Goal: Task Accomplishment & Management: Complete application form

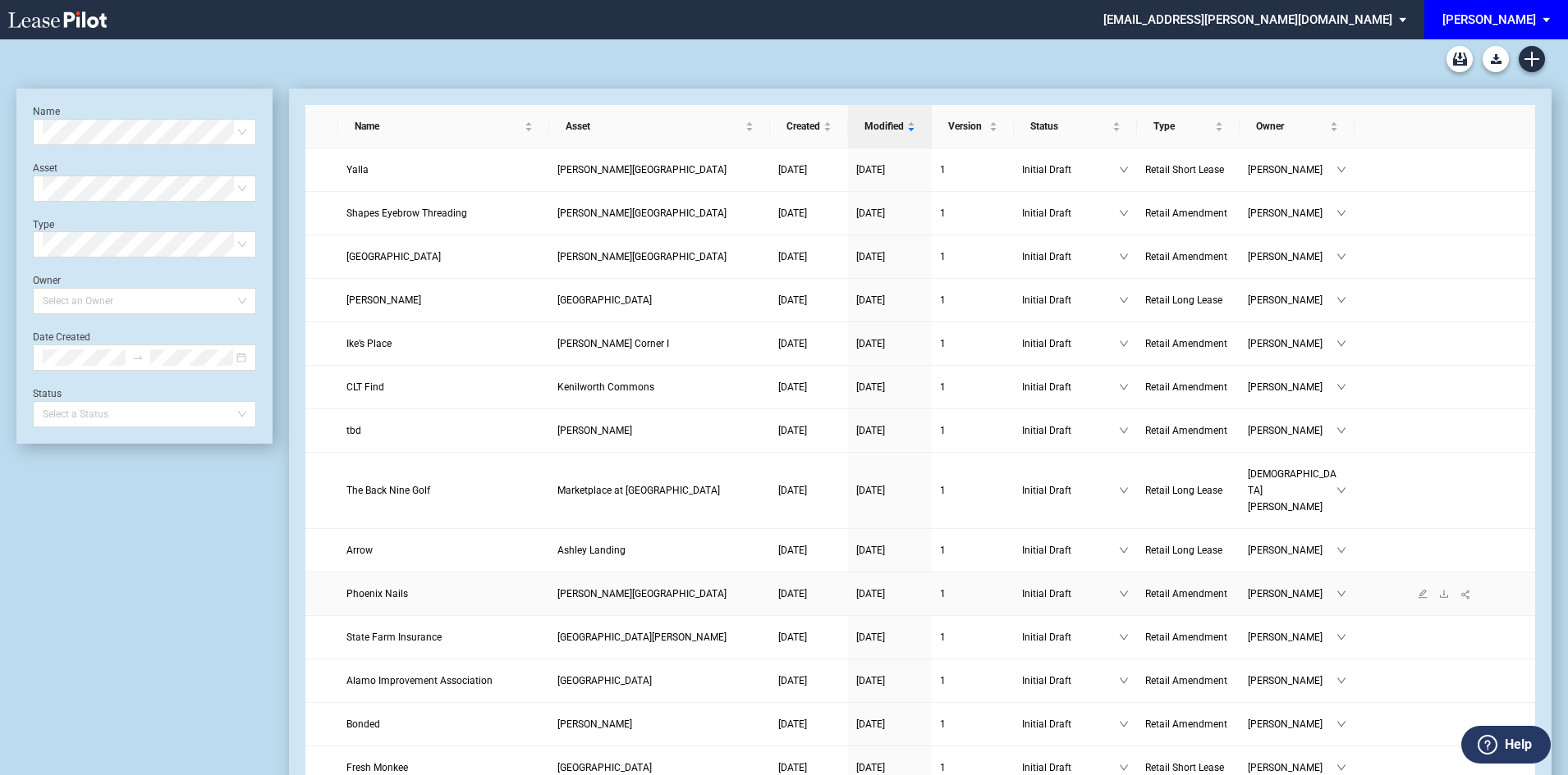
click at [376, 588] on span "Phoenix Nails" at bounding box center [377, 594] width 61 height 12
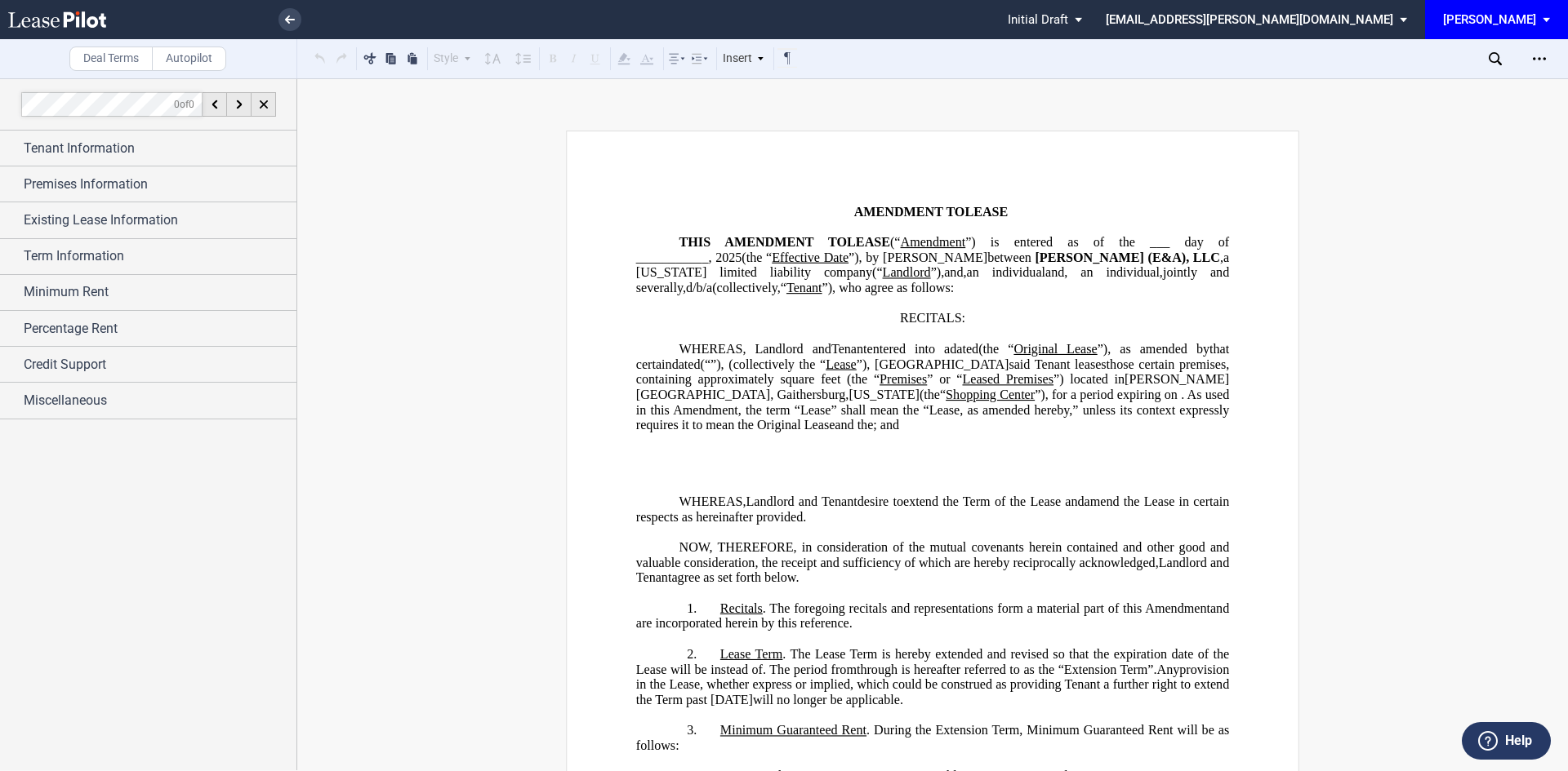
click at [908, 463] on p "﻿" at bounding box center [932, 456] width 593 height 16
click at [674, 463] on p "﻿" at bounding box center [932, 456] width 593 height 16
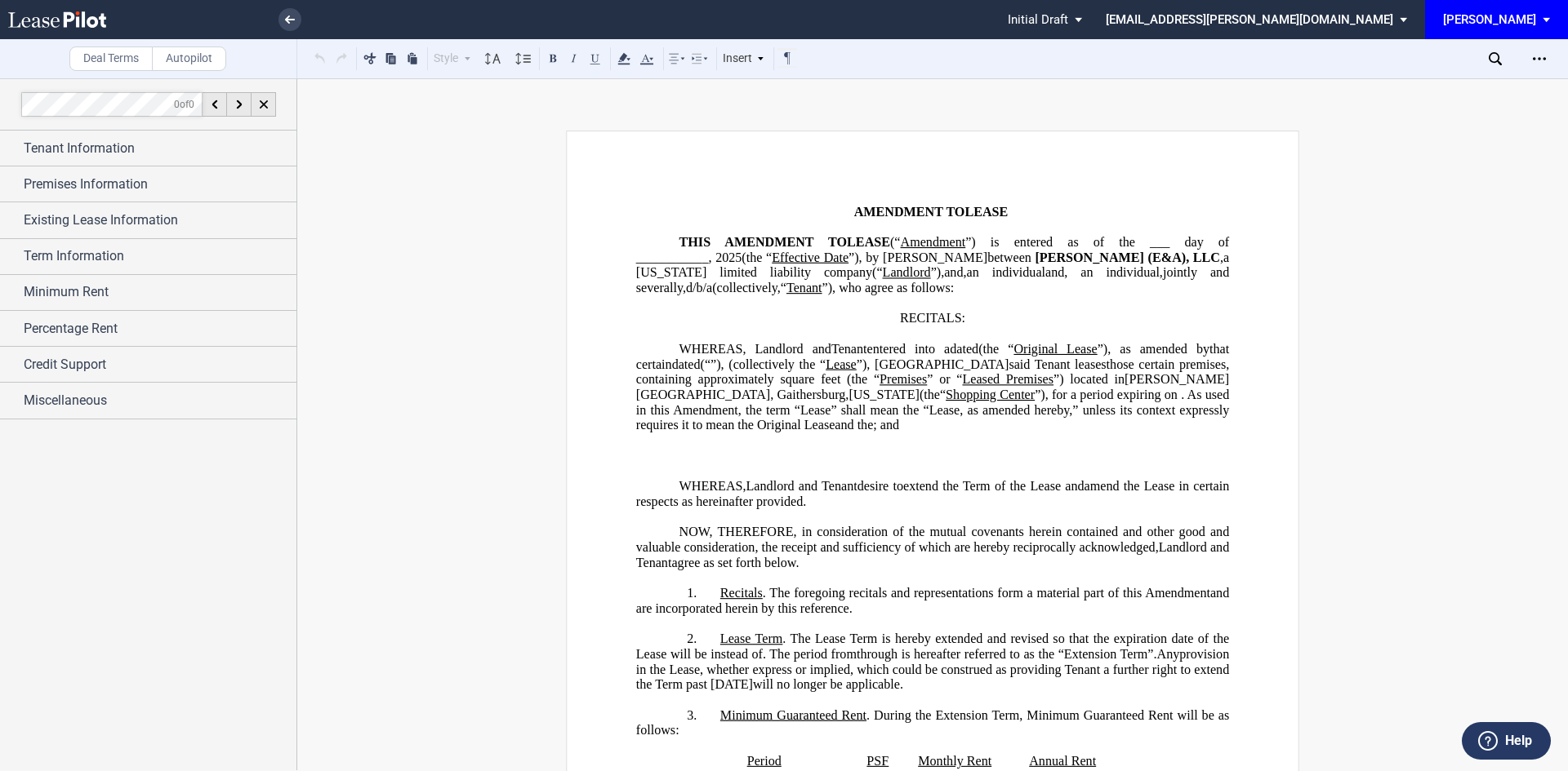
click at [639, 463] on p "﻿" at bounding box center [932, 456] width 593 height 16
click at [643, 463] on p "﻿" at bounding box center [932, 456] width 593 height 16
click at [639, 449] on p "﻿" at bounding box center [932, 441] width 593 height 16
click at [792, 463] on p "﻿" at bounding box center [932, 456] width 593 height 16
click at [662, 479] on p "﻿" at bounding box center [932, 471] width 593 height 16
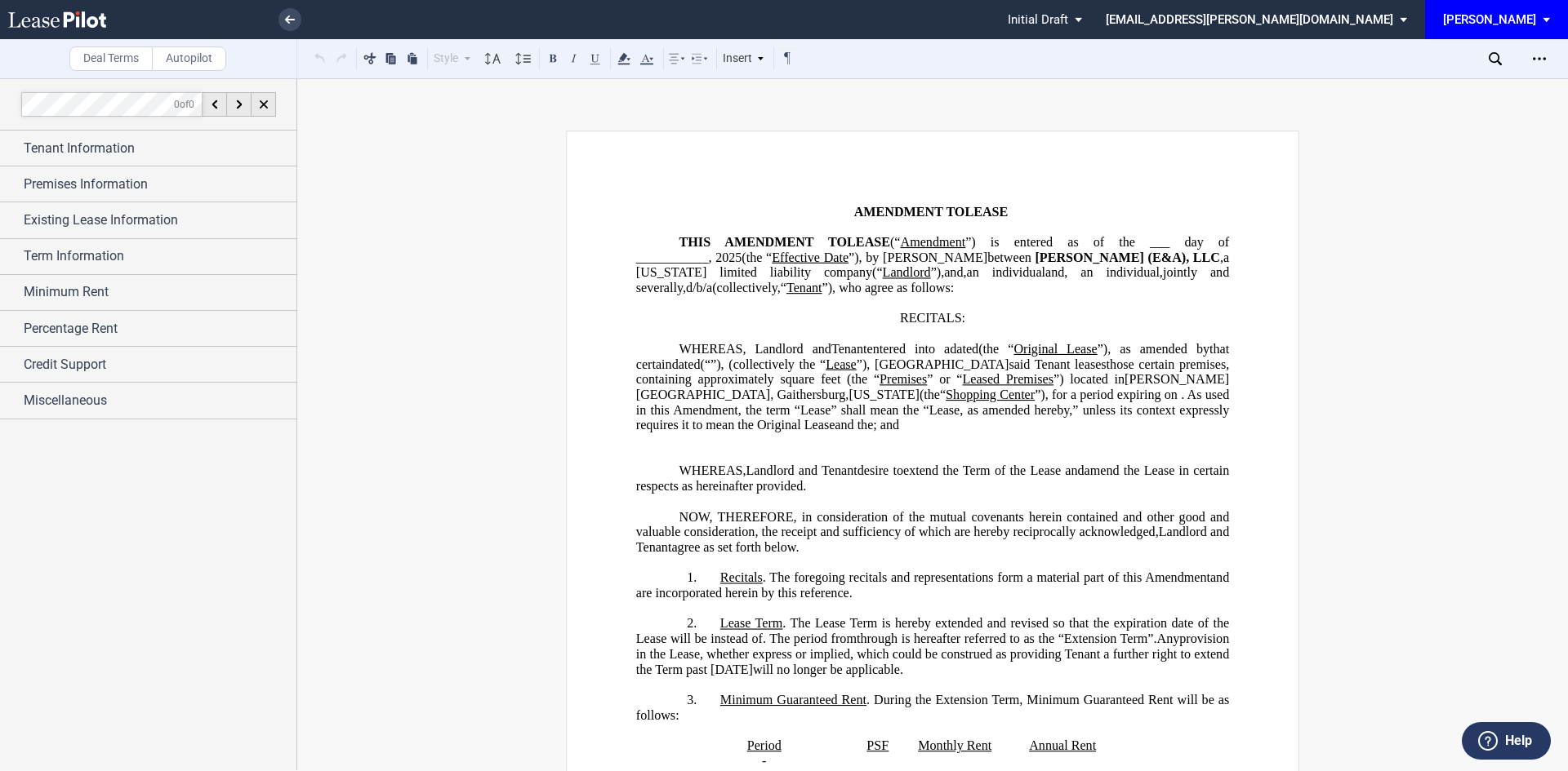
click at [649, 463] on p "﻿" at bounding box center [932, 456] width 593 height 16
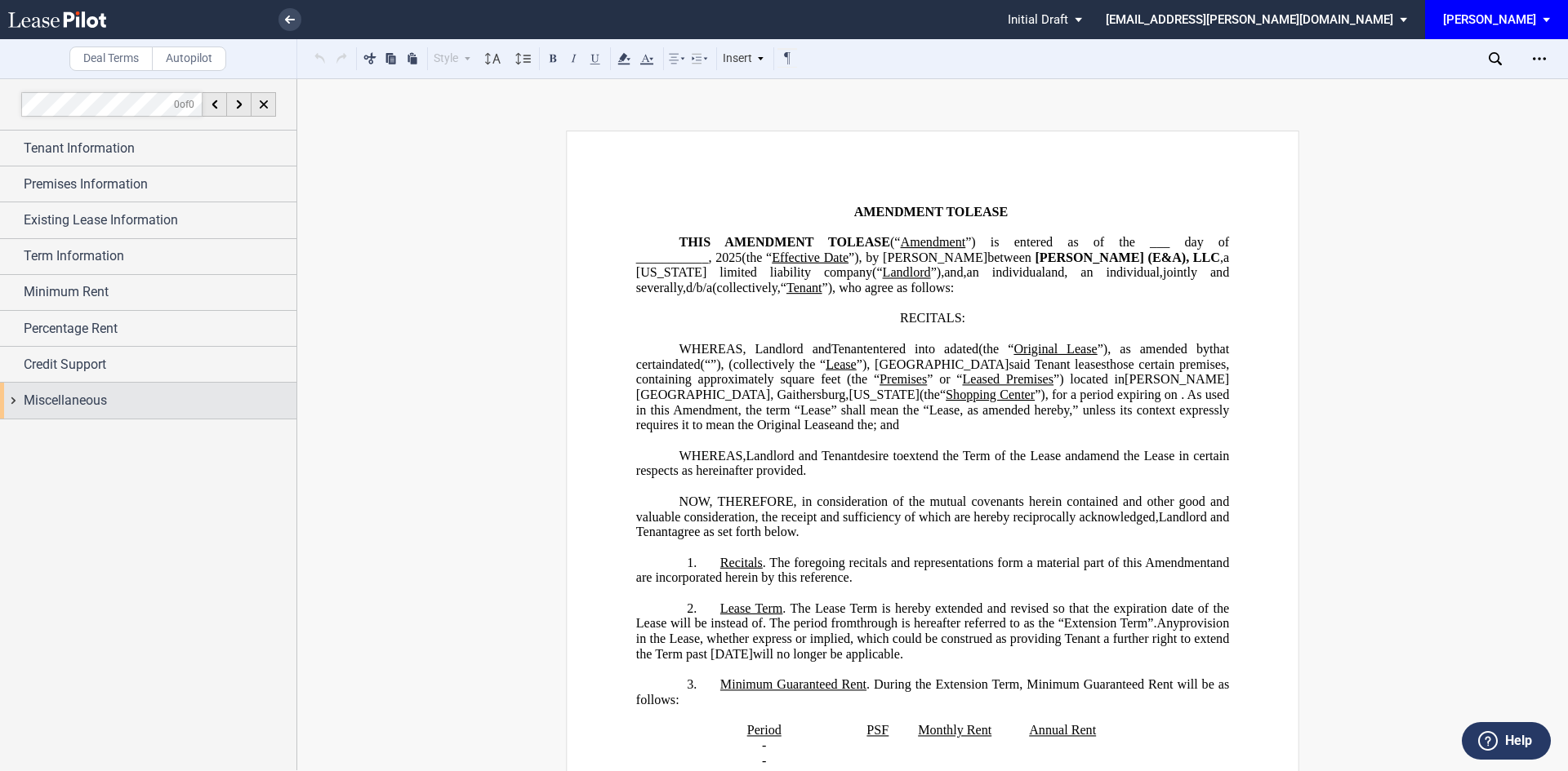
click at [17, 408] on div "Miscellaneous" at bounding box center [148, 401] width 296 height 35
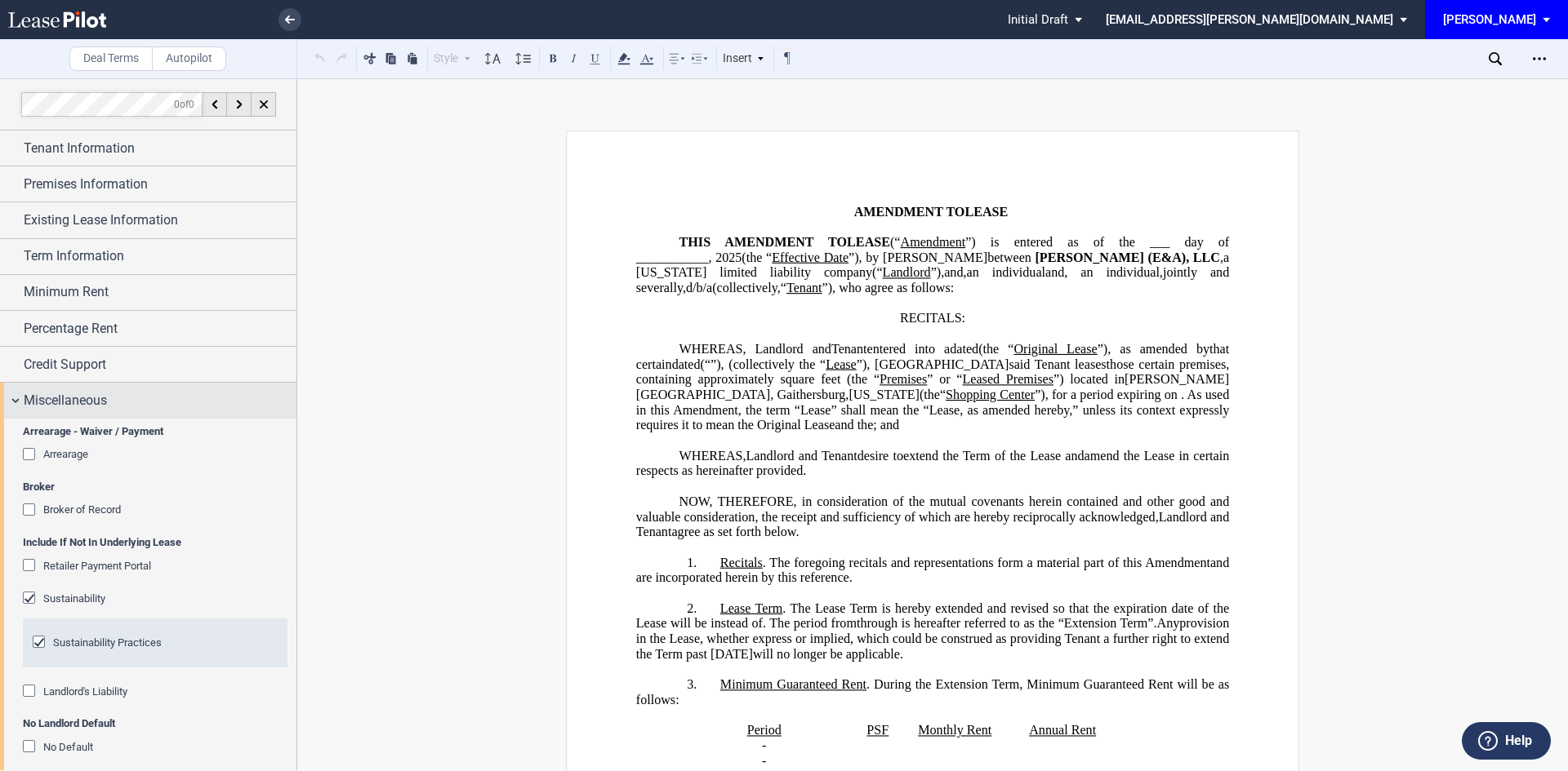
click at [17, 407] on div "Miscellaneous" at bounding box center [148, 401] width 296 height 35
click at [16, 406] on div "Miscellaneous" at bounding box center [148, 401] width 296 height 35
click at [16, 361] on div "Credit Support" at bounding box center [148, 364] width 296 height 35
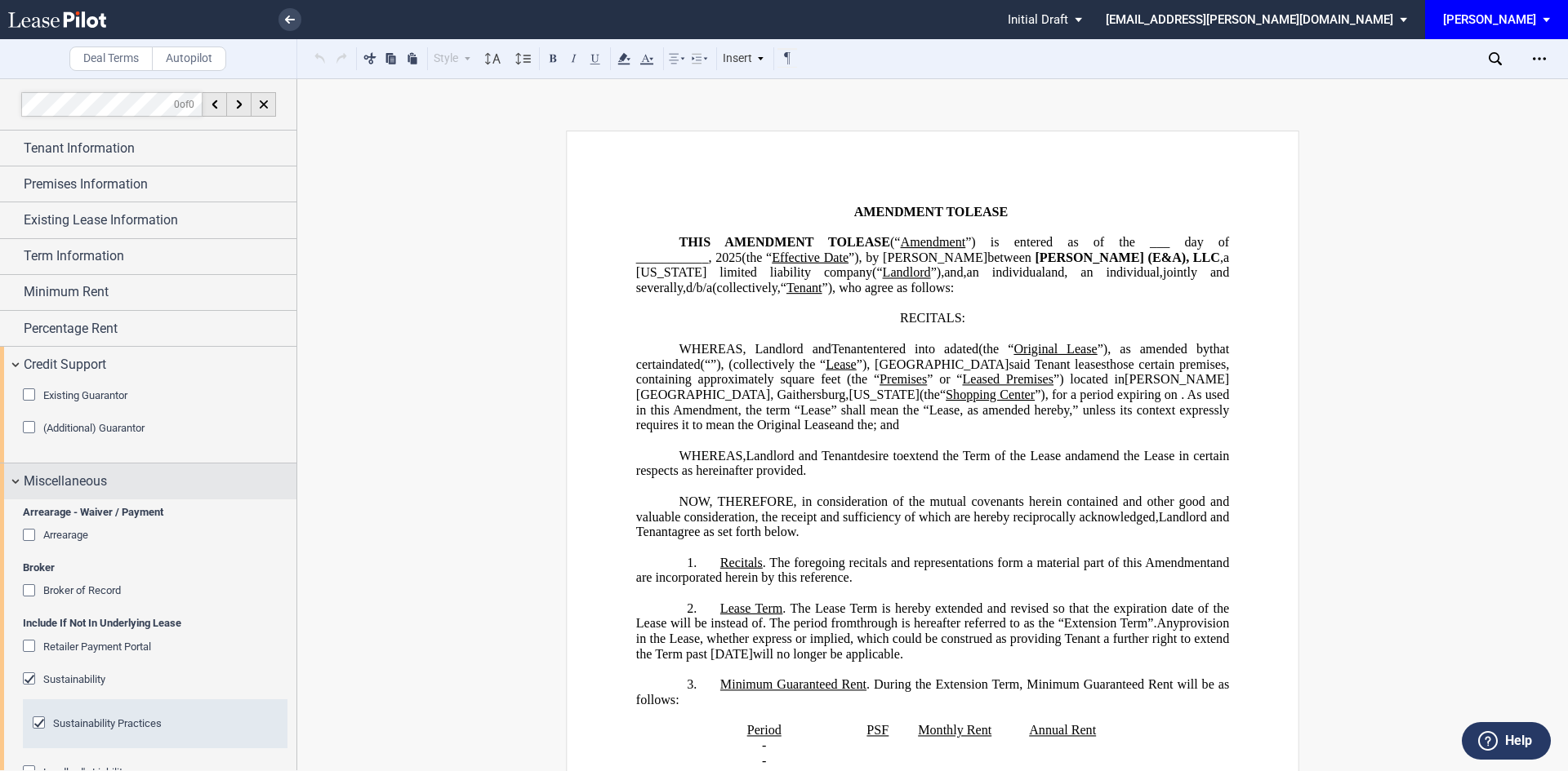
click at [17, 484] on div "Miscellaneous" at bounding box center [148, 481] width 296 height 35
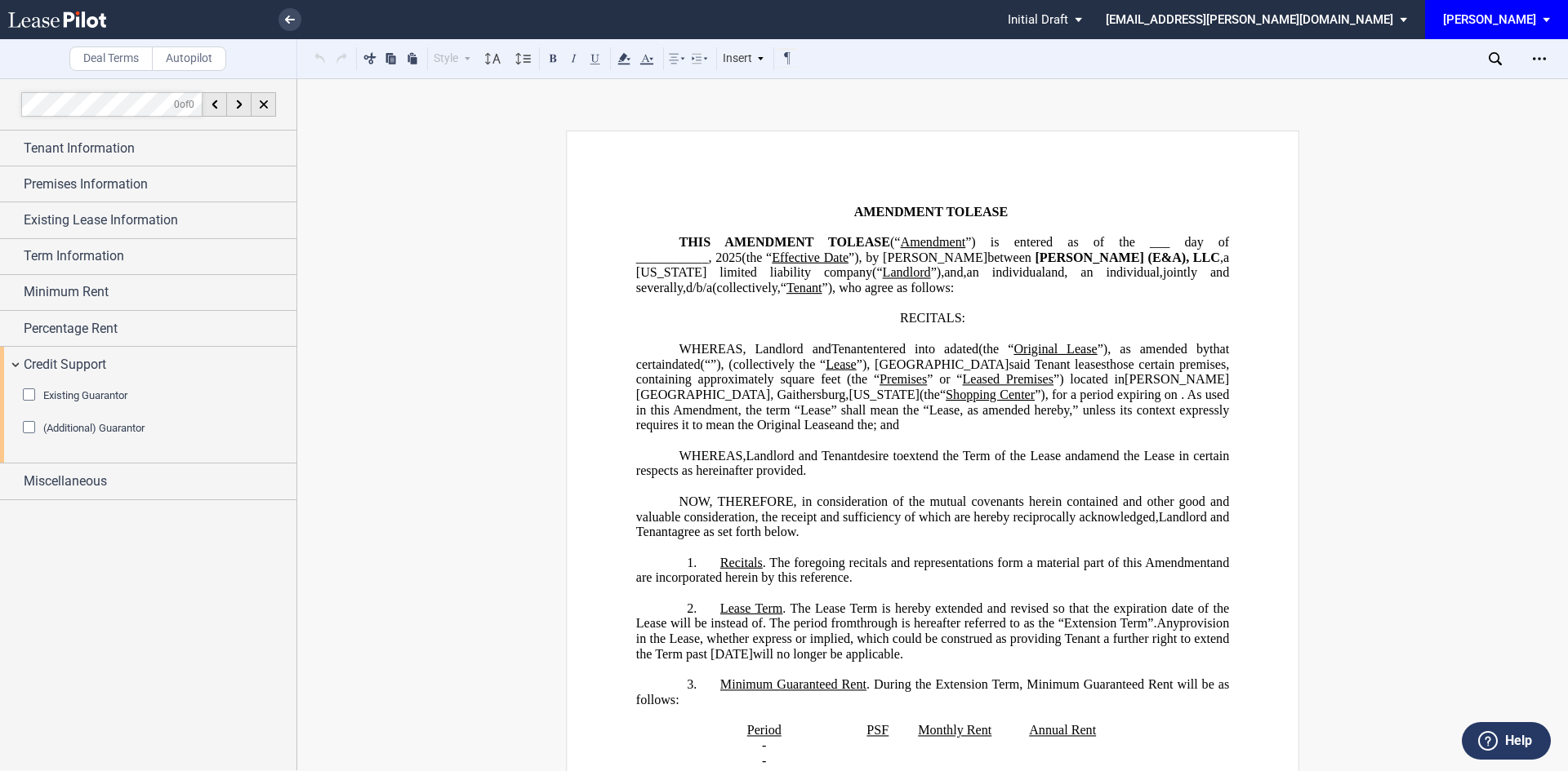
click at [27, 430] on div "(Additional) Guarantor" at bounding box center [30, 429] width 17 height 17
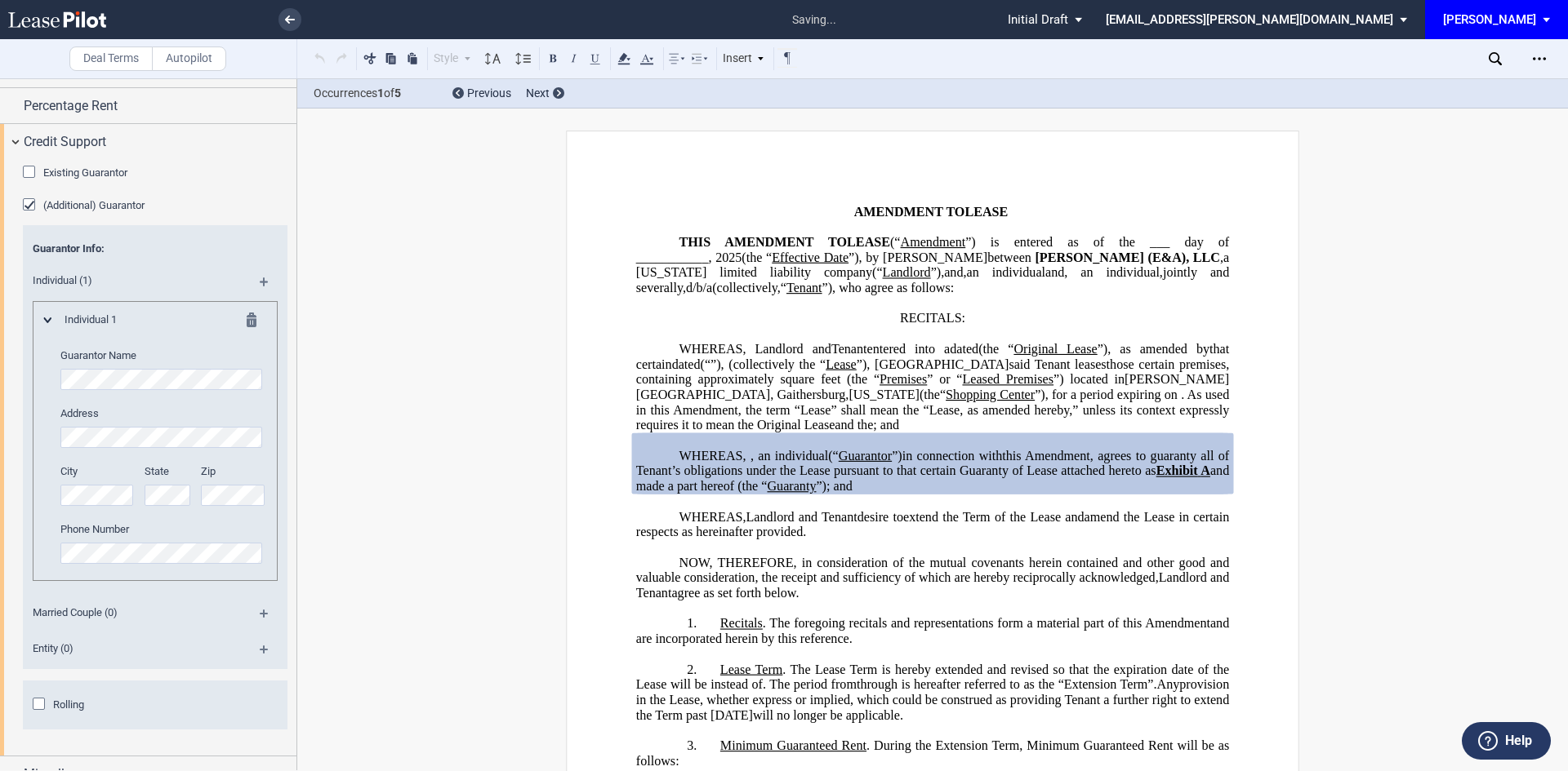
scroll to position [245, 0]
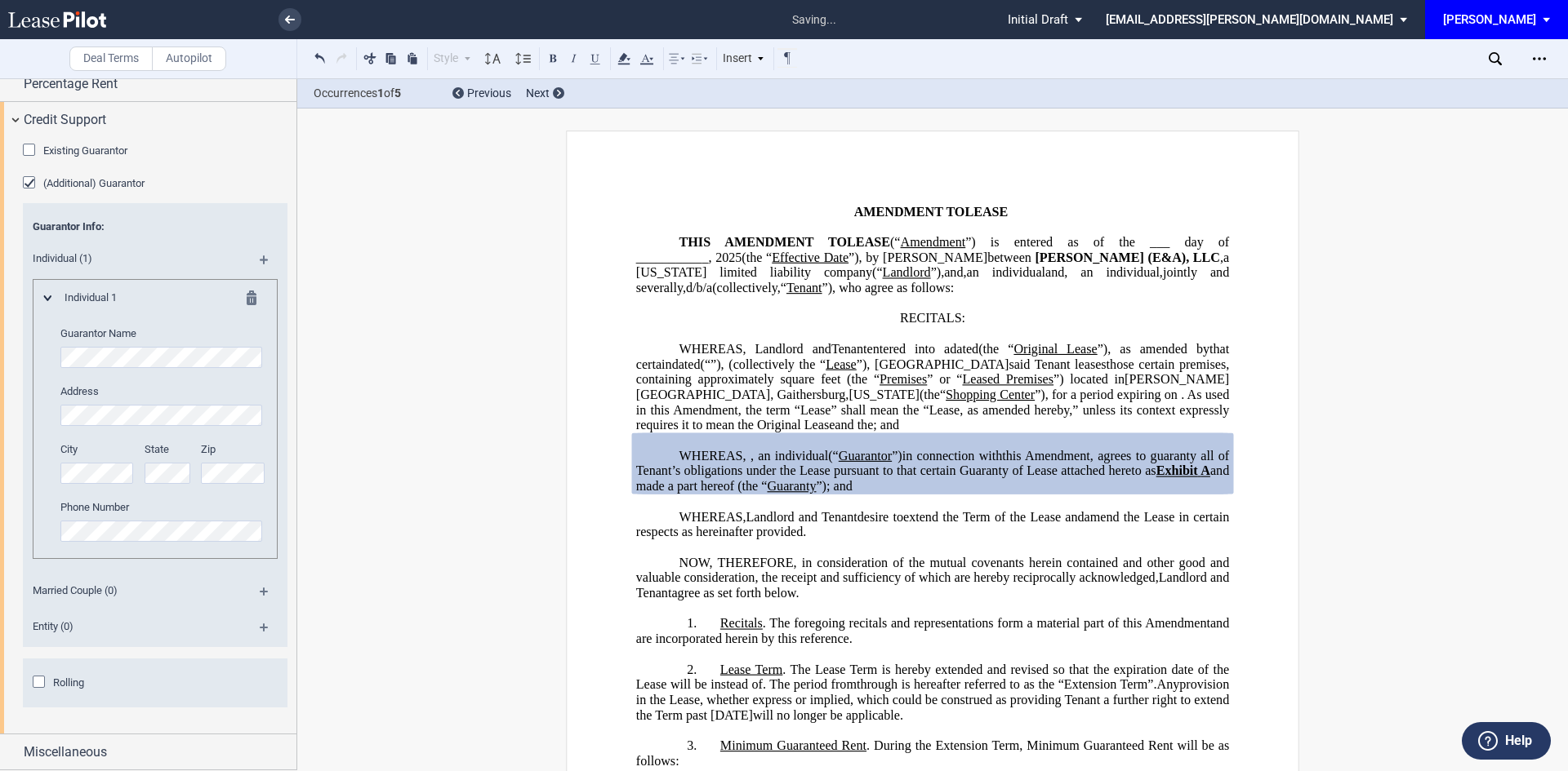
click at [247, 302] on md-icon at bounding box center [257, 301] width 20 height 20
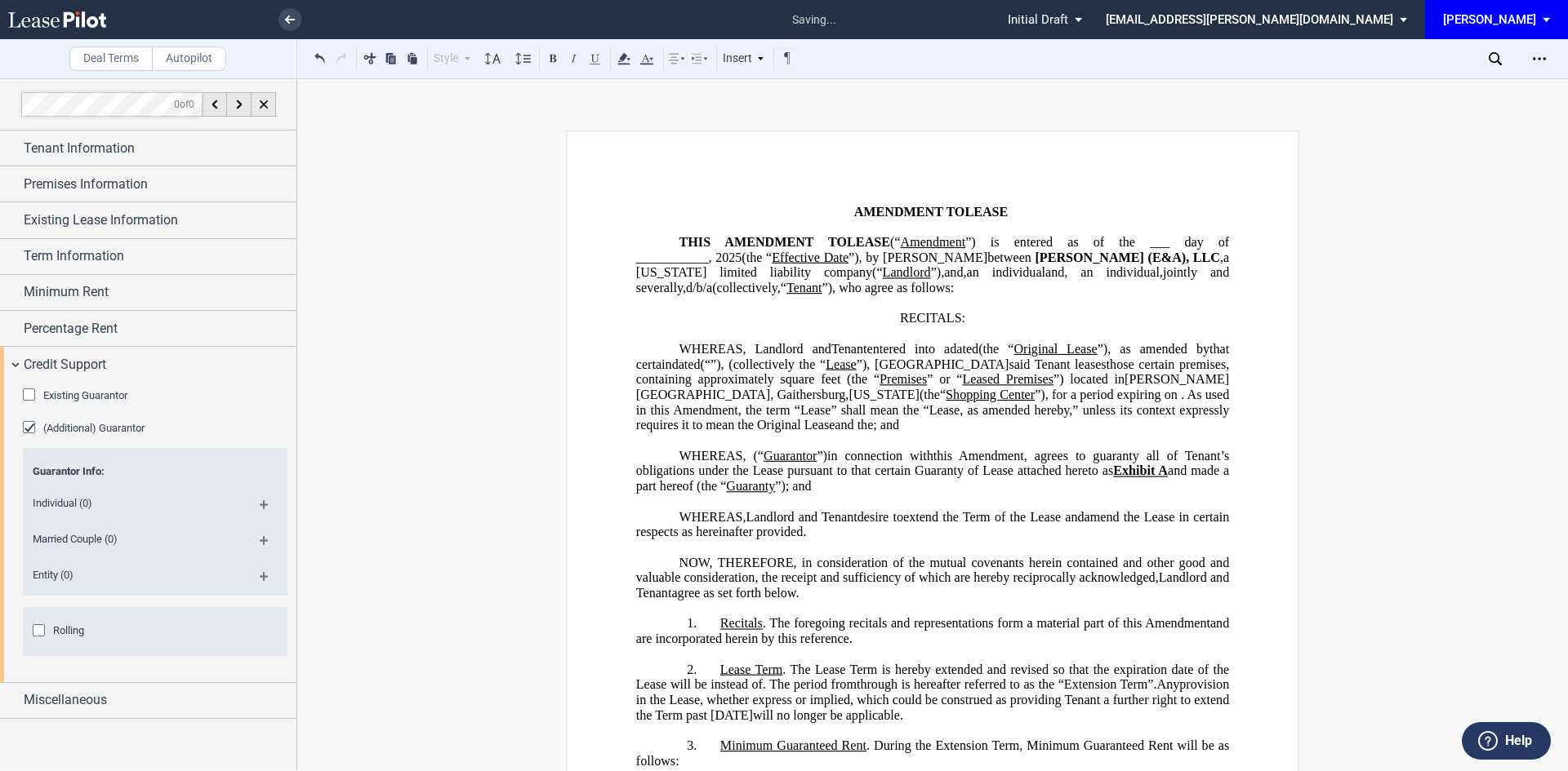
scroll to position [0, 0]
click at [266, 541] on md-icon at bounding box center [270, 546] width 22 height 20
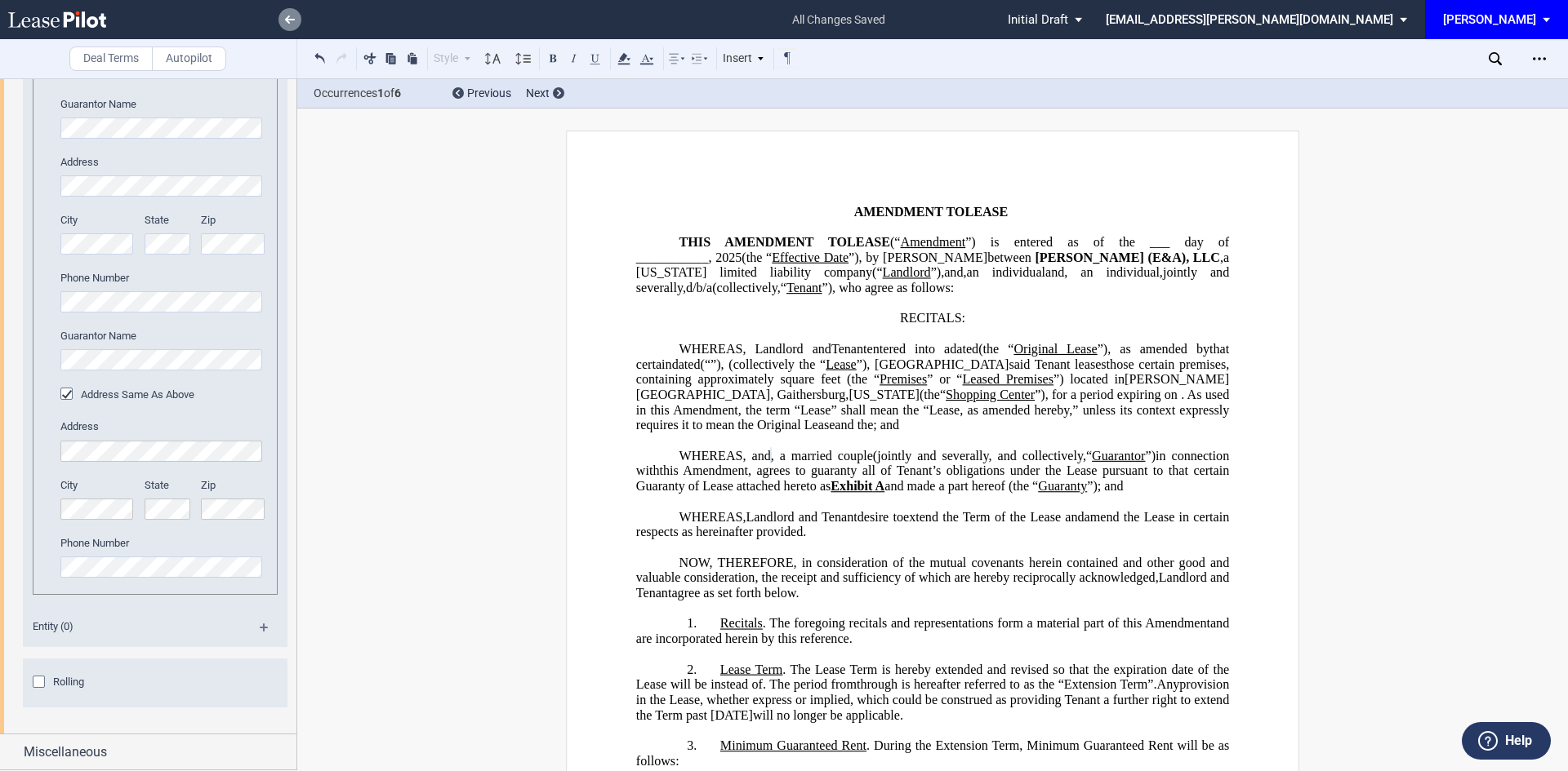
click at [285, 25] on link at bounding box center [289, 19] width 23 height 23
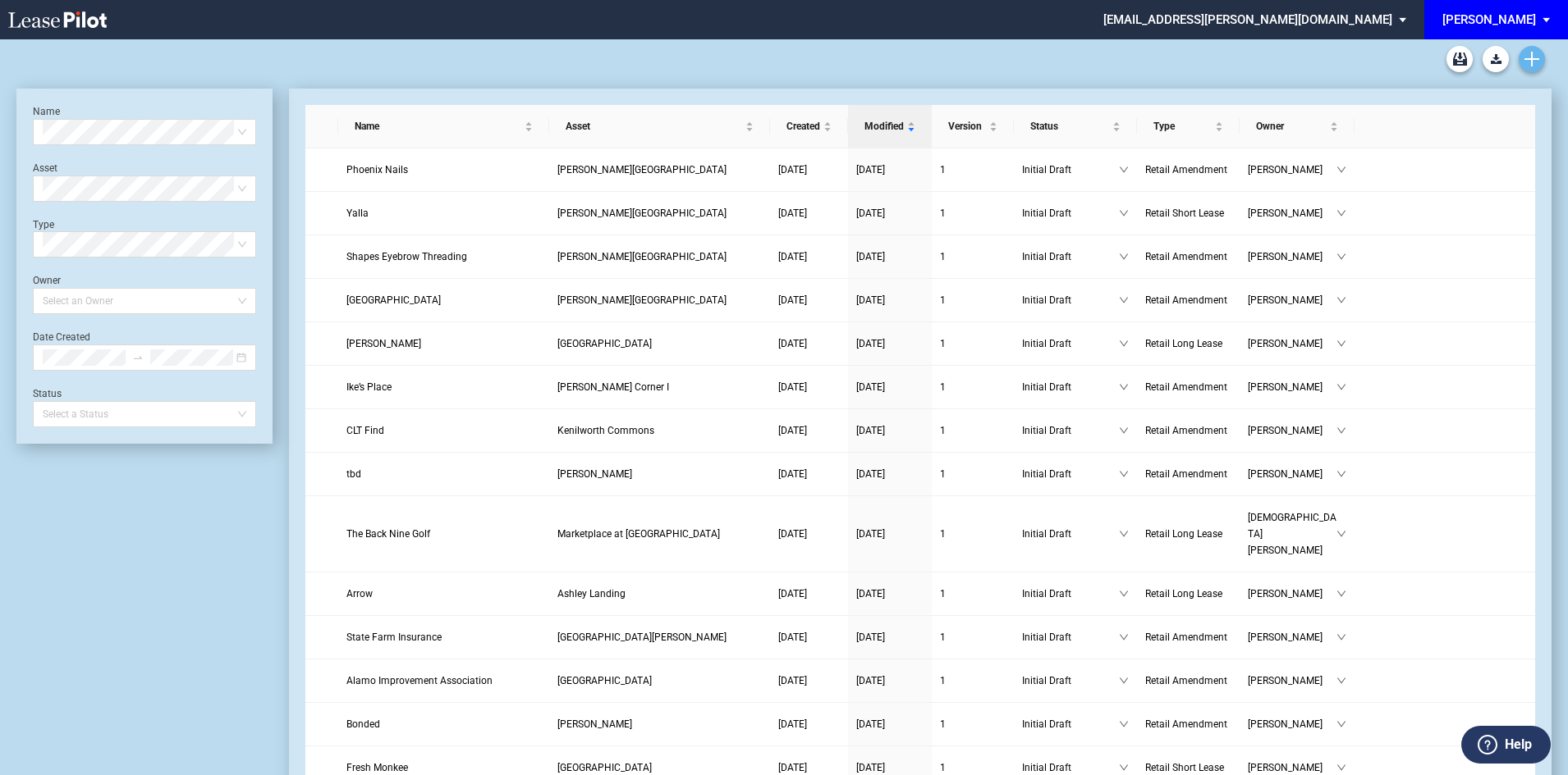
click at [1529, 57] on icon "Create new document" at bounding box center [1531, 58] width 15 height 15
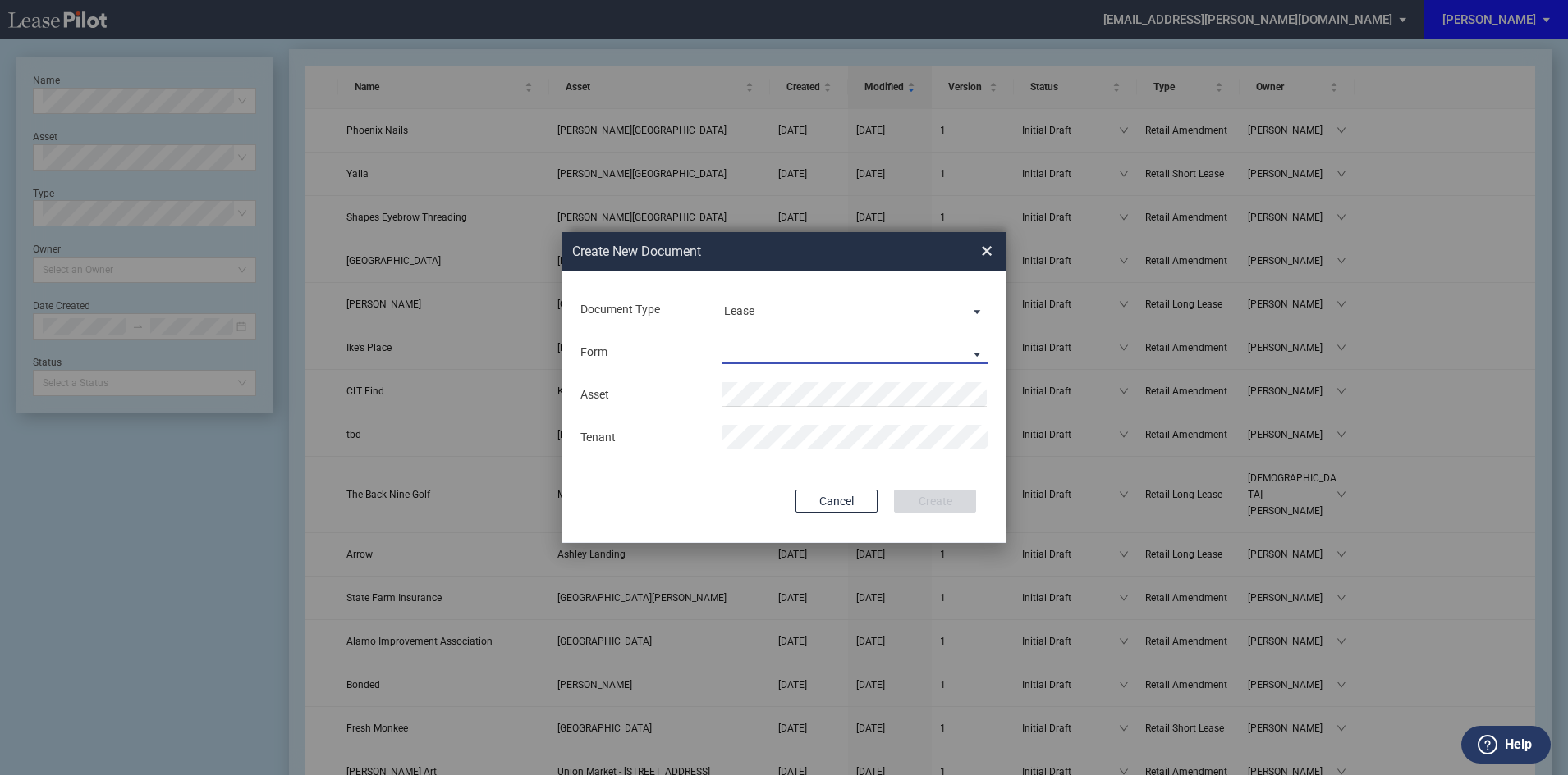
click at [761, 355] on md-select "Retail Long Lease Retail Short Lease" at bounding box center [854, 352] width 265 height 25
click at [761, 355] on div "Retail Long Lease" at bounding box center [775, 354] width 103 height 18
click at [935, 497] on button "Create" at bounding box center [934, 500] width 82 height 23
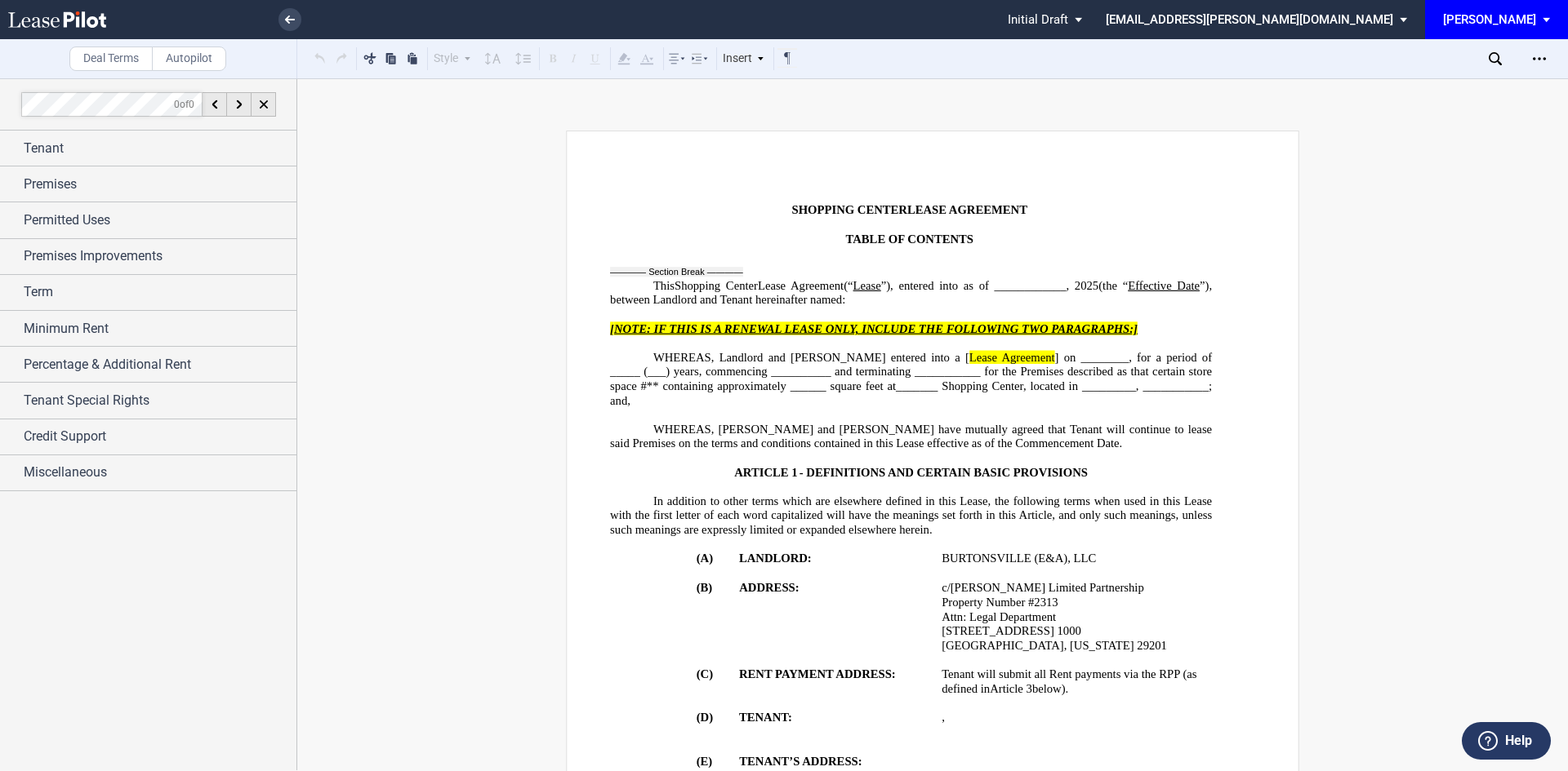
click at [1007, 423] on span "WHEREAS, Landlord and Tenant have mutually agreed that Tenant will continue to …" at bounding box center [911, 437] width 605 height 27
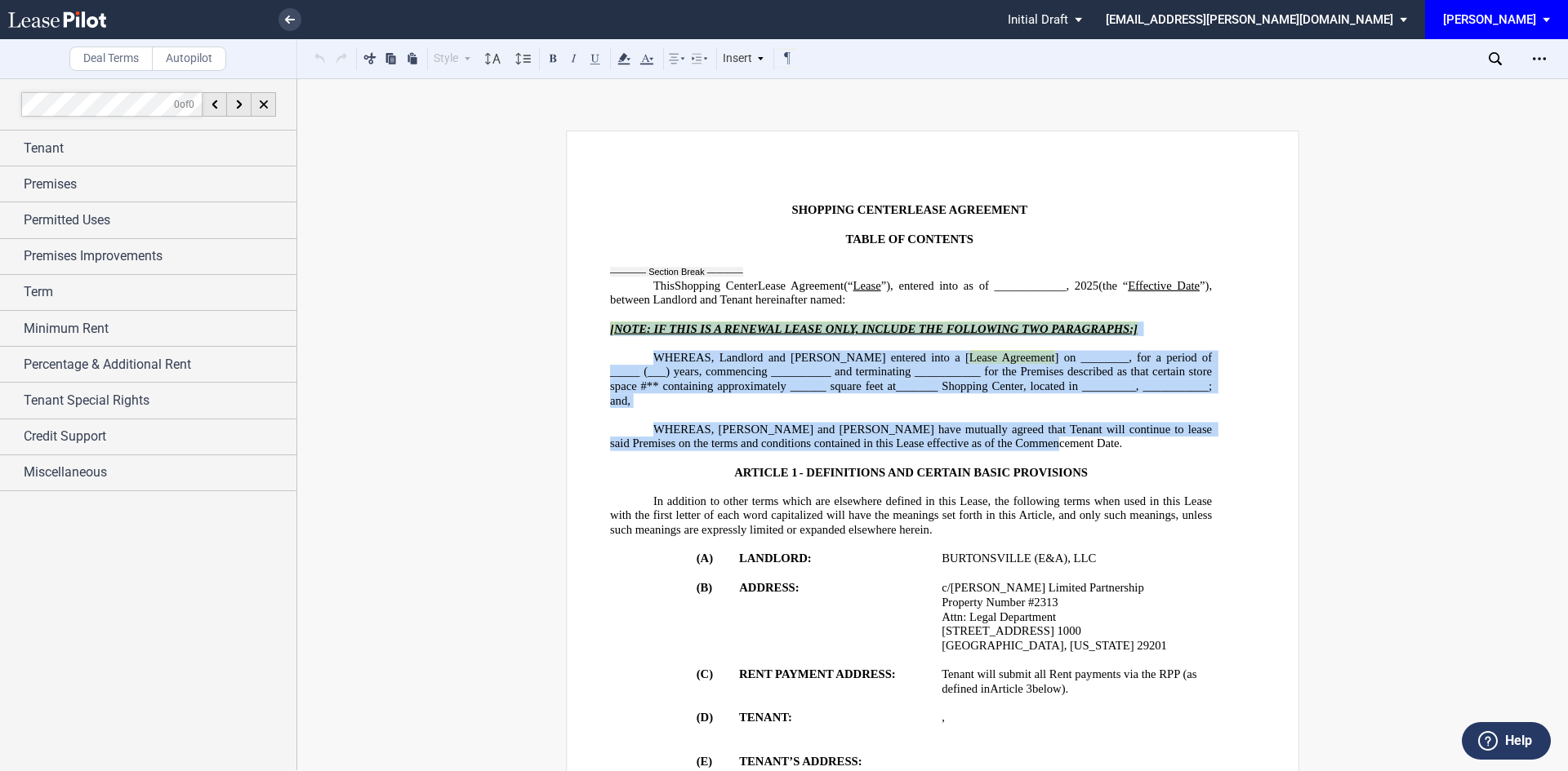
drag, startPoint x: 1019, startPoint y: 431, endPoint x: 590, endPoint y: 314, distance: 444.7
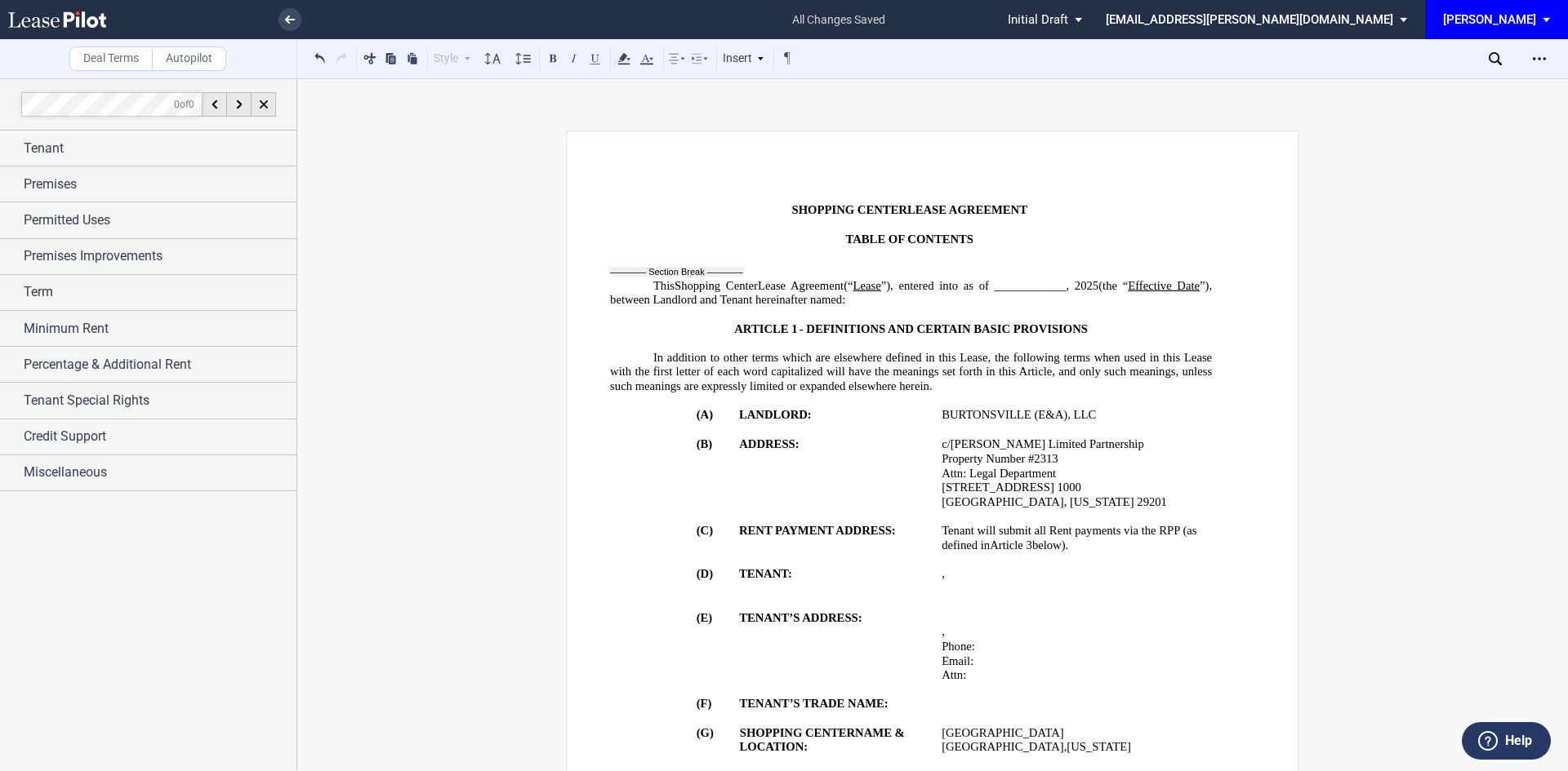
click at [1091, 286] on span "2025" at bounding box center [1087, 286] width 24 height 14
click at [17, 154] on div "Tenant" at bounding box center [148, 148] width 296 height 35
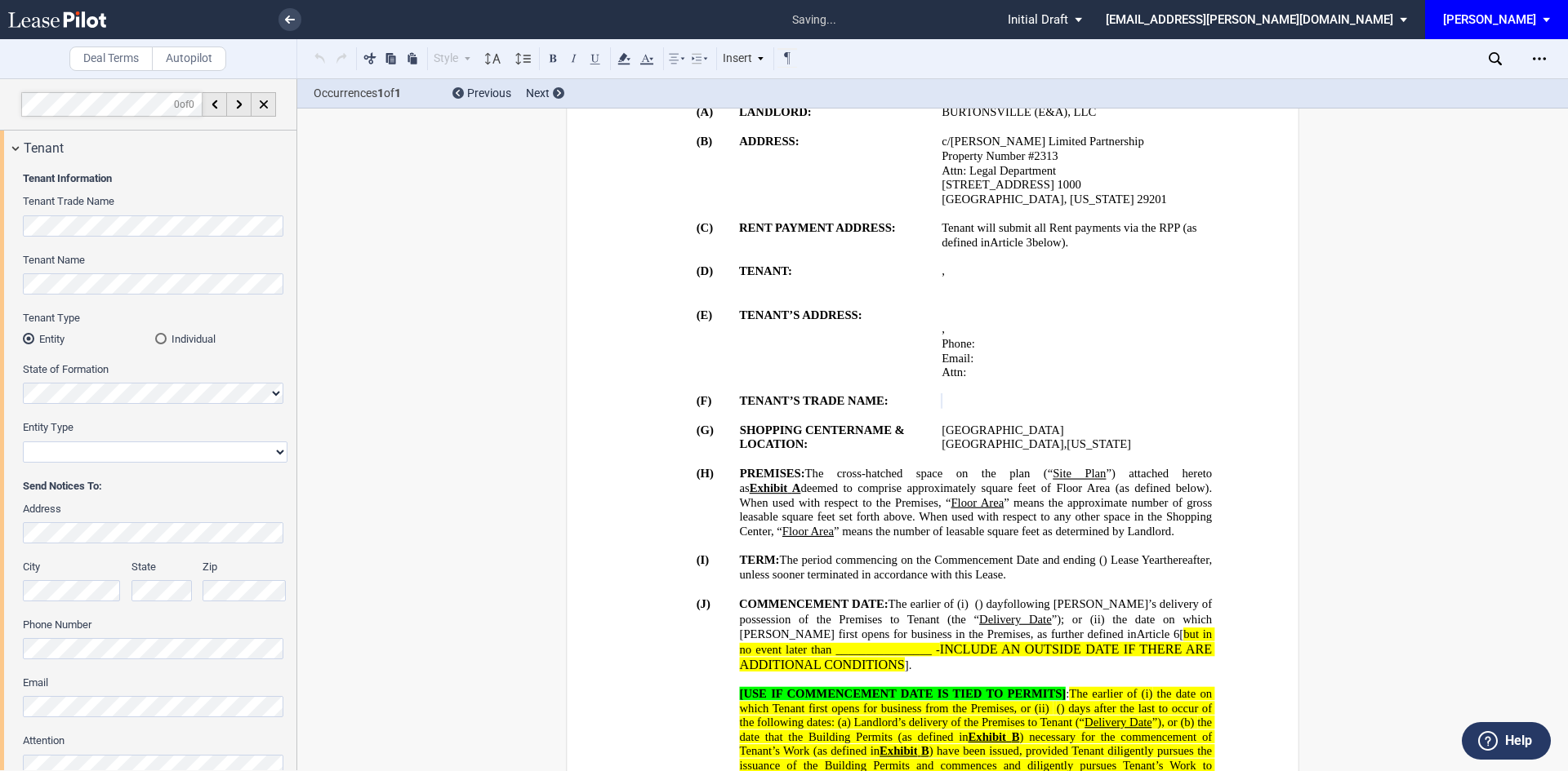
scroll to position [330, 0]
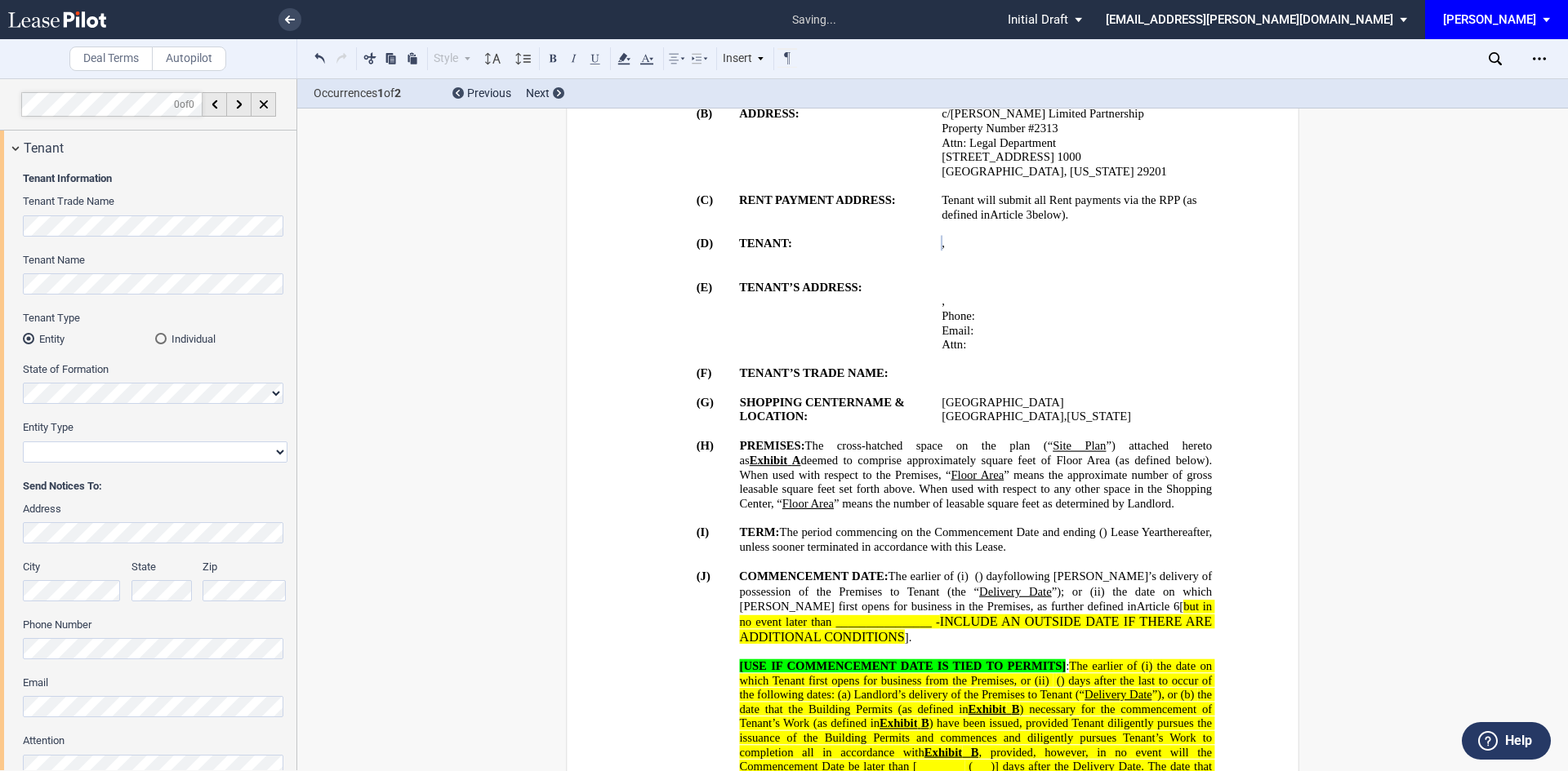
click at [93, 445] on select "Corporation Limited Liability Company General Partnership Limited Partnership O…" at bounding box center [155, 453] width 265 height 22
select select "corporation"
click at [23, 442] on select "Corporation Limited Liability Company General Partnership Limited Partnership O…" at bounding box center [155, 453] width 265 height 22
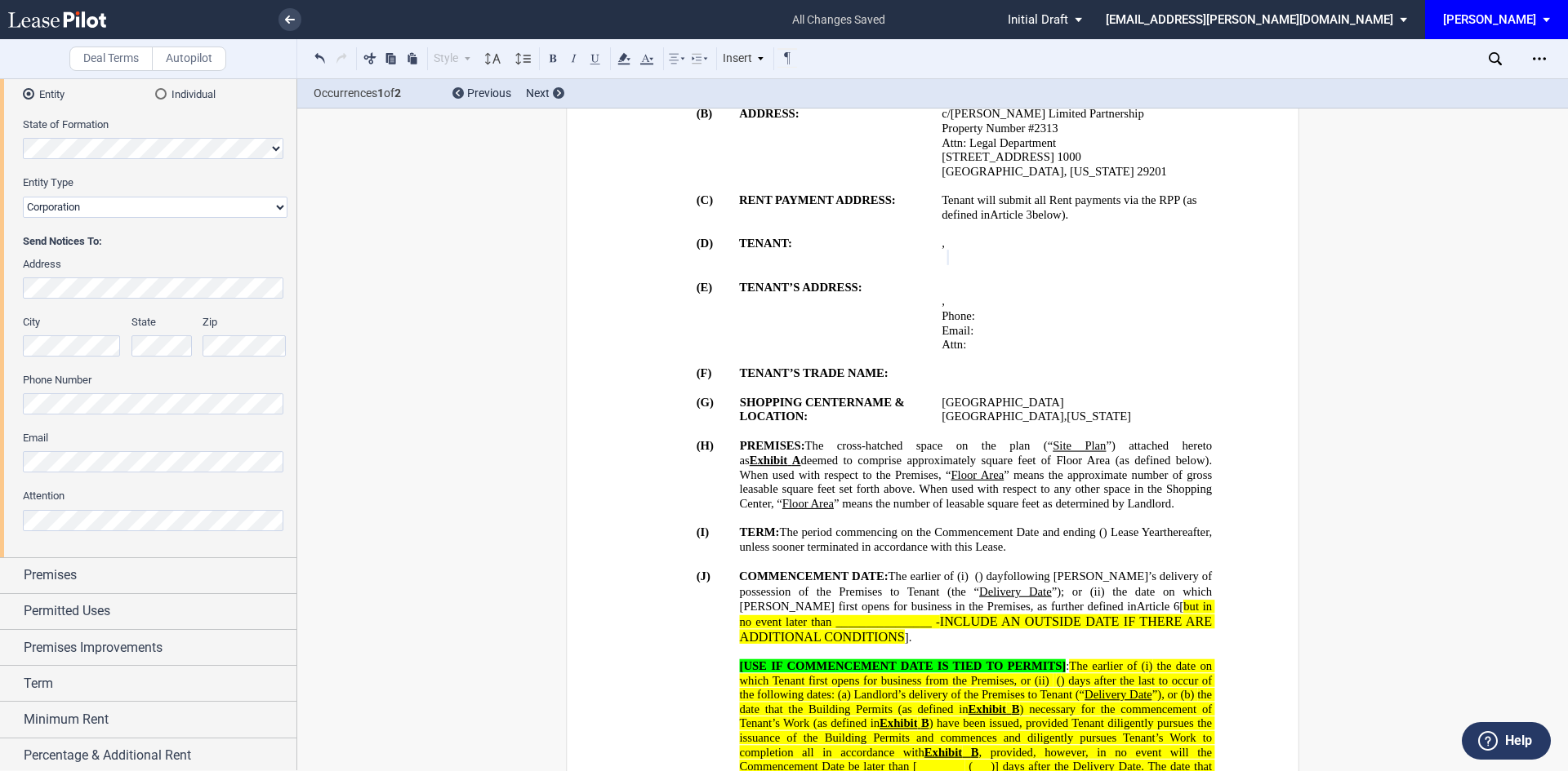
scroll to position [0, 0]
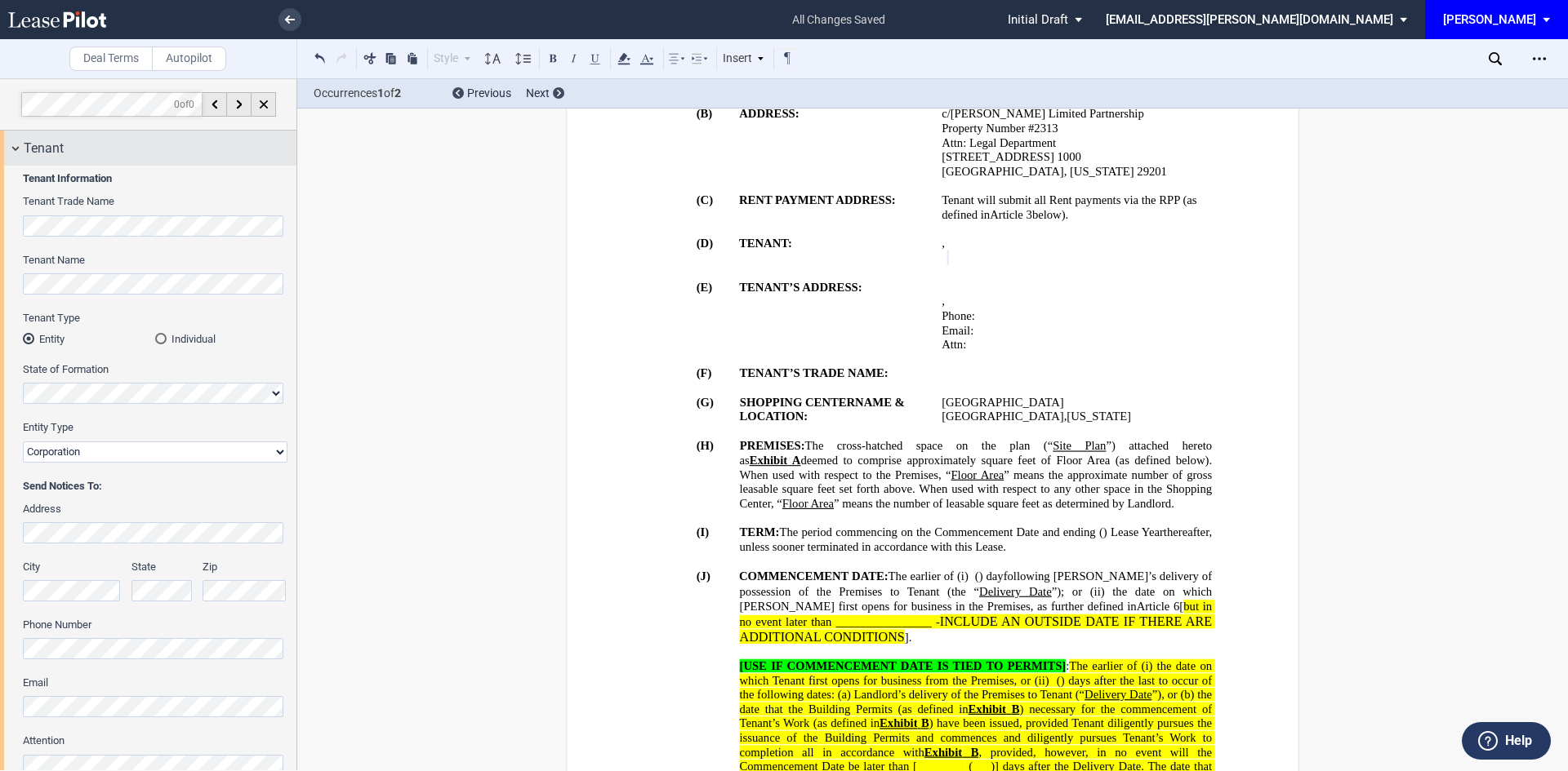
click at [16, 150] on div "Tenant" at bounding box center [148, 148] width 296 height 35
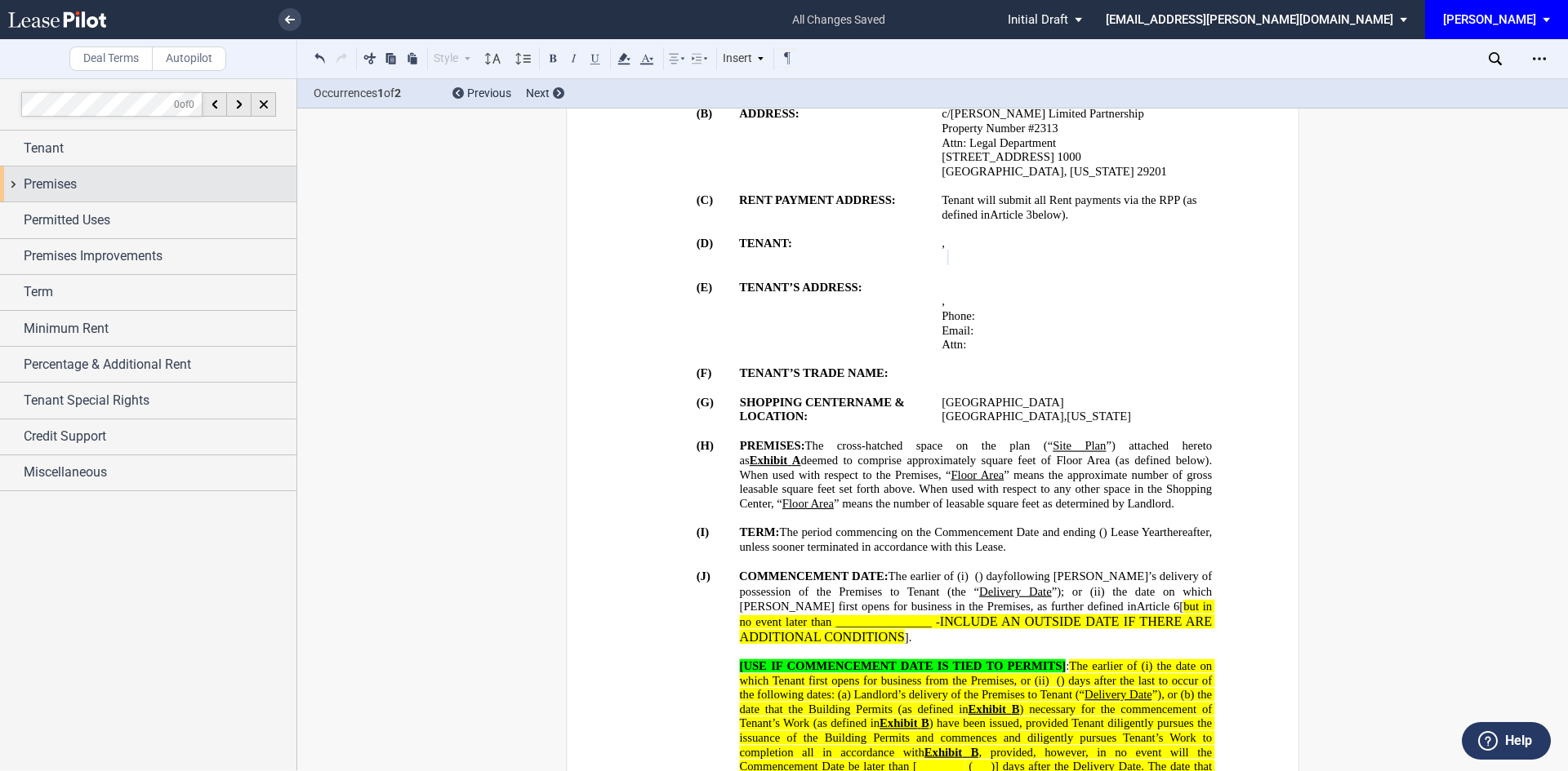
click at [12, 188] on div "Premises" at bounding box center [148, 184] width 296 height 35
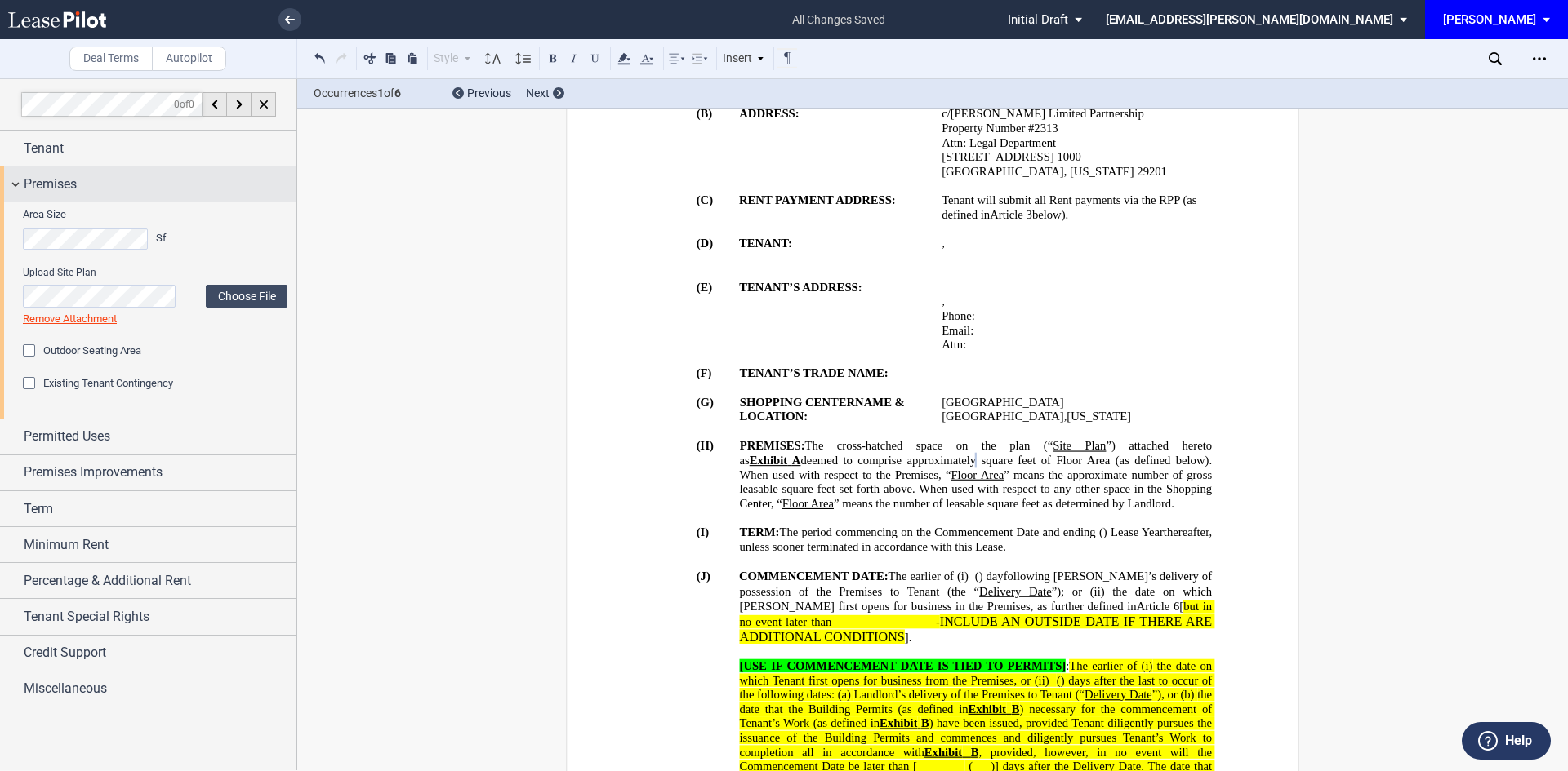
click at [14, 182] on div "Premises" at bounding box center [148, 184] width 296 height 35
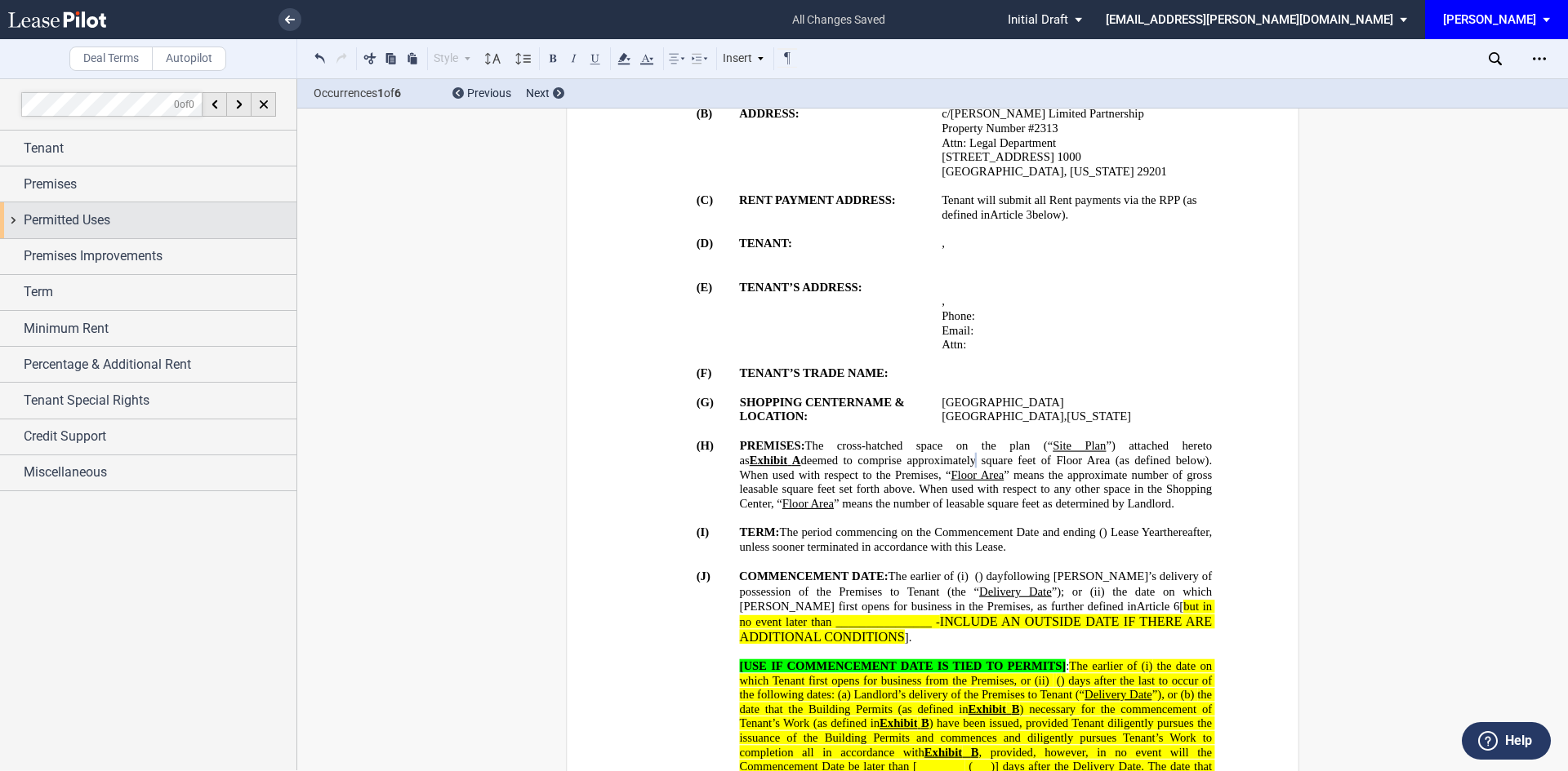
click at [17, 222] on div "Permitted Uses" at bounding box center [148, 220] width 296 height 35
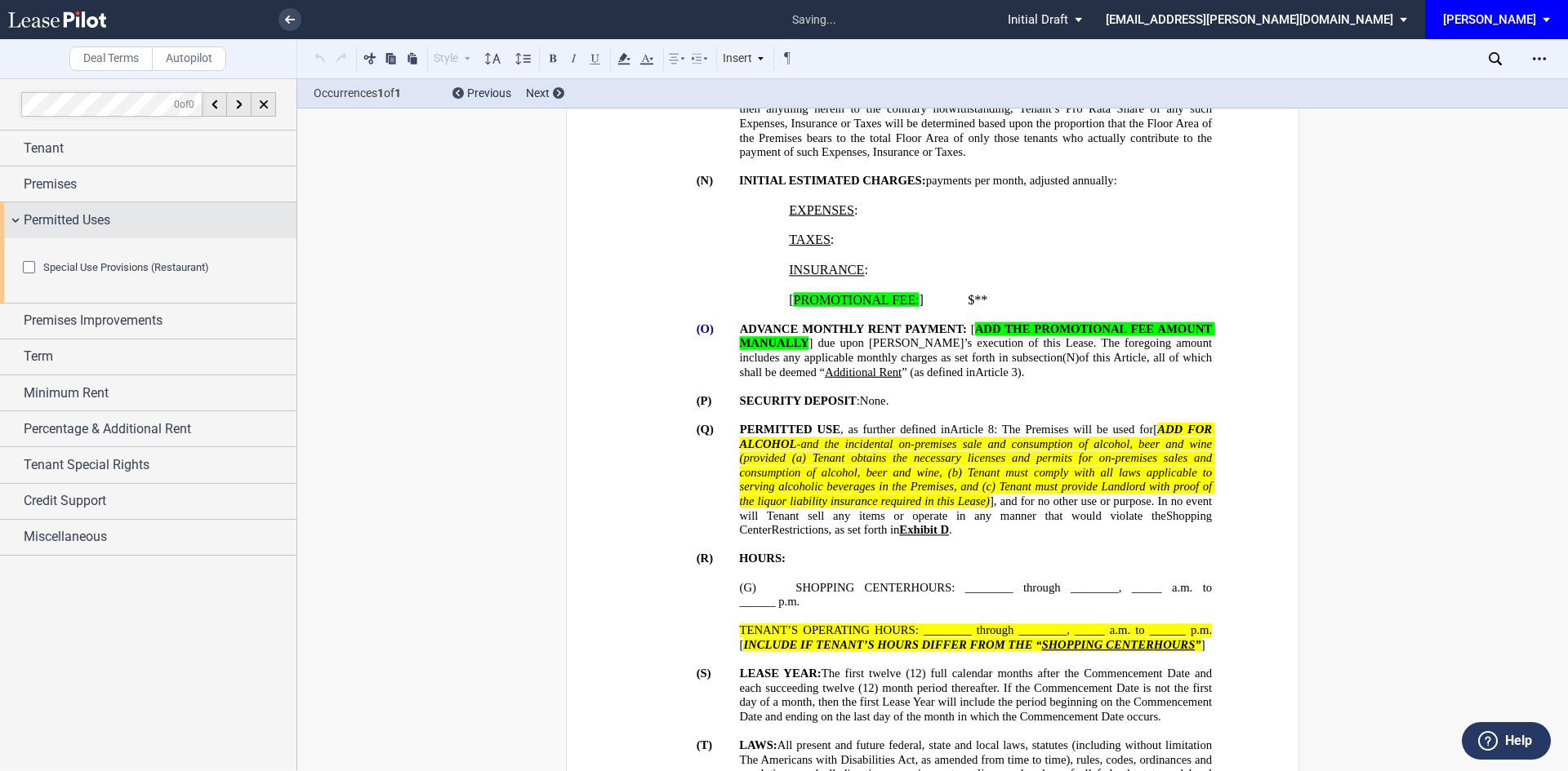
scroll to position [1361, 0]
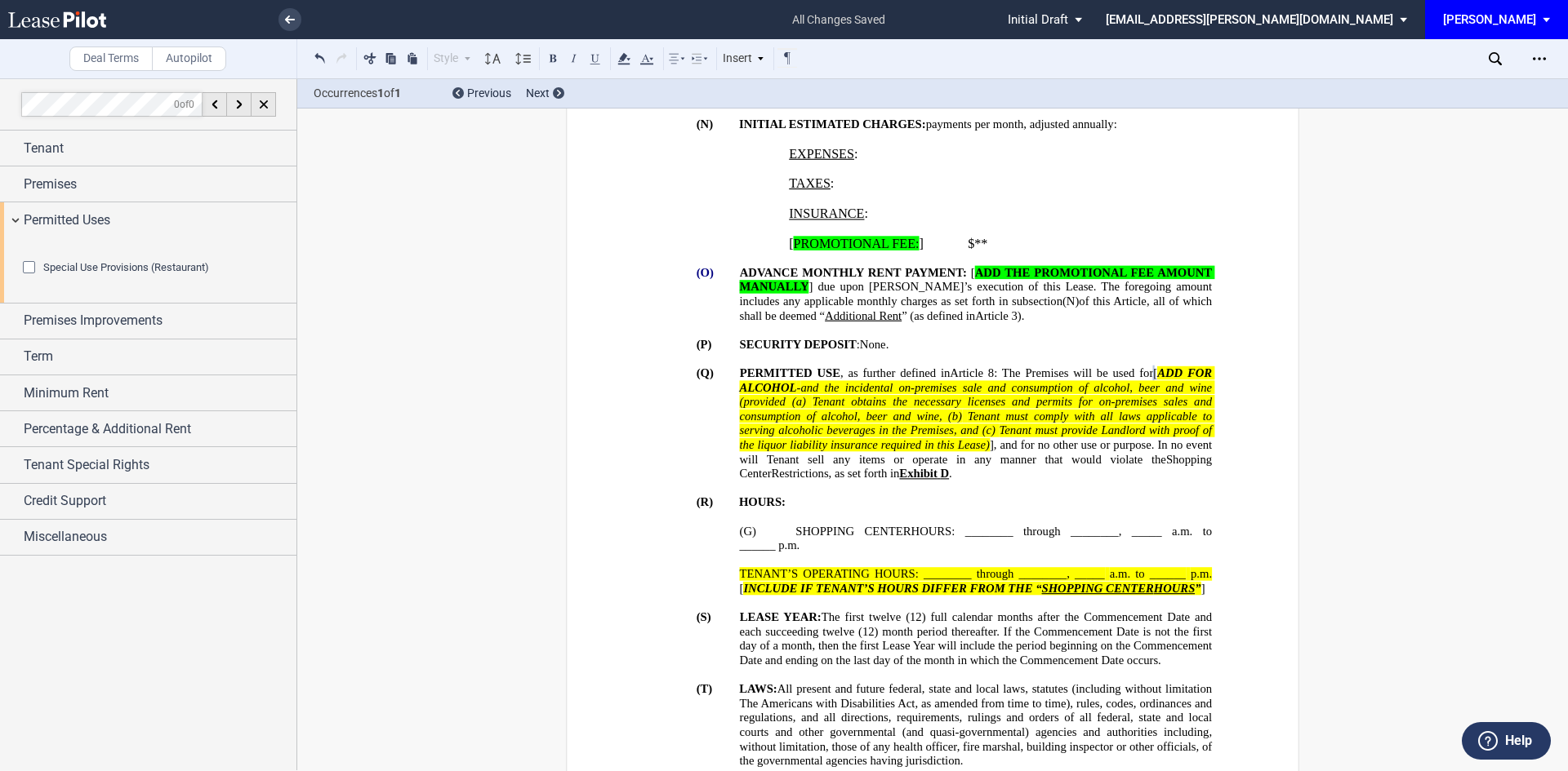
click at [24, 277] on div "Special Use Provisions (Restaurant)" at bounding box center [30, 269] width 17 height 17
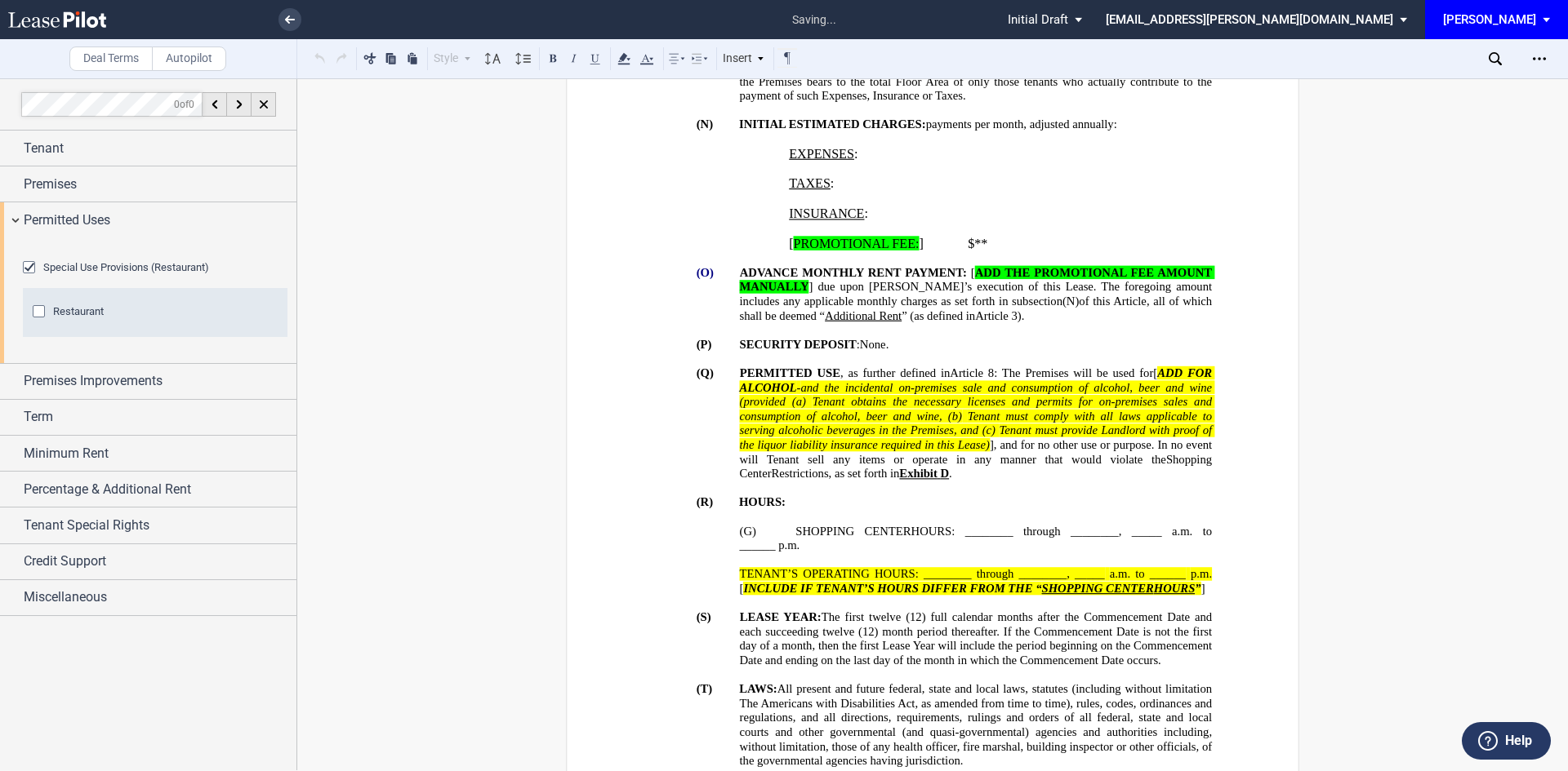
click at [38, 321] on div "Restaurant" at bounding box center [40, 313] width 17 height 17
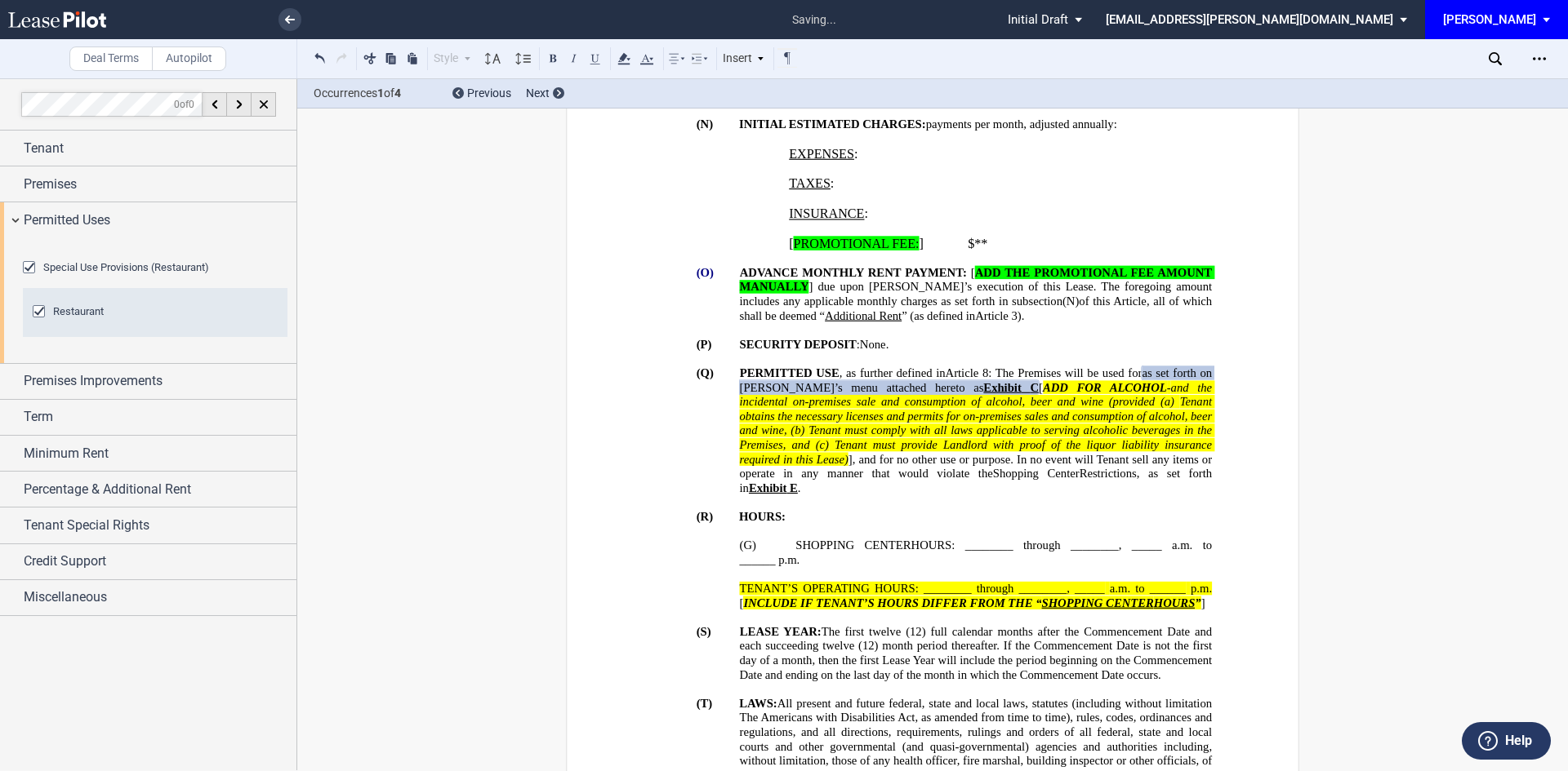
click at [1031, 452] on span "Tenant must comply with all laws applicable to serving alcoholic beverages in t…" at bounding box center [977, 437] width 475 height 27
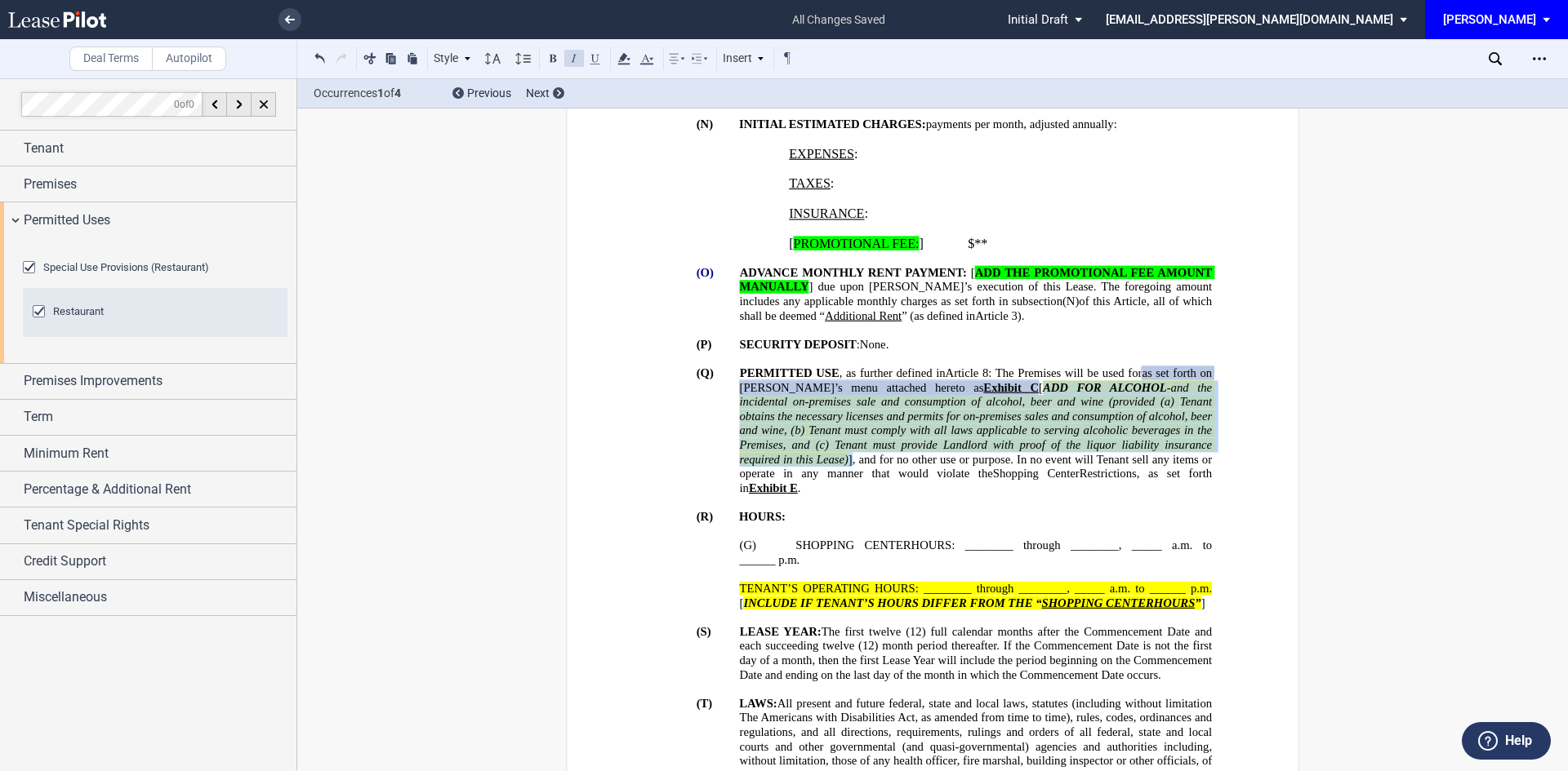
drag, startPoint x: 732, startPoint y: 429, endPoint x: 989, endPoint y: 491, distance: 264.4
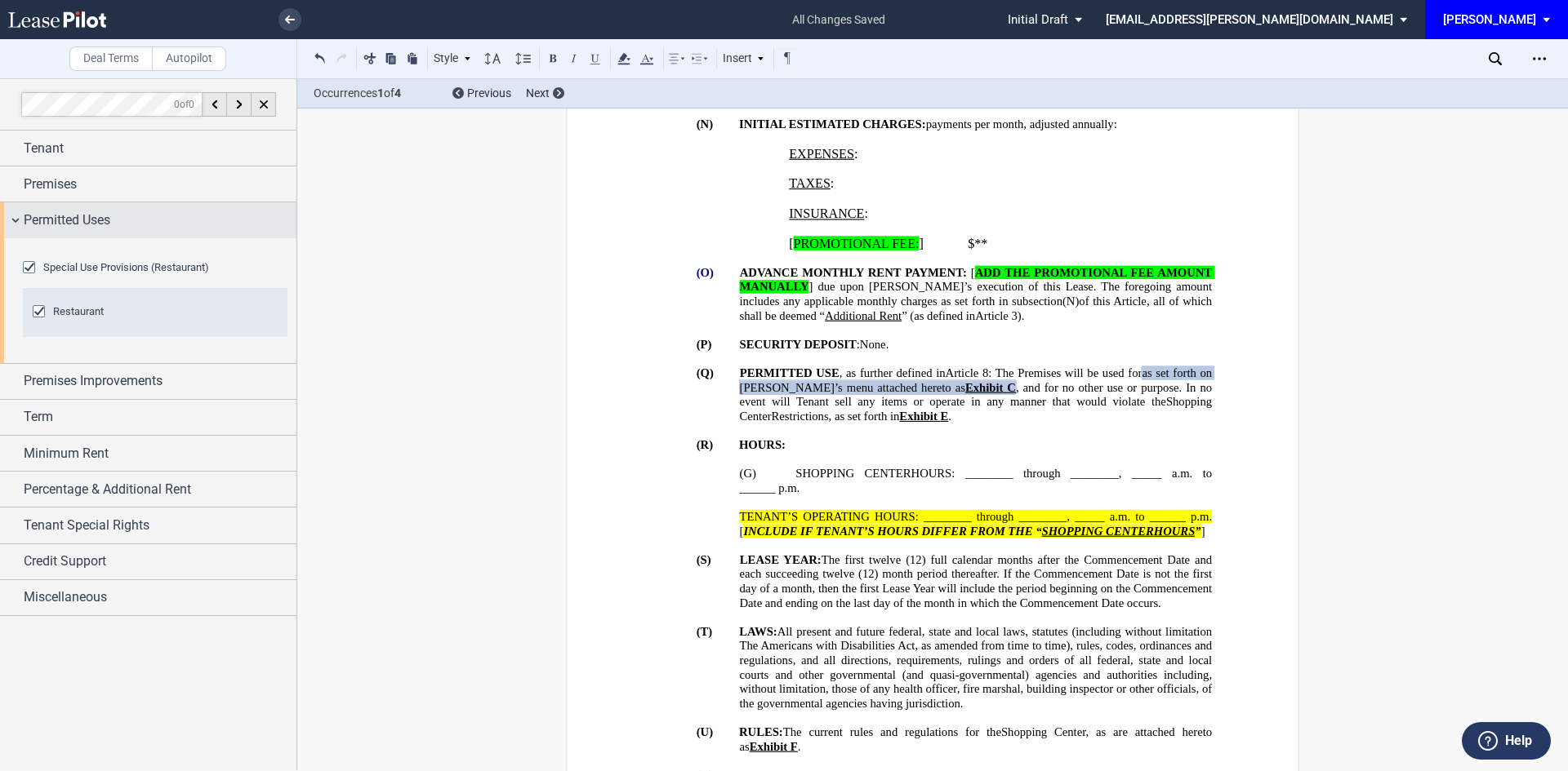
click at [11, 216] on div "Permitted Uses" at bounding box center [148, 220] width 296 height 35
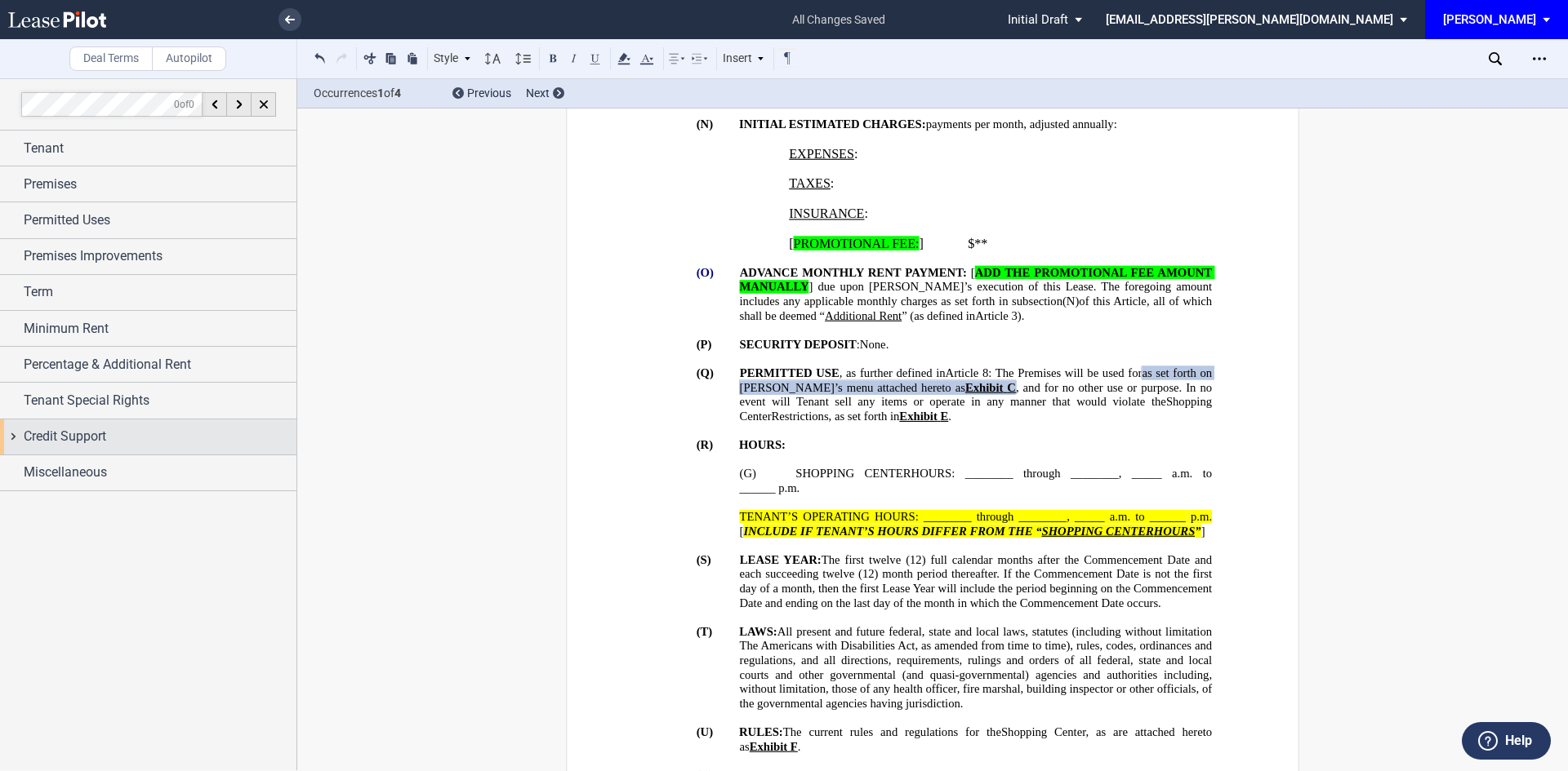
click at [14, 433] on div "Credit Support" at bounding box center [148, 437] width 296 height 35
click at [31, 468] on div "Guarantor" at bounding box center [30, 469] width 17 height 17
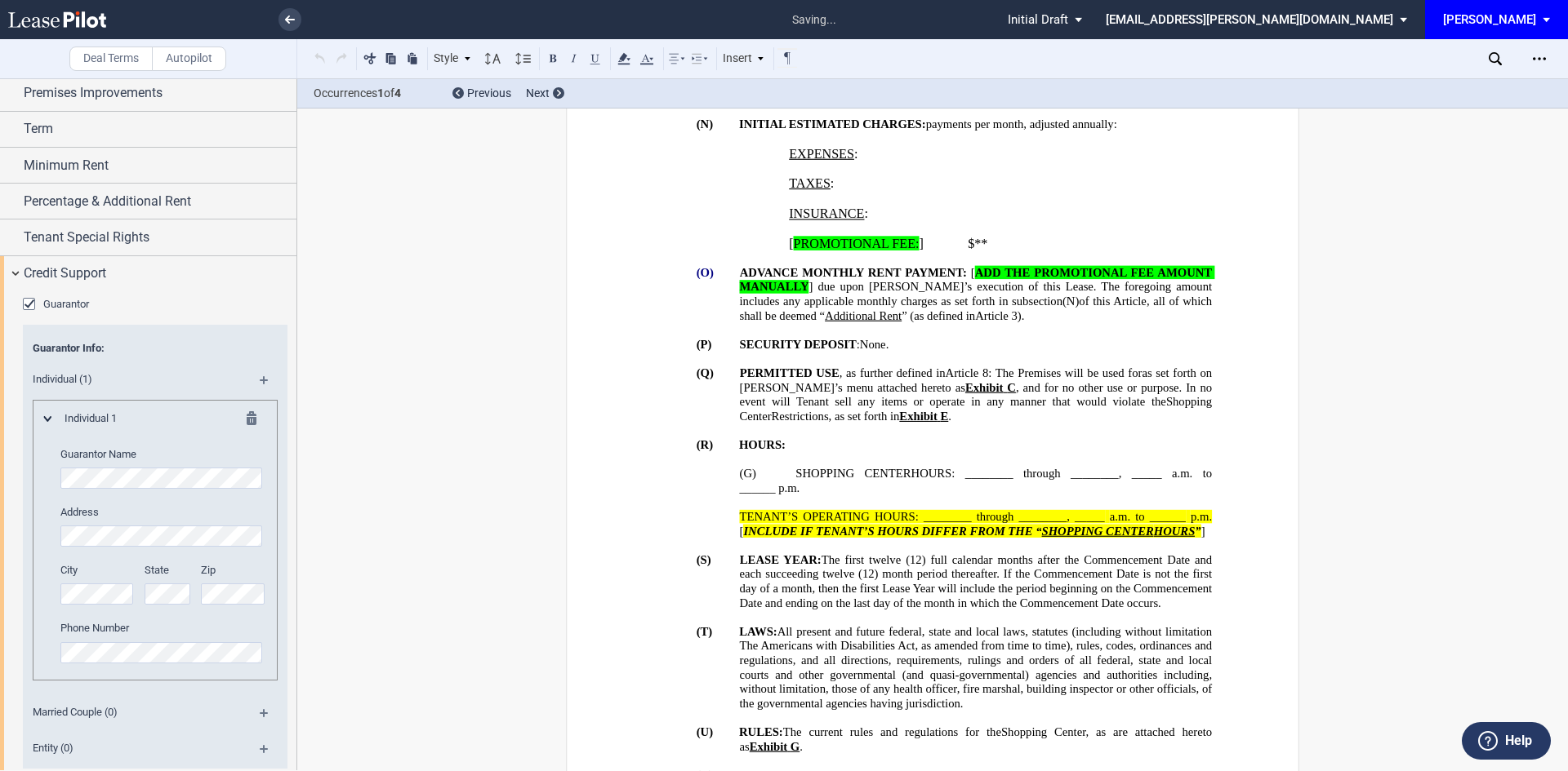
scroll to position [2194, 0]
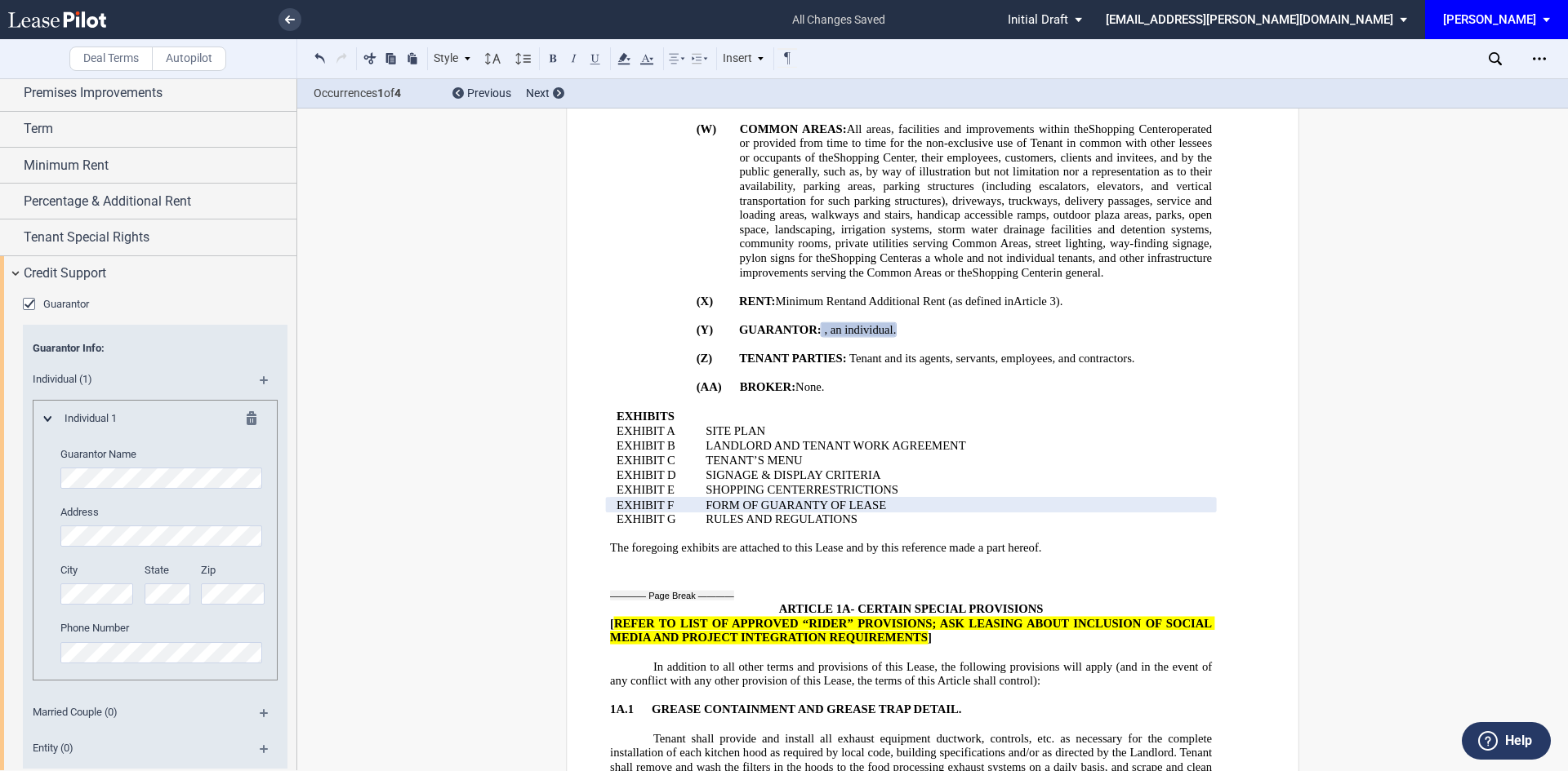
click at [248, 420] on md-icon at bounding box center [257, 421] width 20 height 20
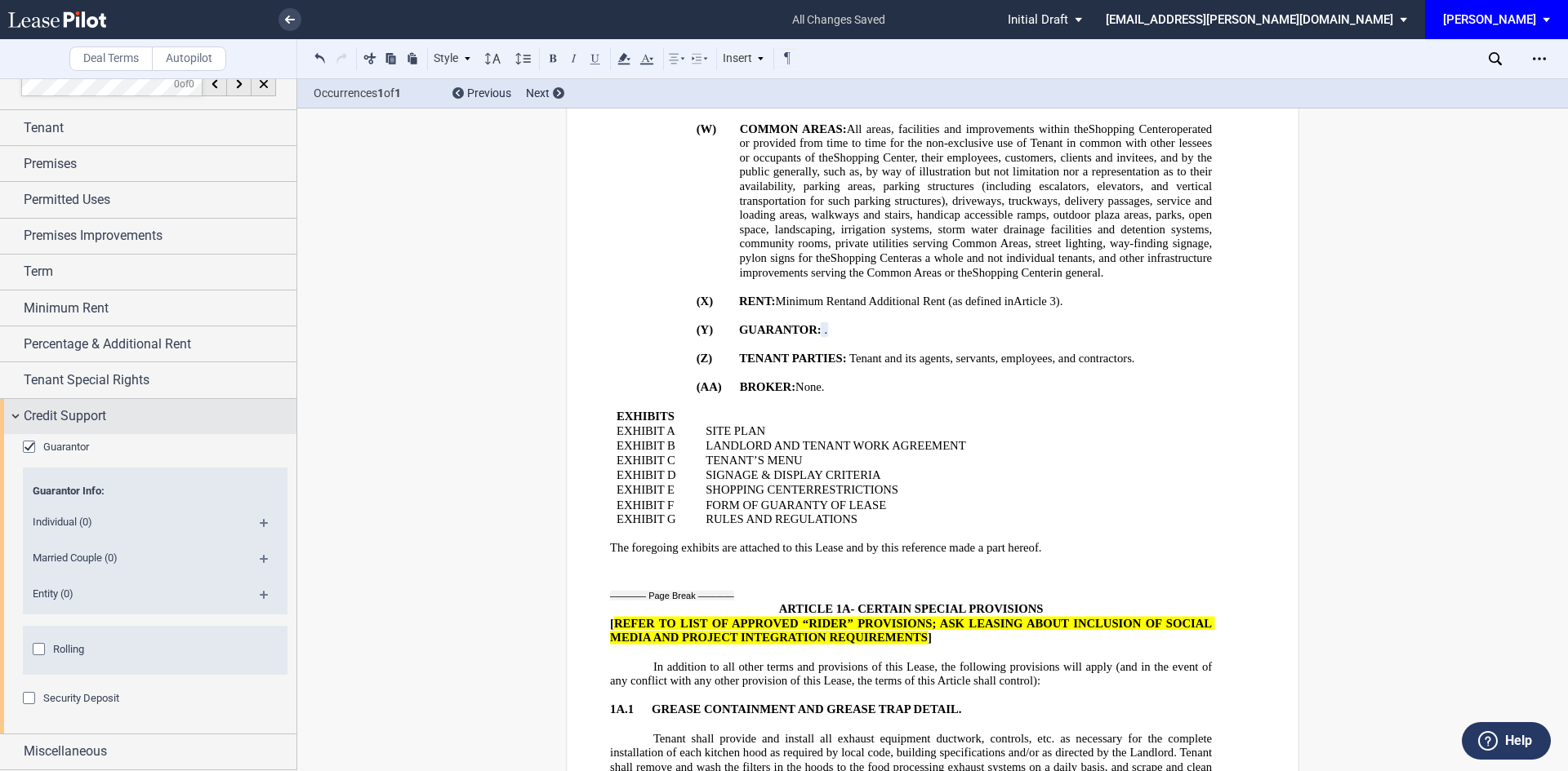
scroll to position [21, 0]
click at [262, 558] on md-icon at bounding box center [270, 565] width 22 height 20
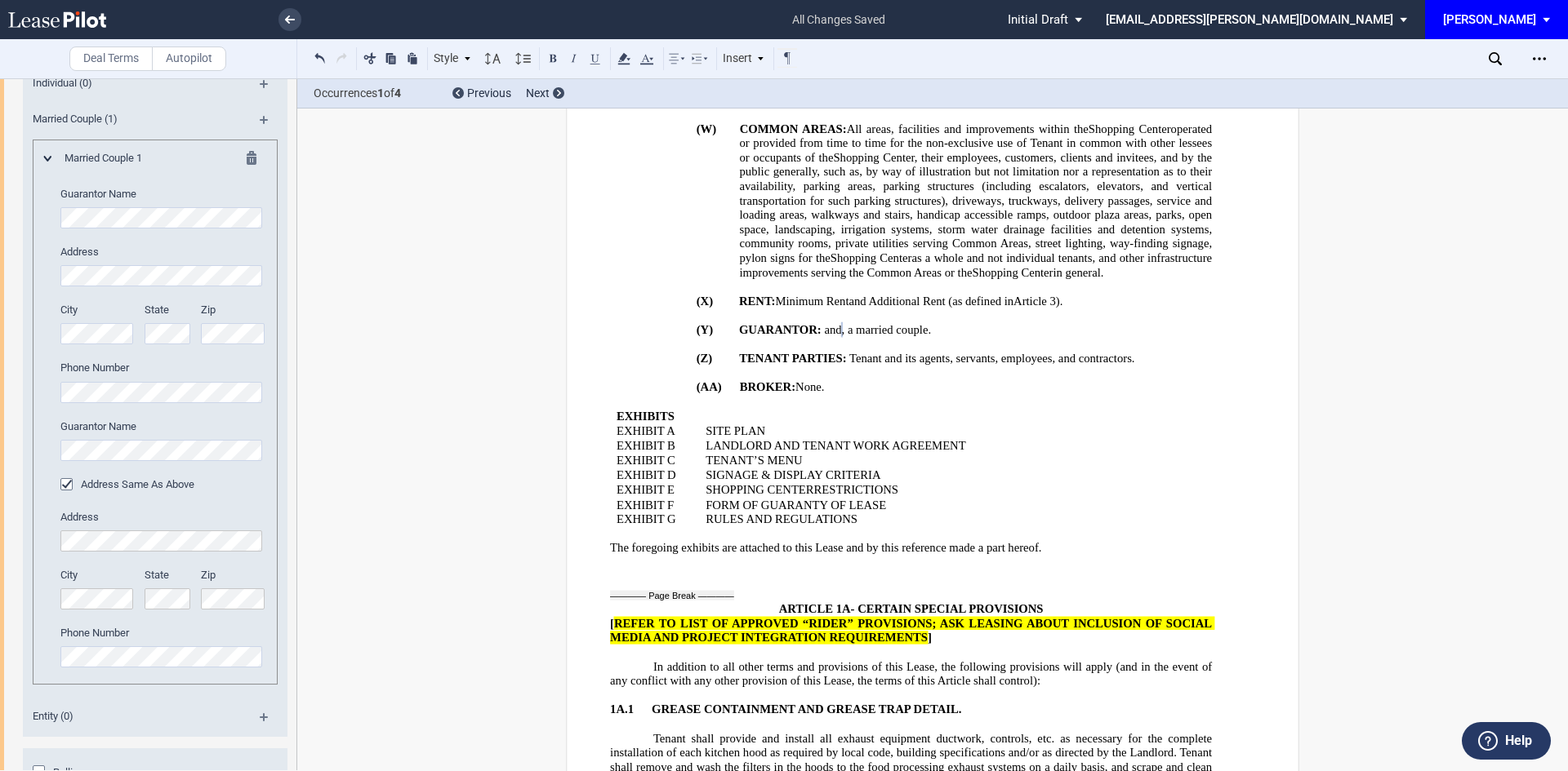
scroll to position [583, 0]
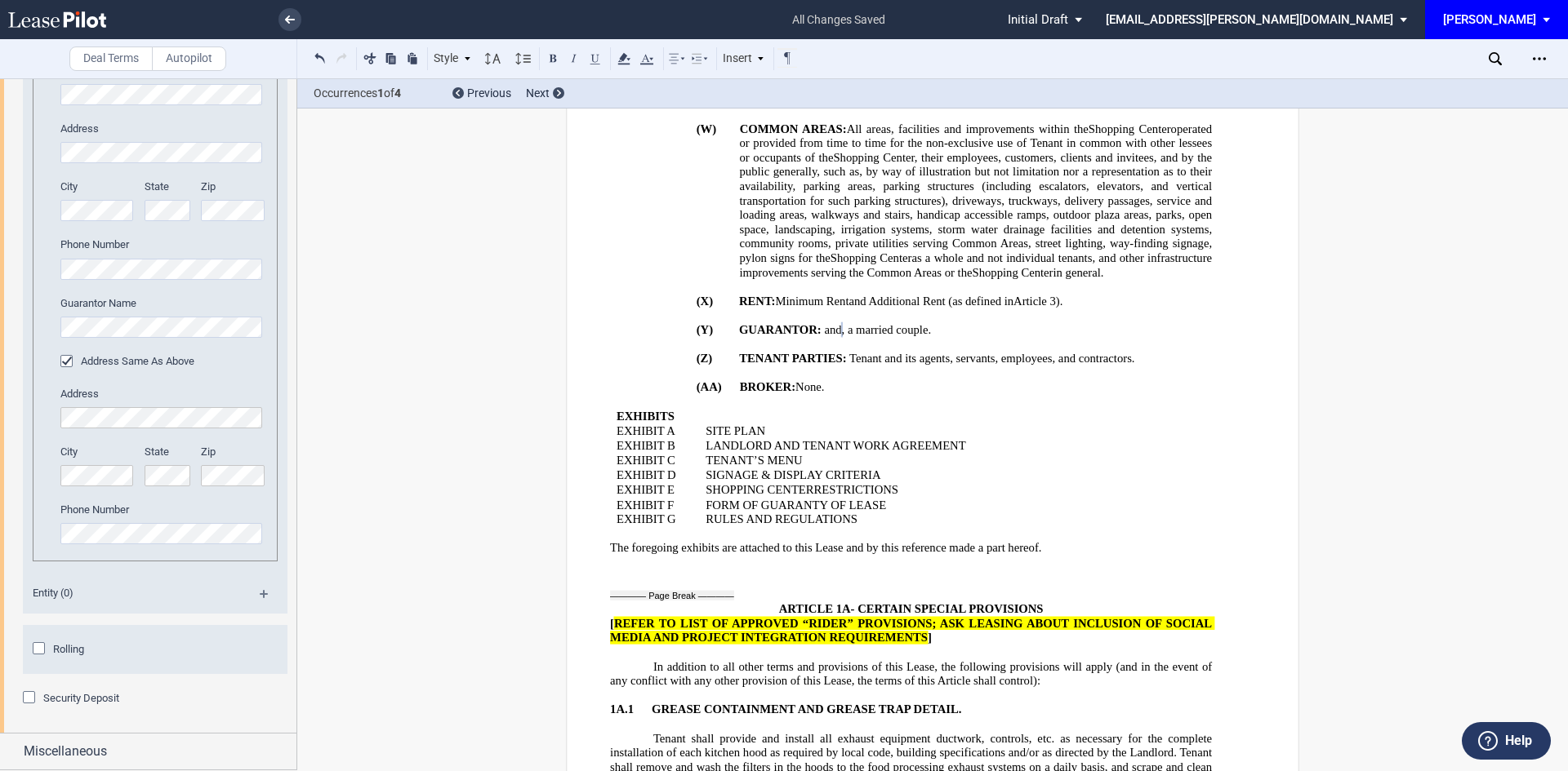
click at [39, 653] on div "Rolling" at bounding box center [40, 651] width 17 height 17
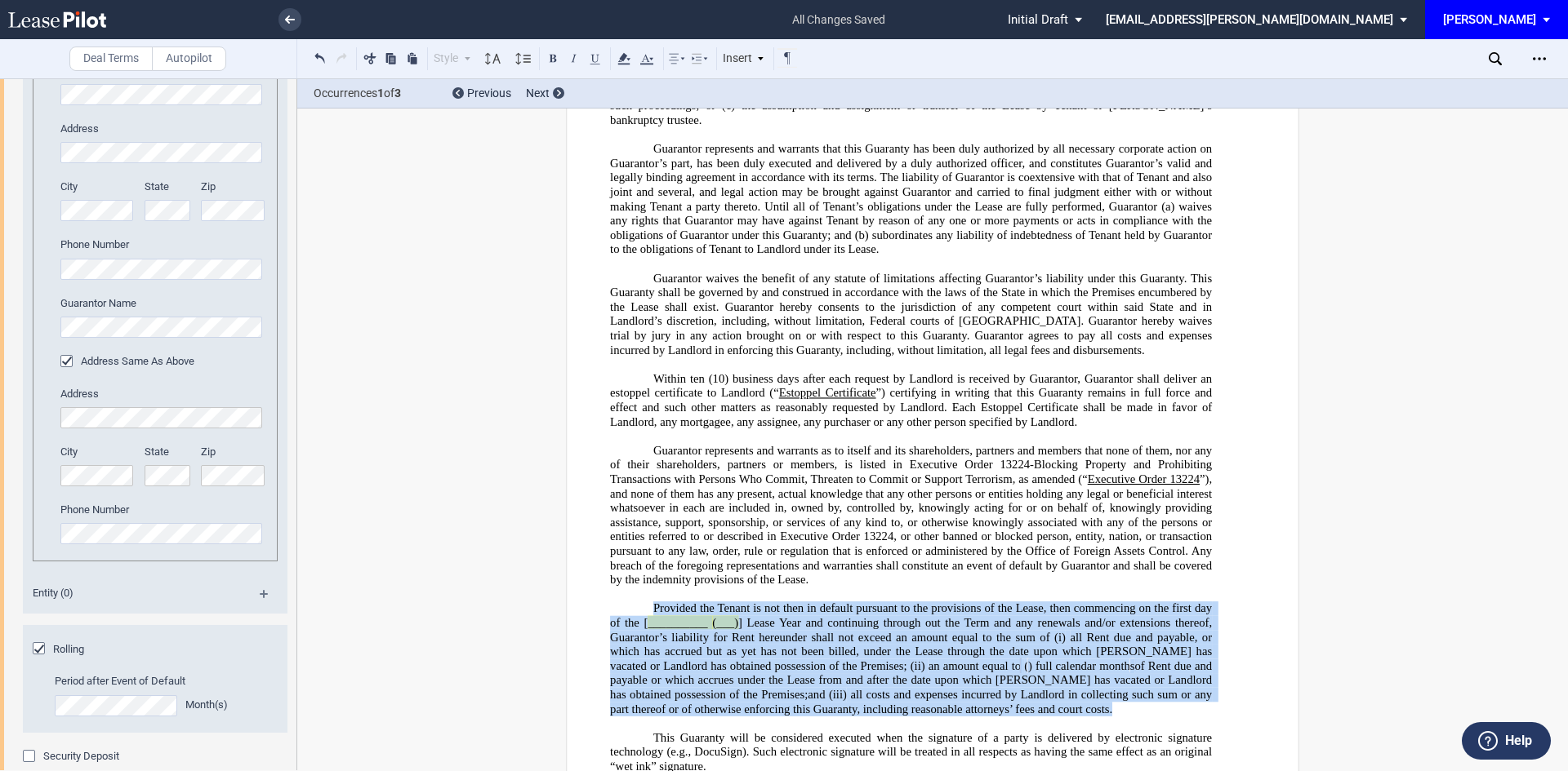
drag, startPoint x: 647, startPoint y: 333, endPoint x: 1037, endPoint y: 440, distance: 404.4
click at [1037, 602] on p "Provided the Tenant is not then in default pursuant to the provisions of the Le…" at bounding box center [910, 658] width 602 height 115
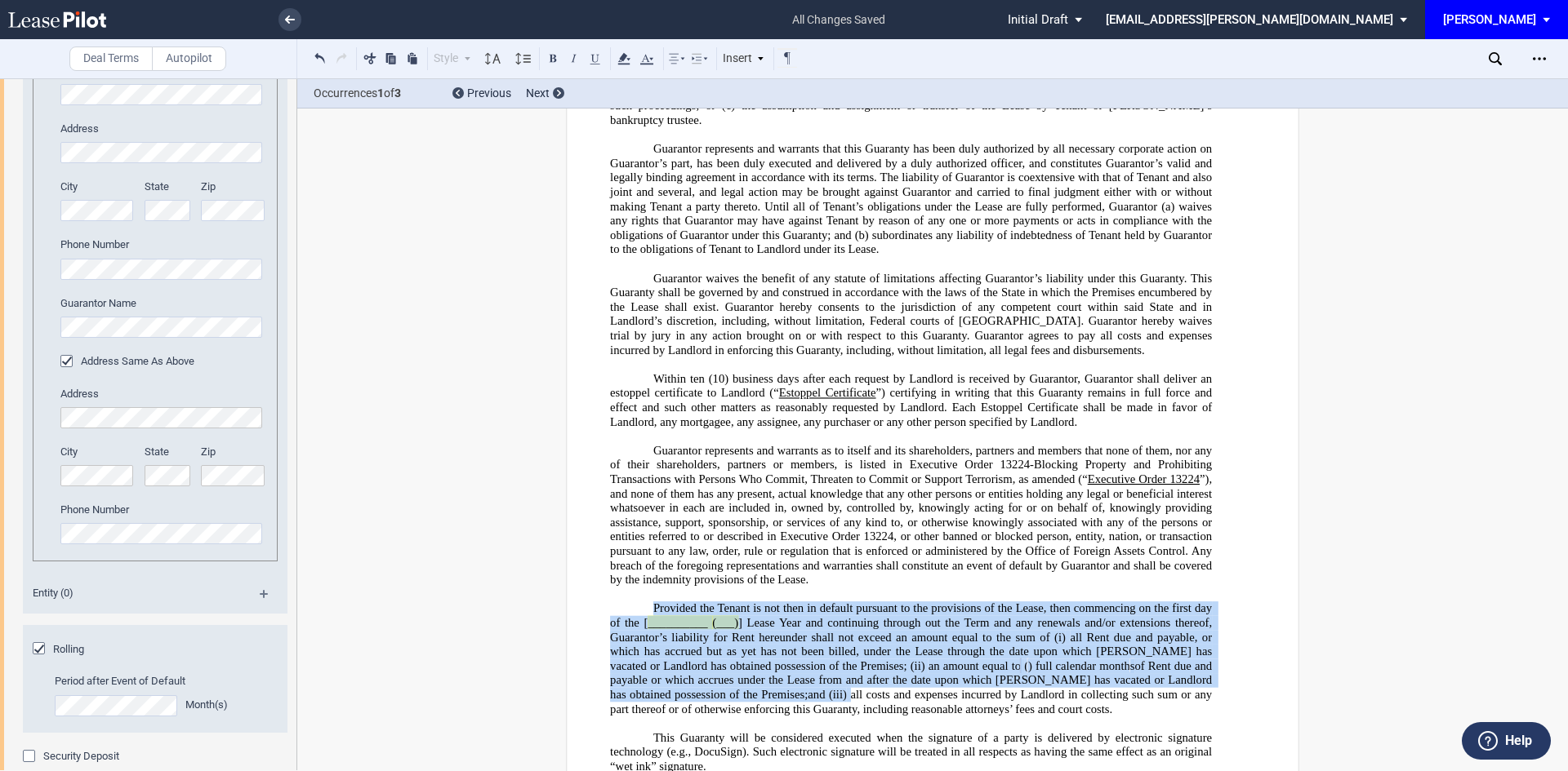
click at [1054, 716] on p at bounding box center [910, 723] width 602 height 15
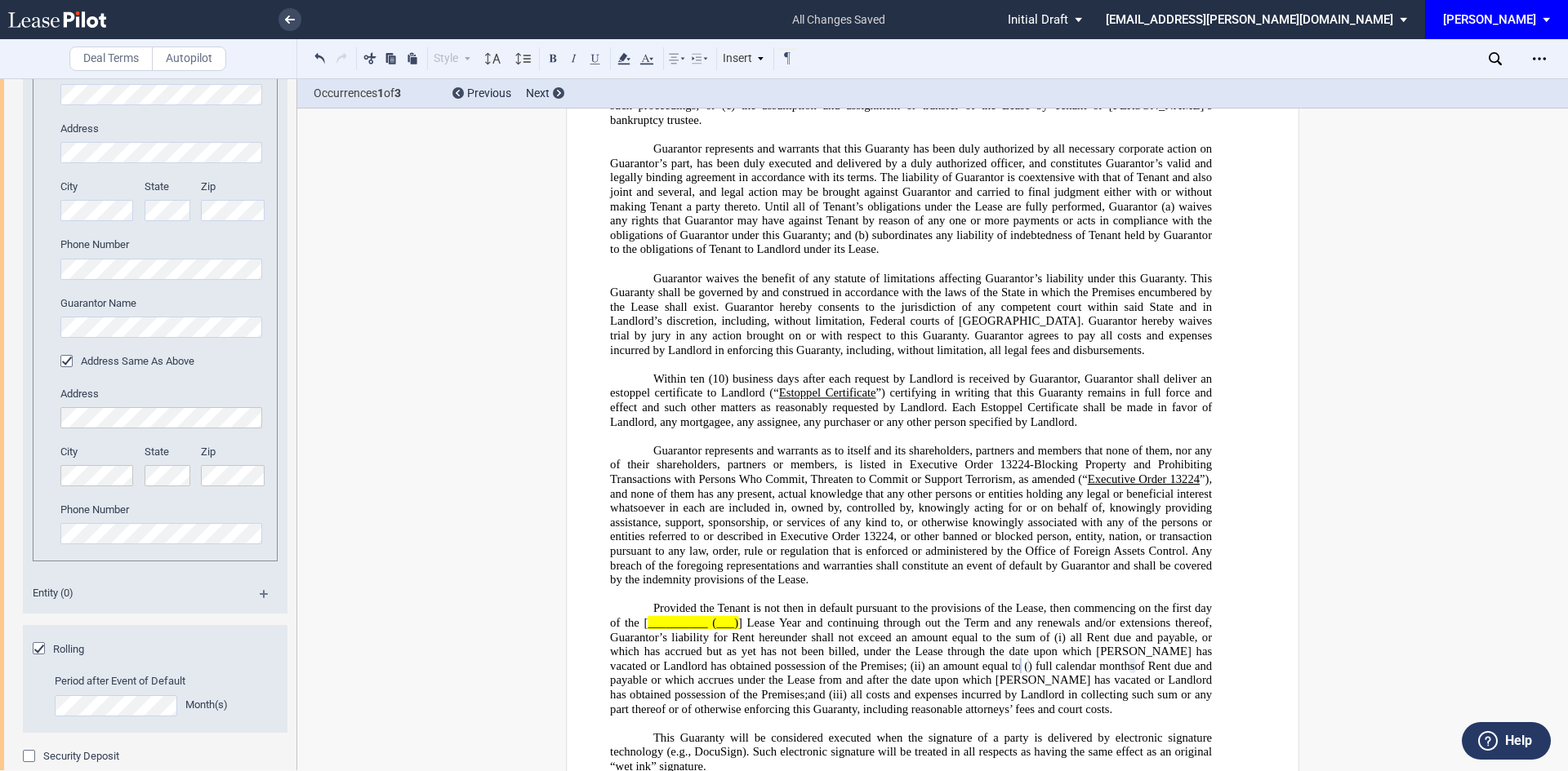
click at [1045, 602] on p "Provided the Tenant is not then in default pursuant to the provisions of the Le…" at bounding box center [910, 658] width 602 height 115
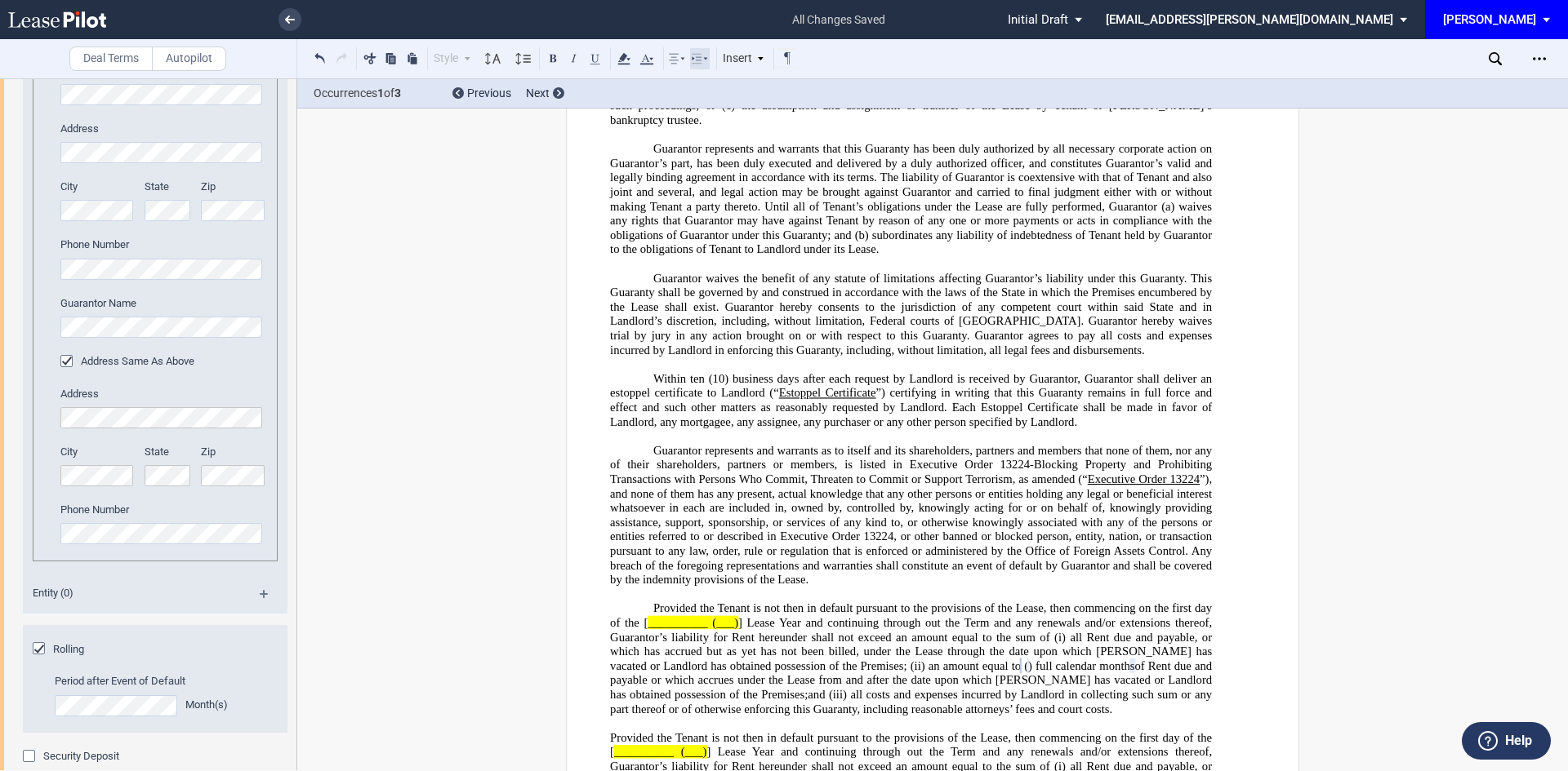
click at [703, 57] on icon at bounding box center [700, 59] width 20 height 20
click at [788, 93] on icon at bounding box center [786, 90] width 13 height 13
click at [690, 658] on span "of Rent due and payable or which accrues under the Lease from and after the dat…" at bounding box center [911, 679] width 605 height 42
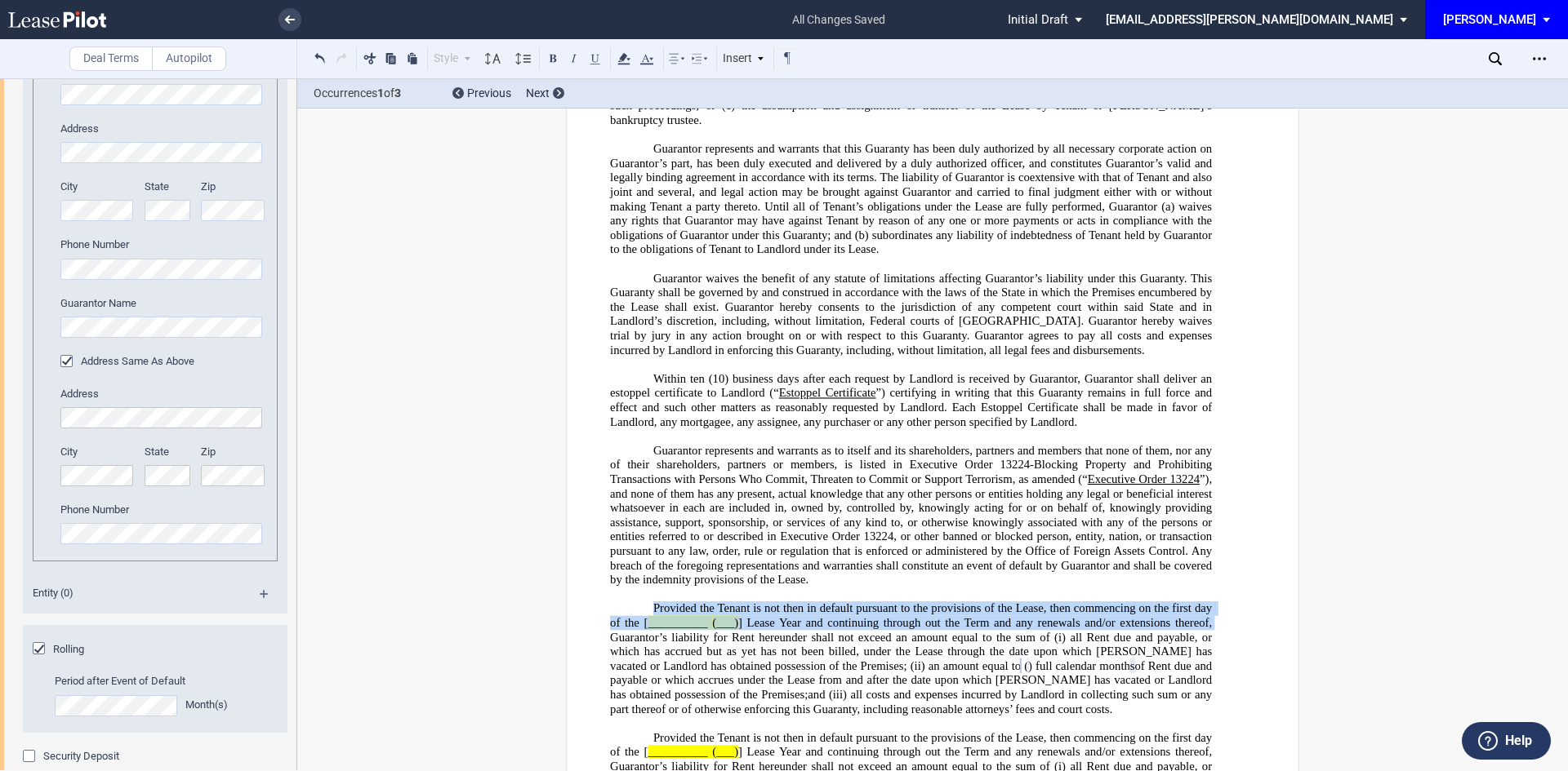
drag, startPoint x: 646, startPoint y: 334, endPoint x: 1242, endPoint y: 354, distance: 596.3
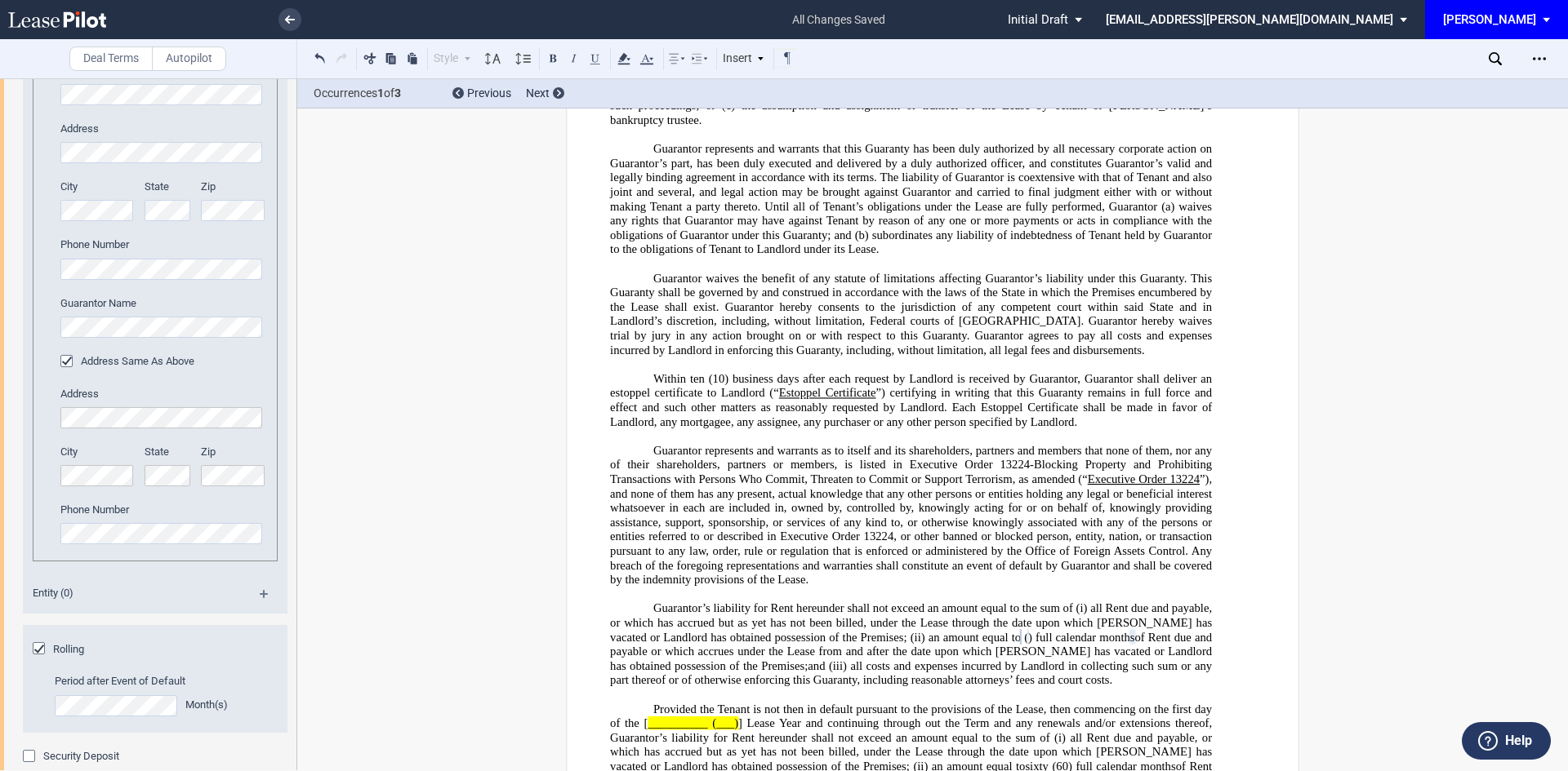
click at [1141, 630] on span "of Rent due and payable or which accrues under the Lease from and after the dat…" at bounding box center [911, 651] width 605 height 42
drag, startPoint x: 641, startPoint y: 451, endPoint x: 743, endPoint y: 450, distance: 102.0
click at [743, 702] on span "Provided the Tenant is not then in default pursuant to the provisions of the Le…" at bounding box center [911, 738] width 605 height 71
click at [864, 716] on span "Lease Year and continuing through out the Term and any renewals and/or extensio…" at bounding box center [911, 730] width 605 height 27
click at [906, 716] on span "Lease Year and continuing throughout the Term and any renewals and/or extension…" at bounding box center [911, 730] width 605 height 27
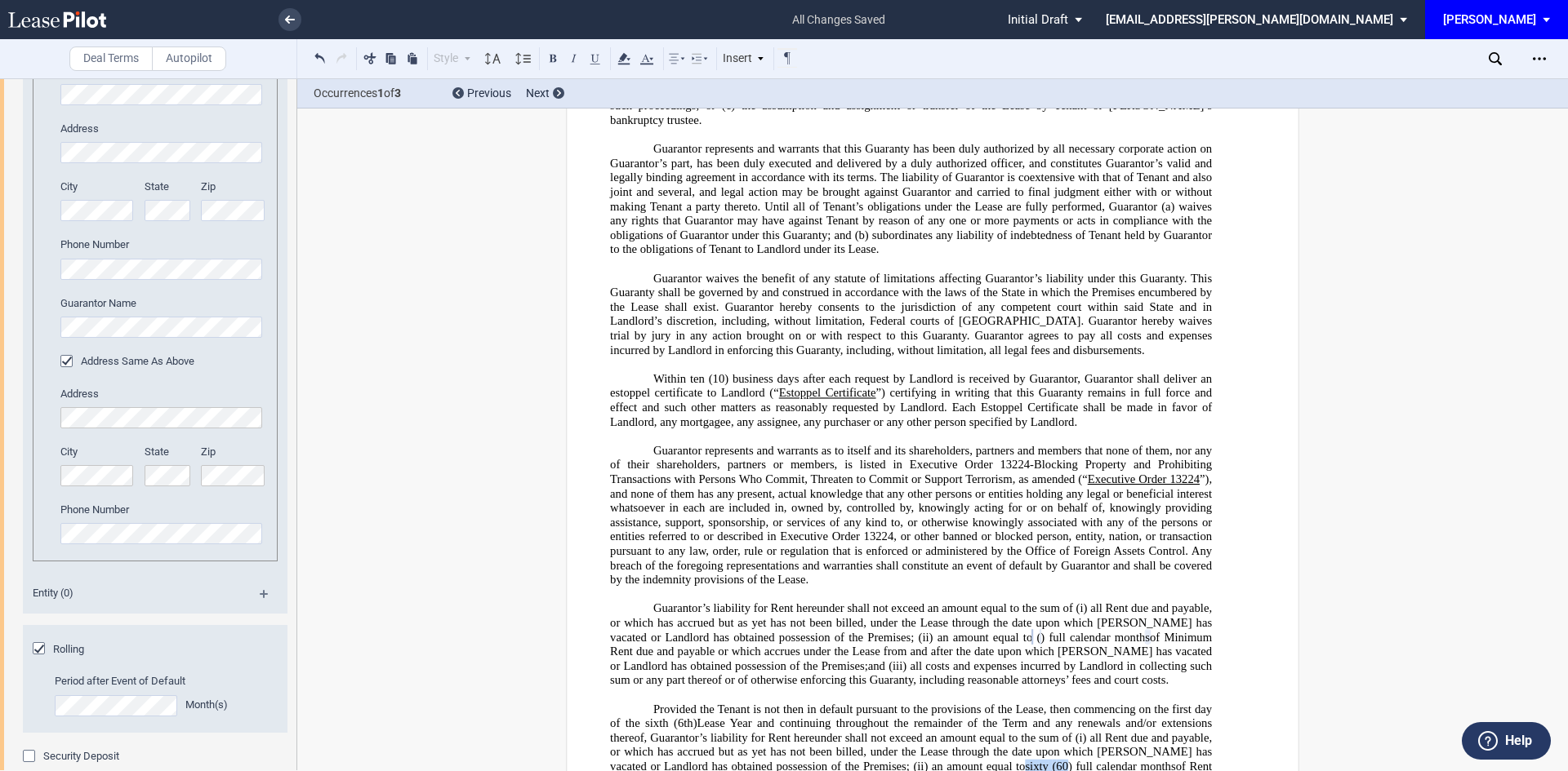
drag, startPoint x: 976, startPoint y: 492, endPoint x: 1015, endPoint y: 493, distance: 39.0
click at [1015, 702] on span "Provided the Tenant is not then in default pursuant to the provisions of the Le…" at bounding box center [911, 738] width 605 height 71
click at [1143, 759] on span "of Rent due and payable or which accrues under the Lease from and after the dat…" at bounding box center [911, 780] width 605 height 42
drag, startPoint x: 982, startPoint y: 656, endPoint x: 1156, endPoint y: 653, distance: 174.0
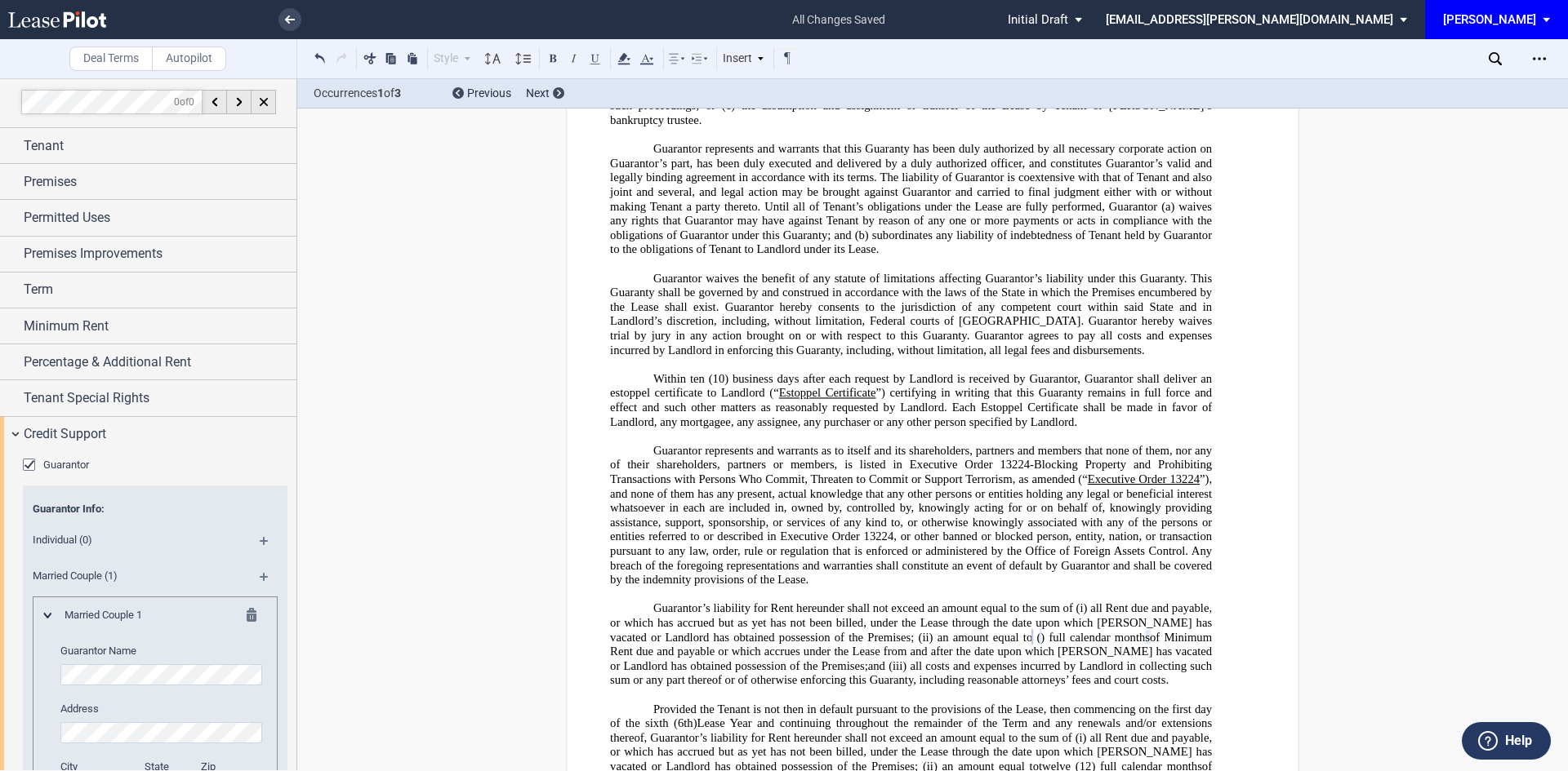
scroll to position [0, 0]
click at [21, 437] on div "Credit Support" at bounding box center [148, 437] width 296 height 35
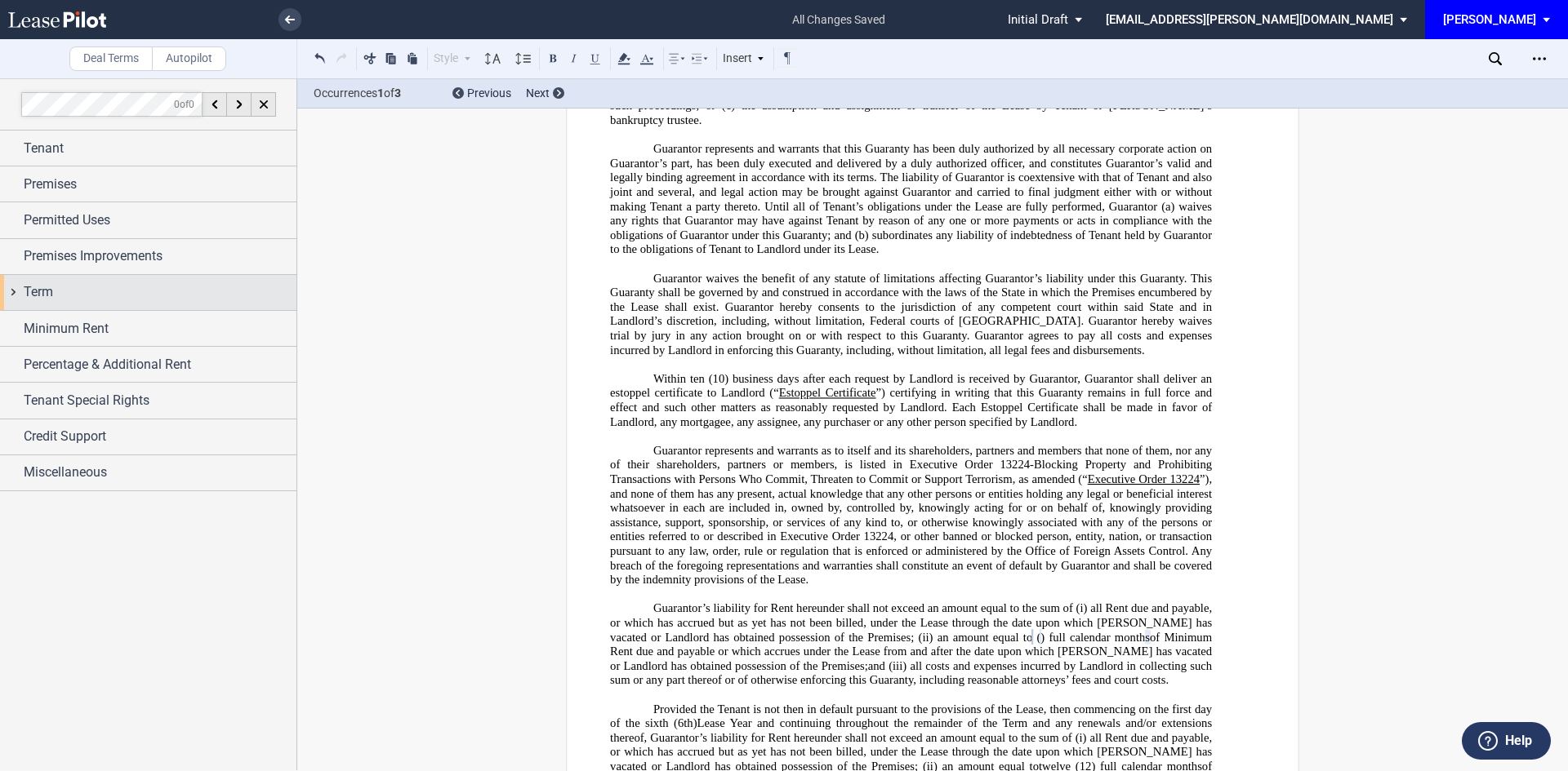
click at [24, 290] on span "Term" at bounding box center [38, 292] width 29 height 20
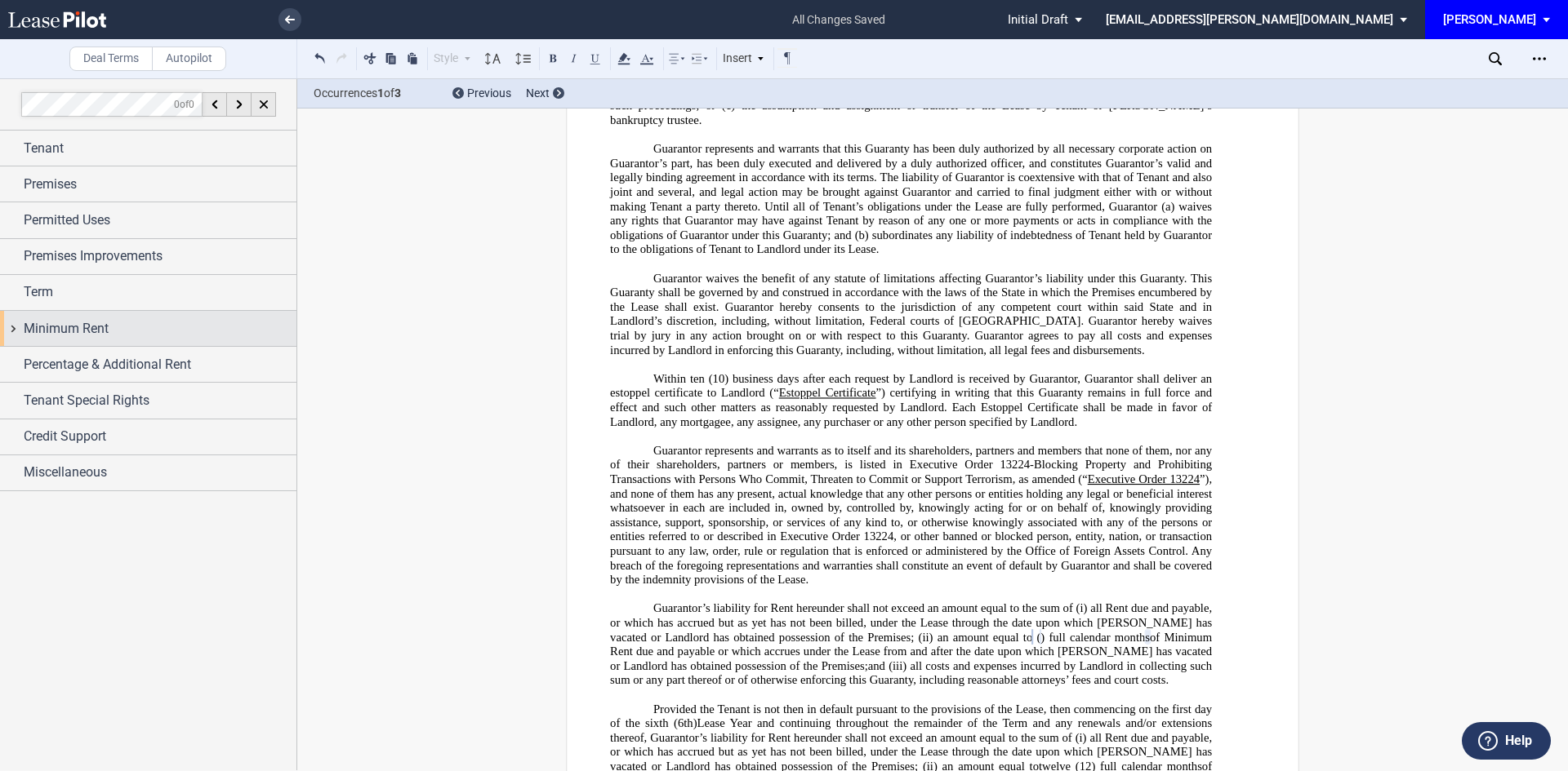
click at [60, 330] on span "Minimum Rent" at bounding box center [66, 329] width 85 height 20
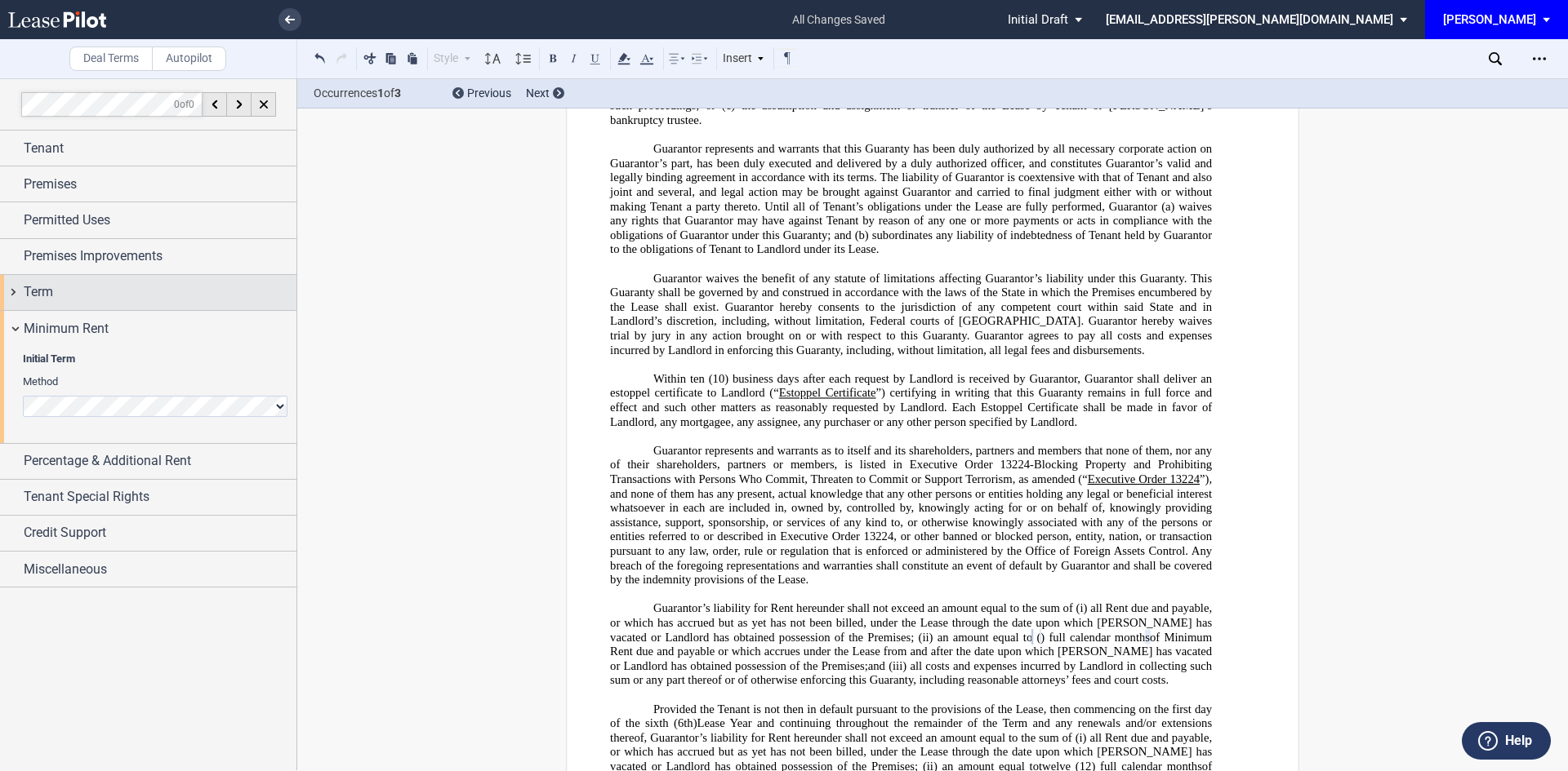
click at [29, 294] on span "Term" at bounding box center [38, 292] width 29 height 20
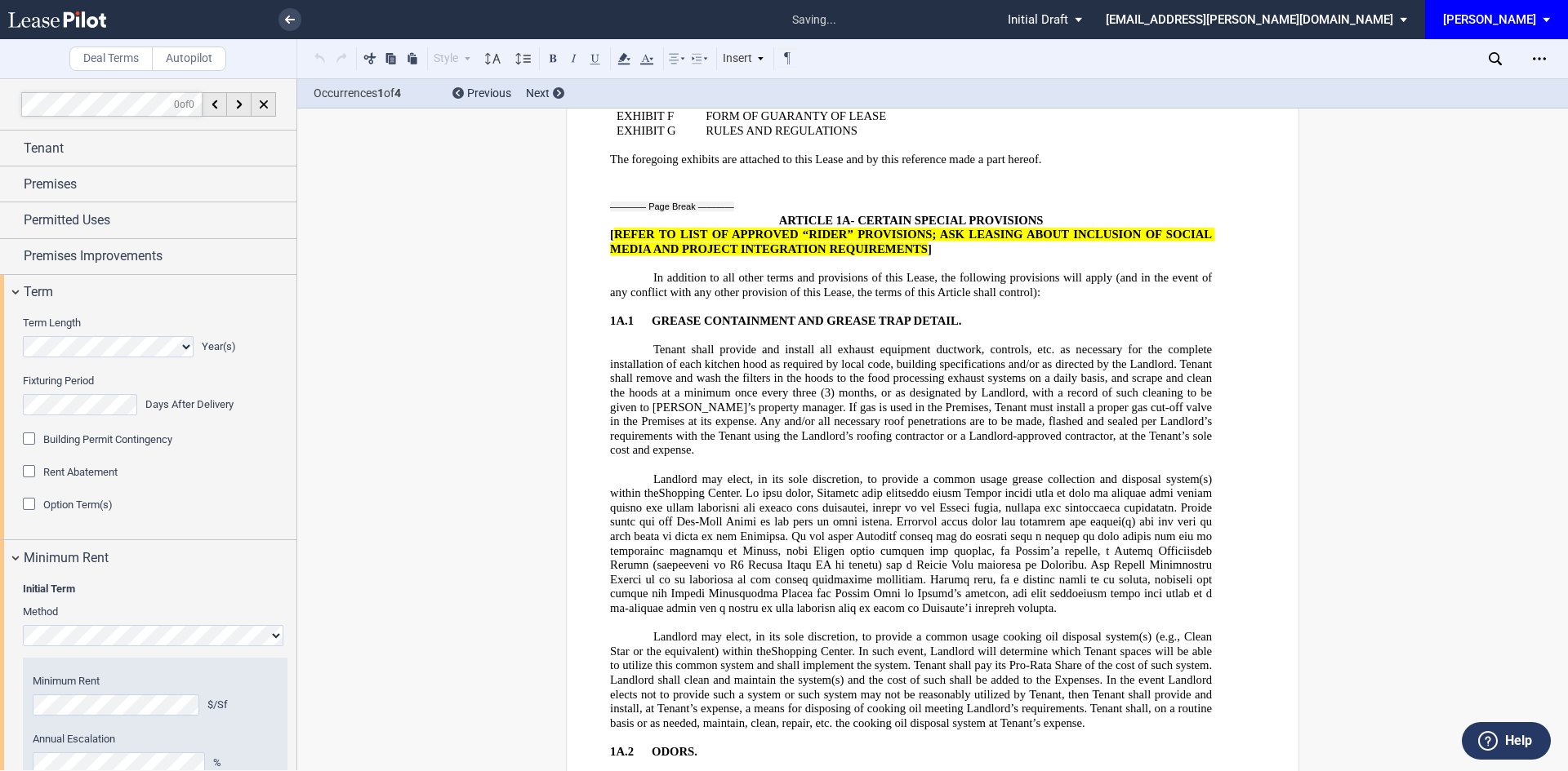
scroll to position [489, 0]
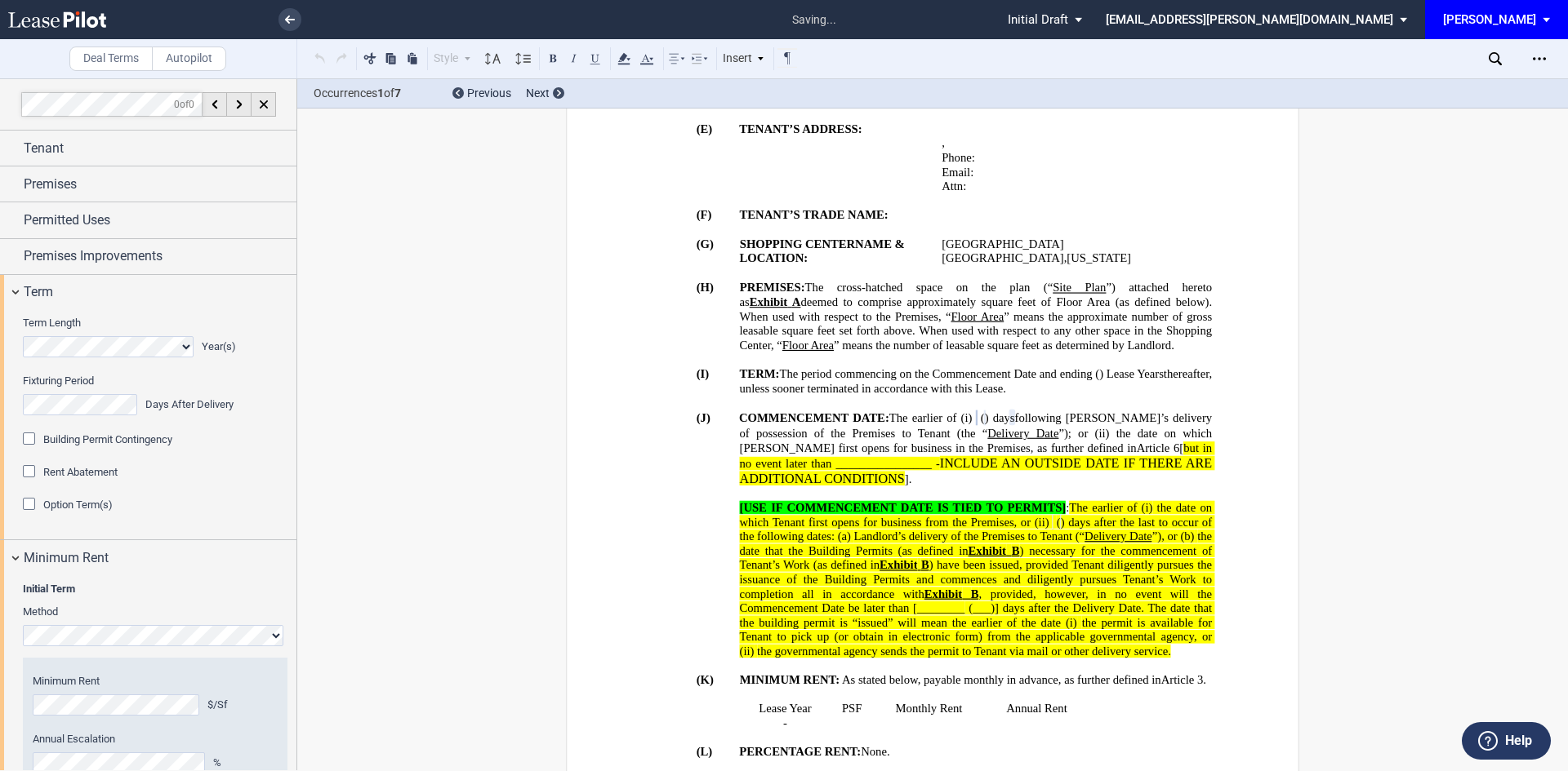
click at [29, 507] on div "Option Term(s)" at bounding box center [30, 506] width 17 height 17
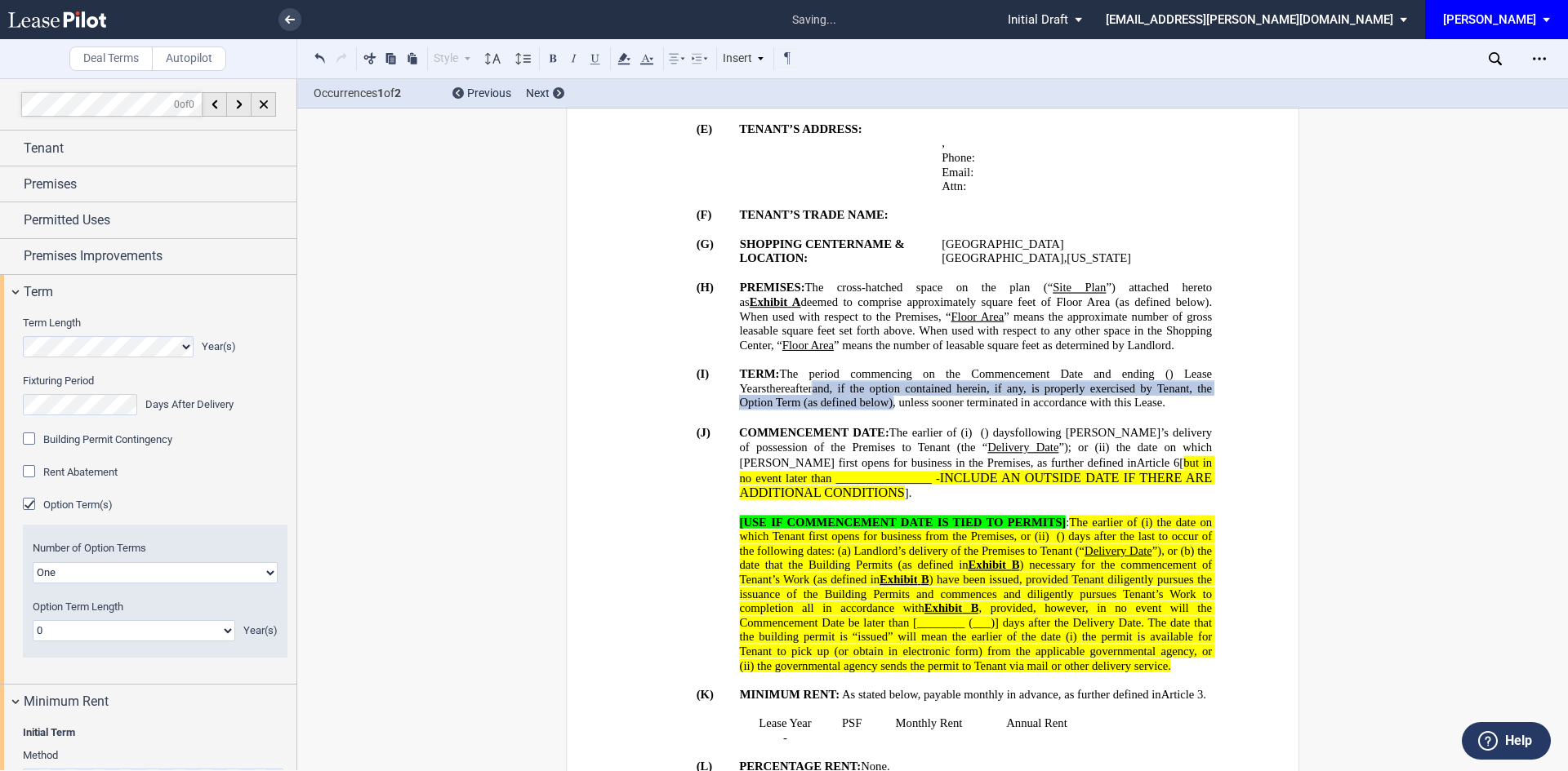
click at [149, 629] on select "0 1 2 3 4 5 6 7 8 9 10 11 12 13 14 15 16 17 18 19 20" at bounding box center [133, 631] width 203 height 22
select select "number:10"
click at [32, 620] on select "0 1 2 3 4 5 6 7 8 9 10 11 12 13 14 15 16 17 18 19 20" at bounding box center [133, 631] width 203 height 22
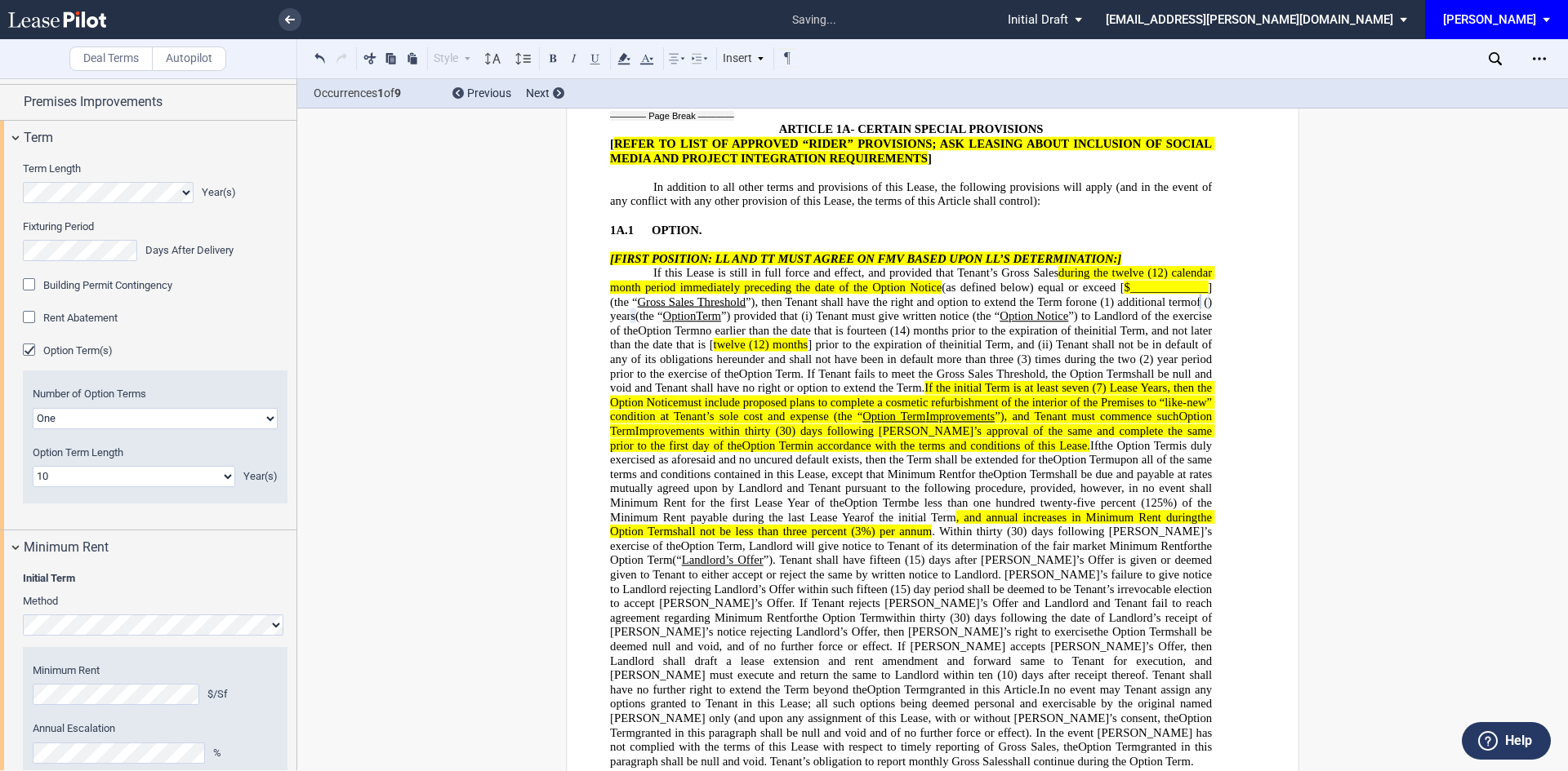
scroll to position [0, 0]
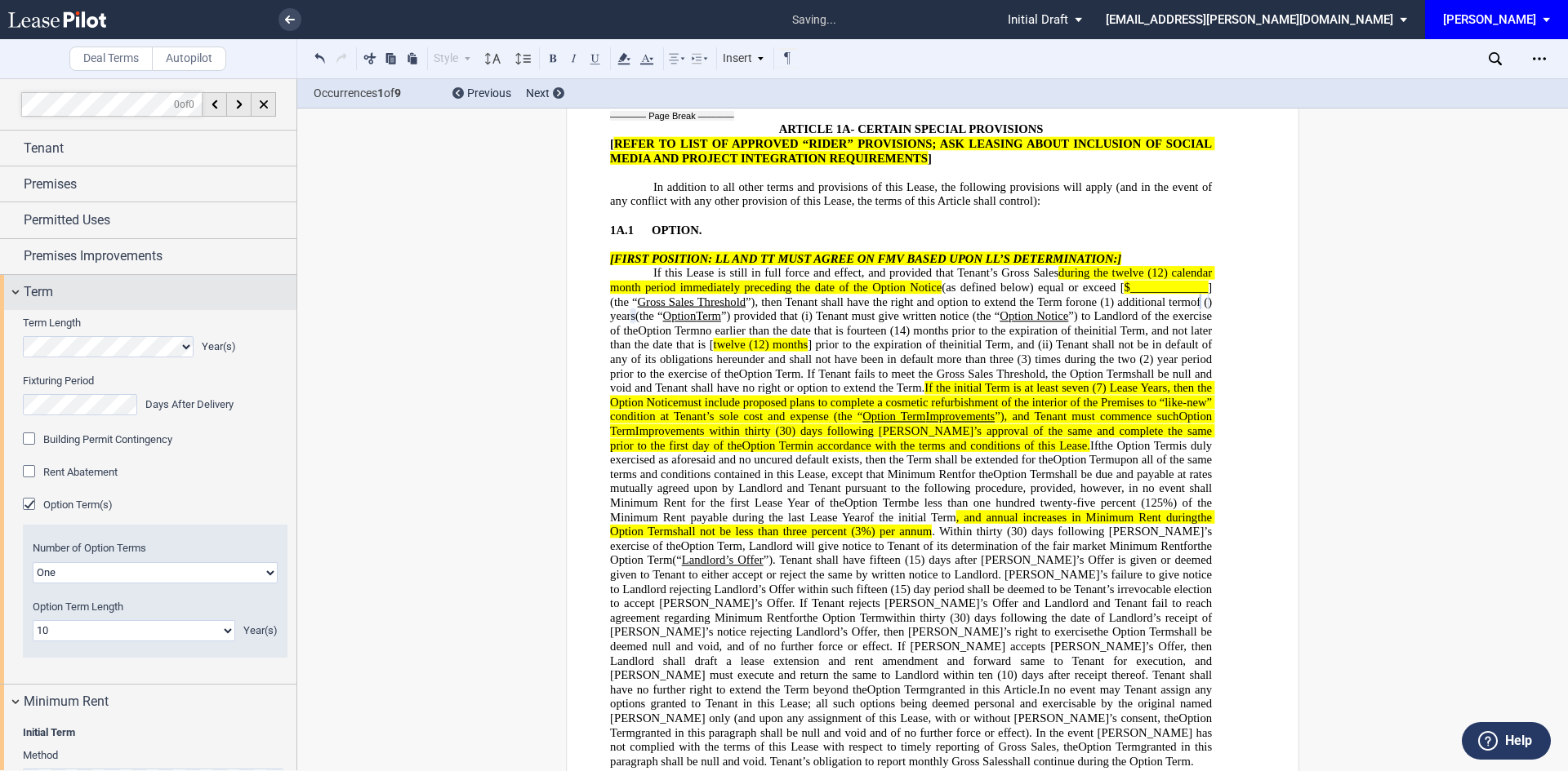
click at [18, 282] on div "Term" at bounding box center [148, 293] width 296 height 35
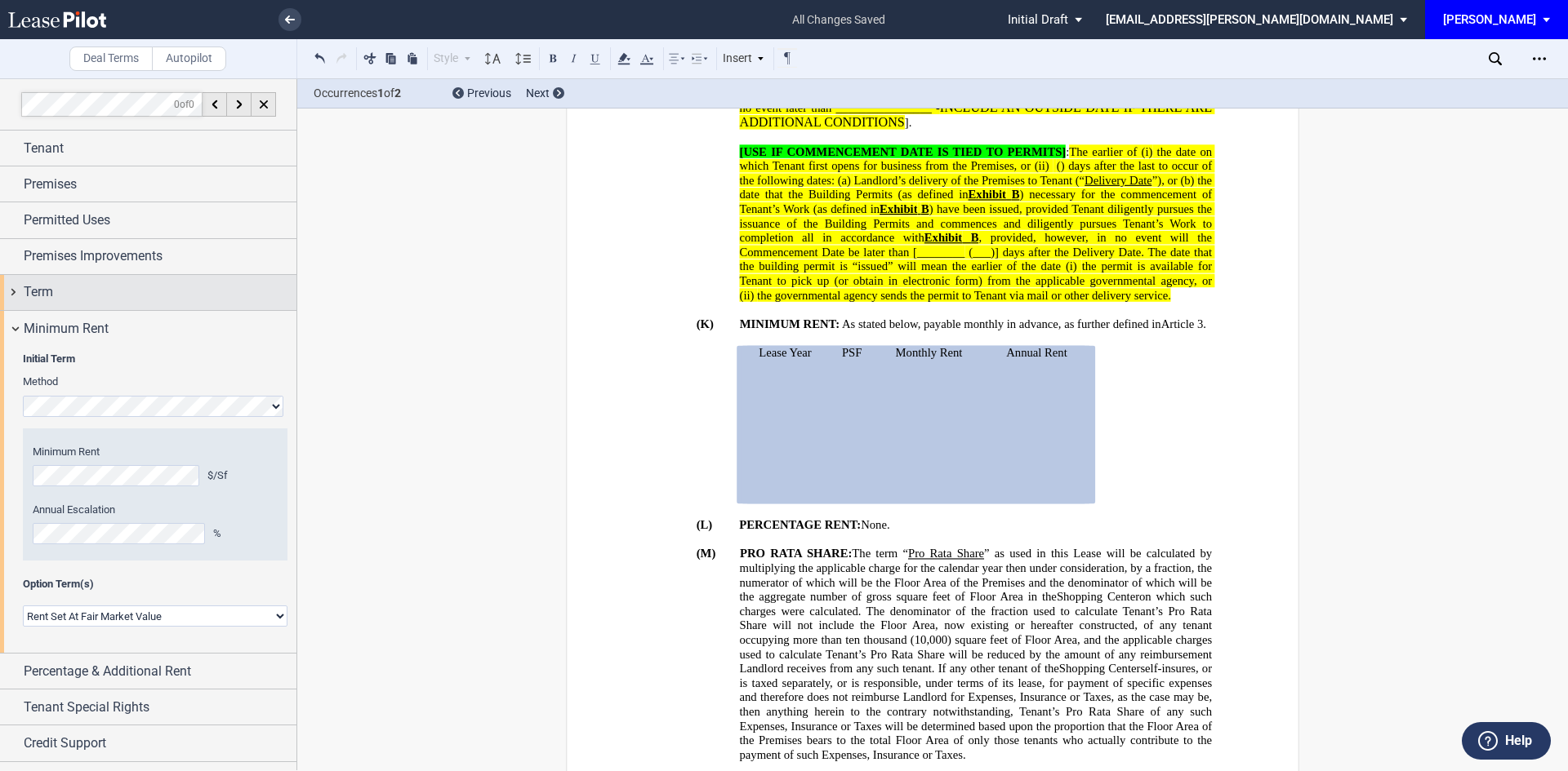
scroll to position [27, 0]
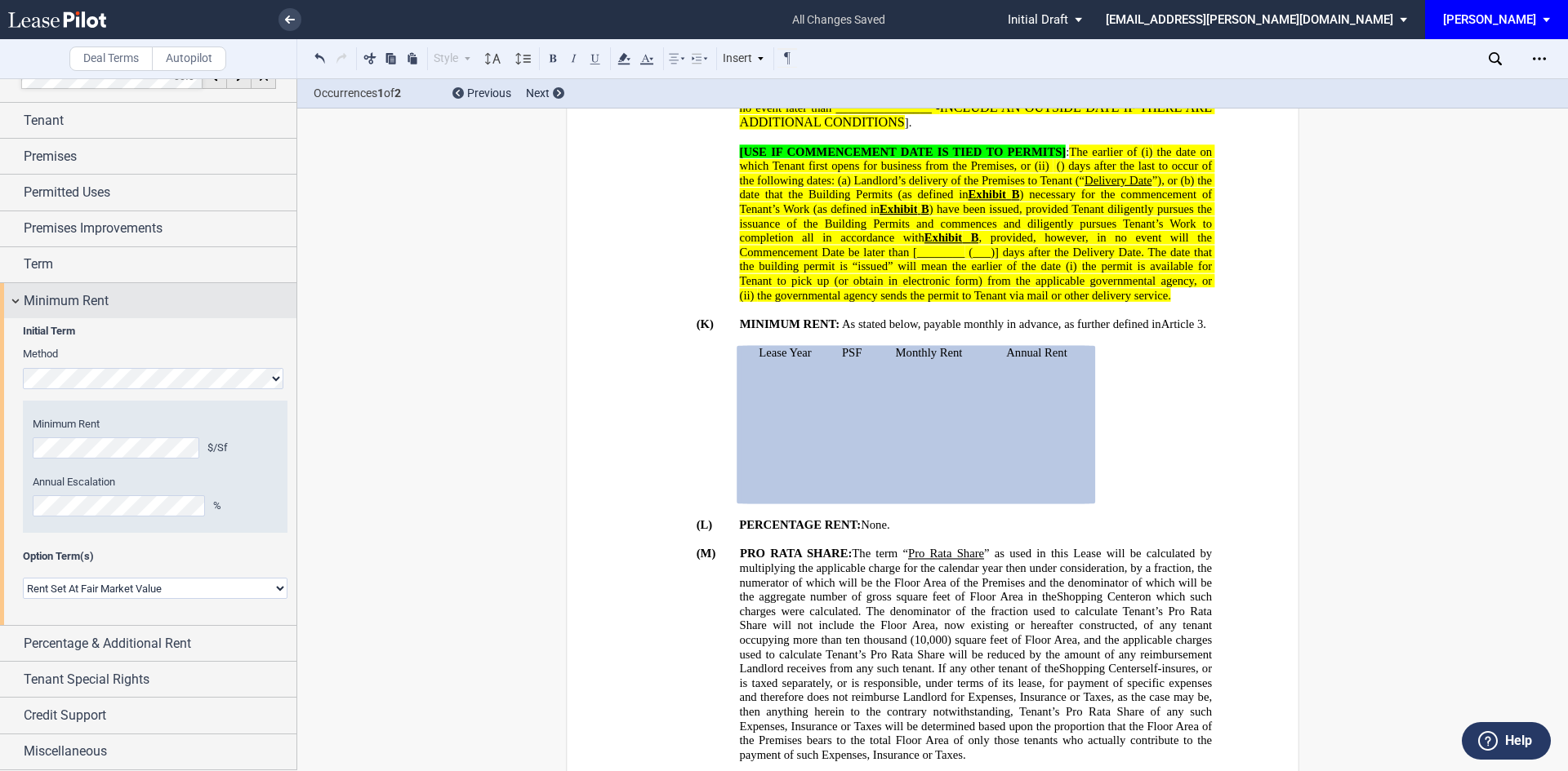
click at [13, 304] on div "Minimum Rent" at bounding box center [148, 301] width 296 height 35
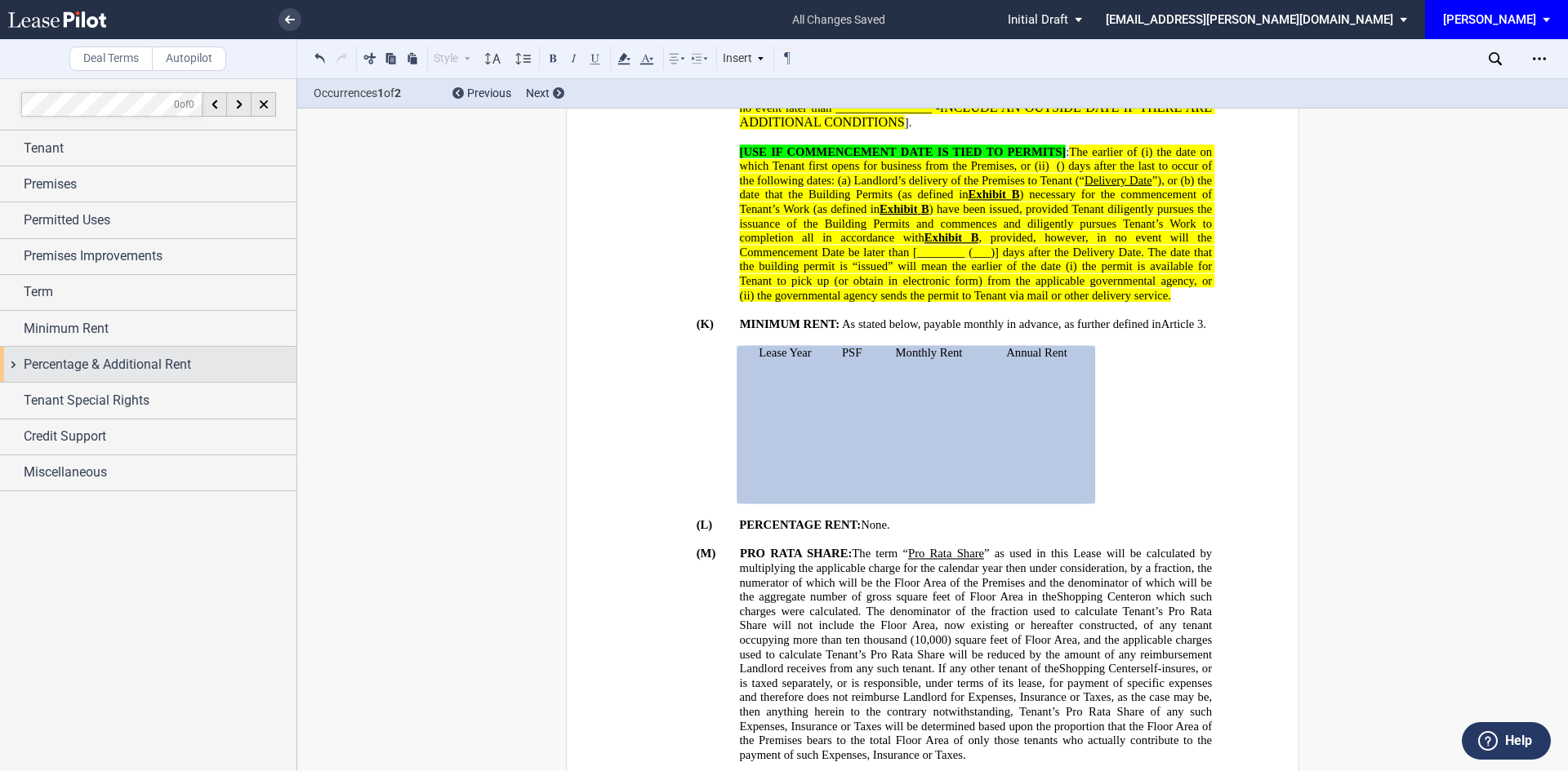
click at [16, 363] on div "Percentage & Additional Rent" at bounding box center [148, 364] width 296 height 35
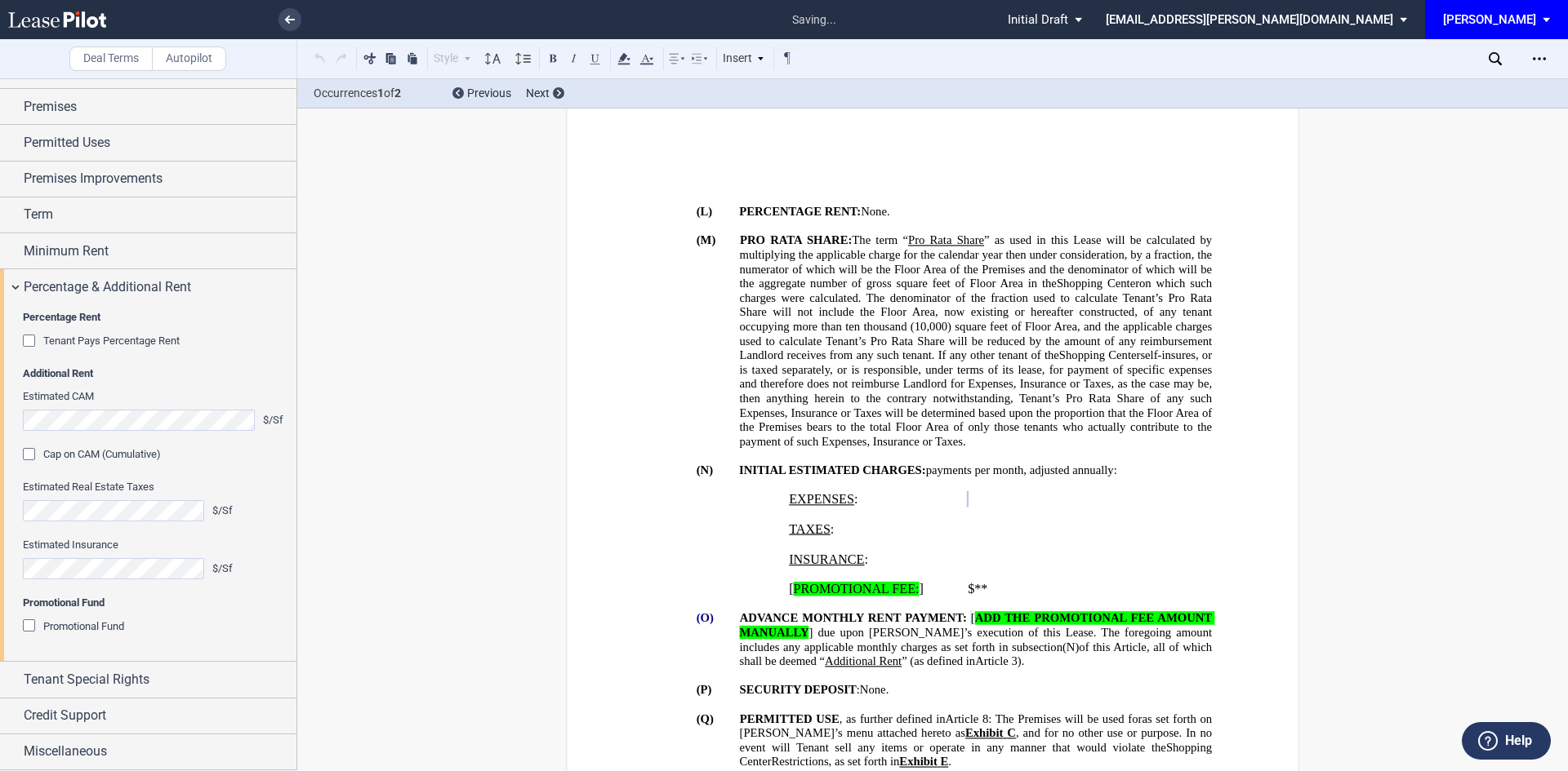
scroll to position [1314, 0]
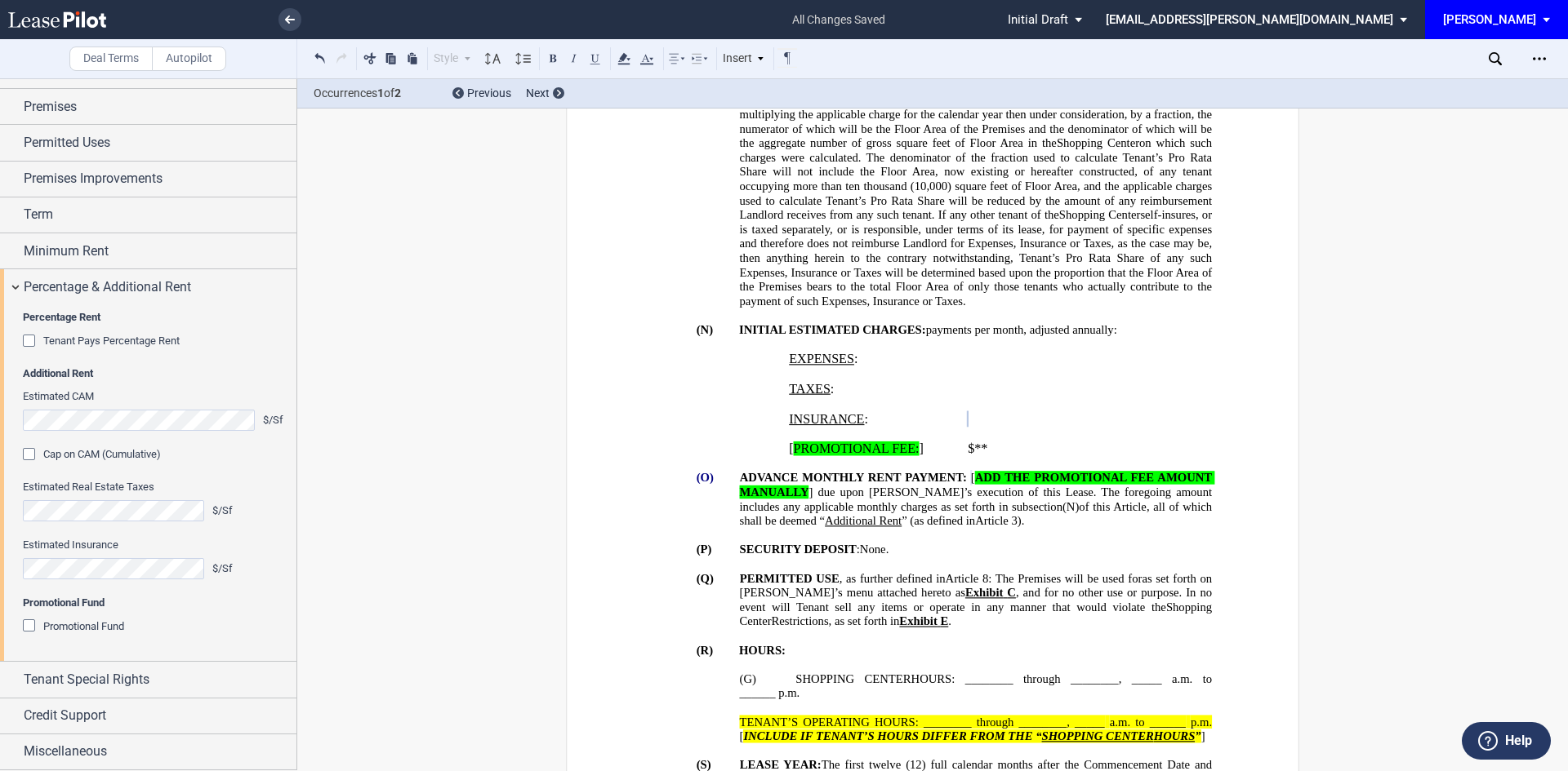
click at [30, 458] on div "Cap on CAM (Cumulative)" at bounding box center [30, 456] width 17 height 17
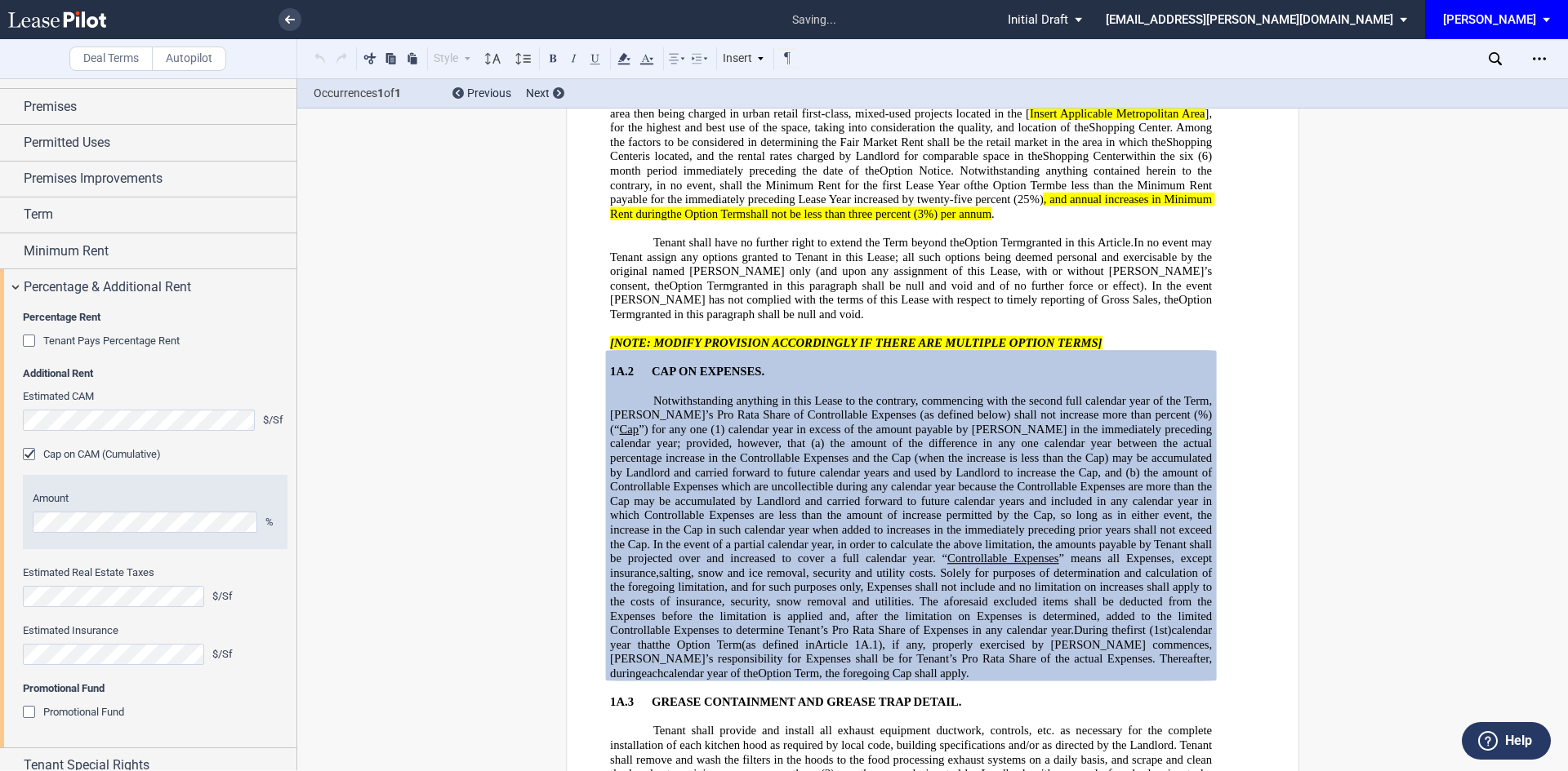
scroll to position [5132, 0]
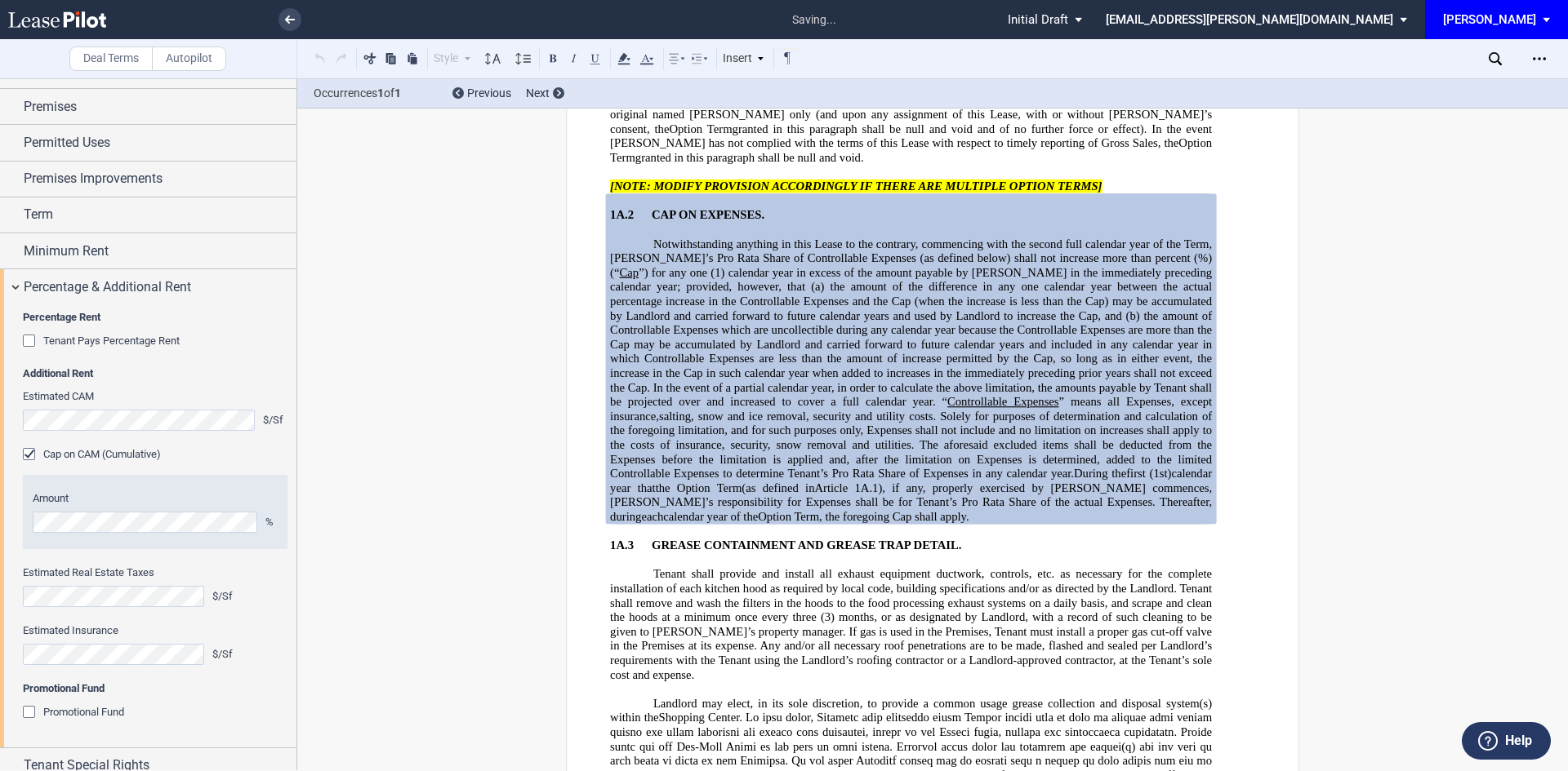
click at [1118, 166] on p "Tenant shall have no further right to extend the Term beyond the Option Term Op…" at bounding box center [910, 122] width 602 height 86
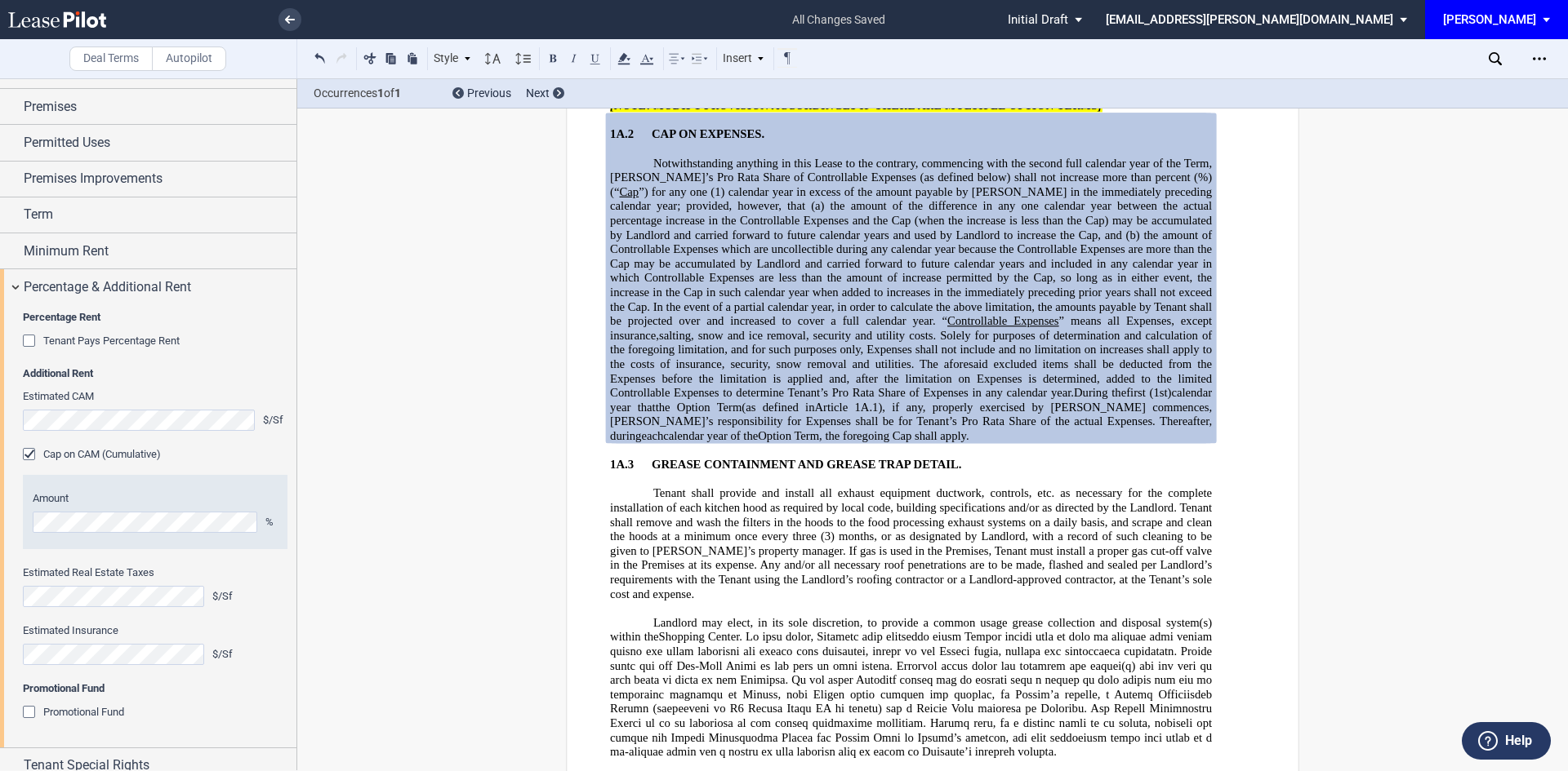
scroll to position [5214, 0]
click at [876, 213] on span "(1) calendar year in excess of the amount payable by Tenant in the immediately …" at bounding box center [911, 198] width 605 height 27
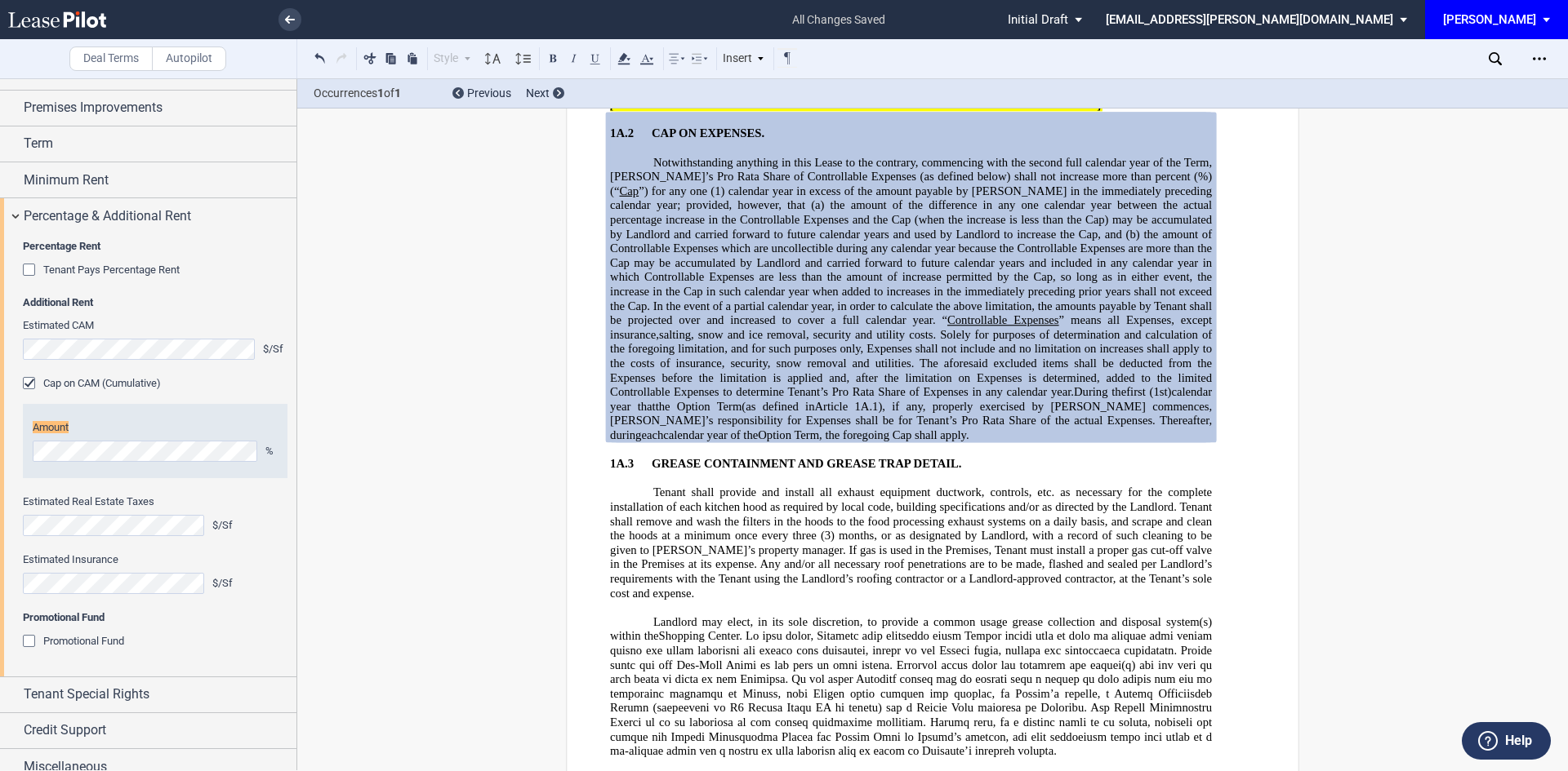
scroll to position [151, 0]
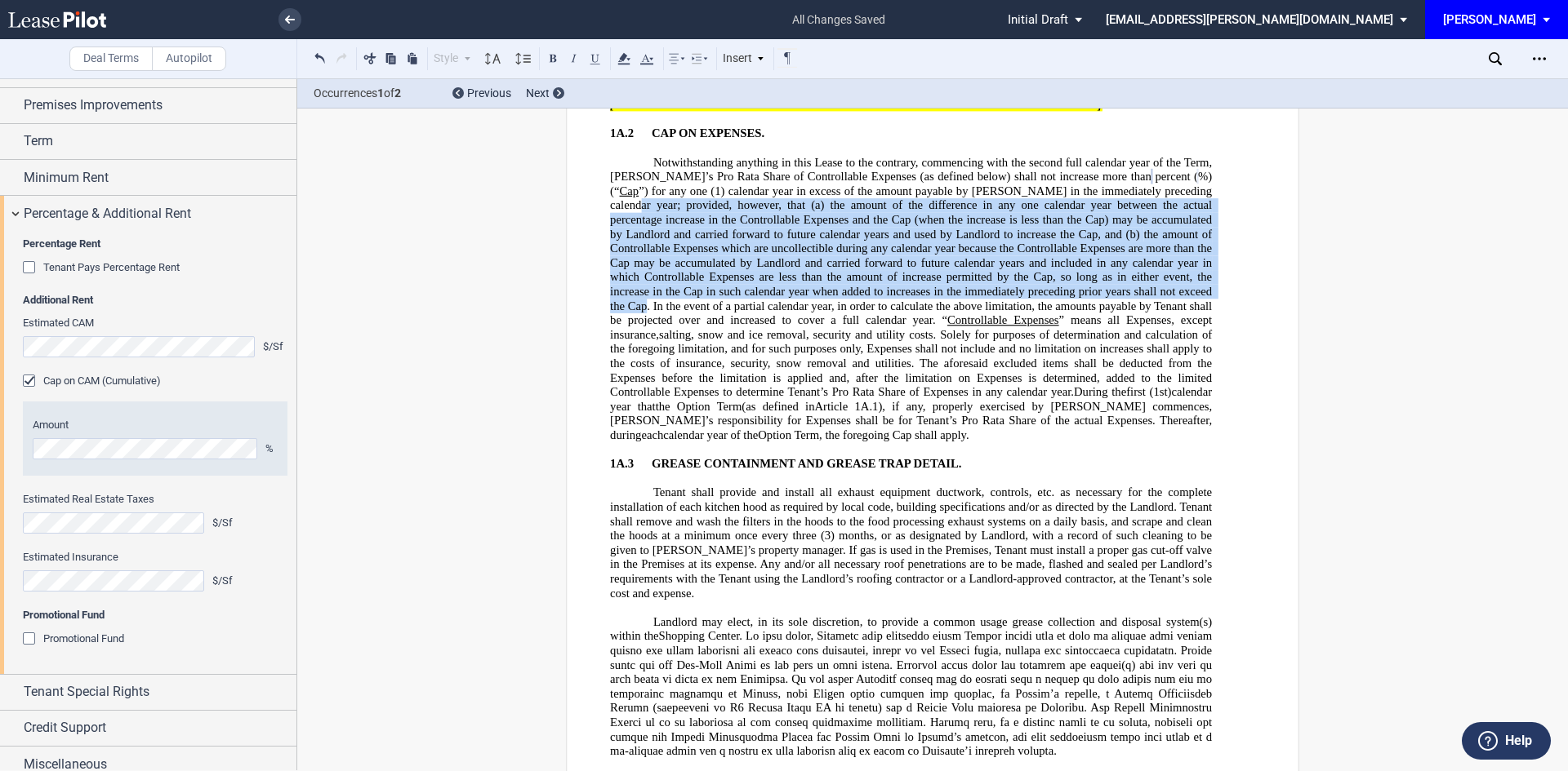
drag, startPoint x: 1204, startPoint y: 218, endPoint x: 1193, endPoint y: 318, distance: 100.6
click at [1193, 318] on span "Notwithstanding anything in this Lease to the contrary, commencing with the sec…" at bounding box center [911, 248] width 605 height 186
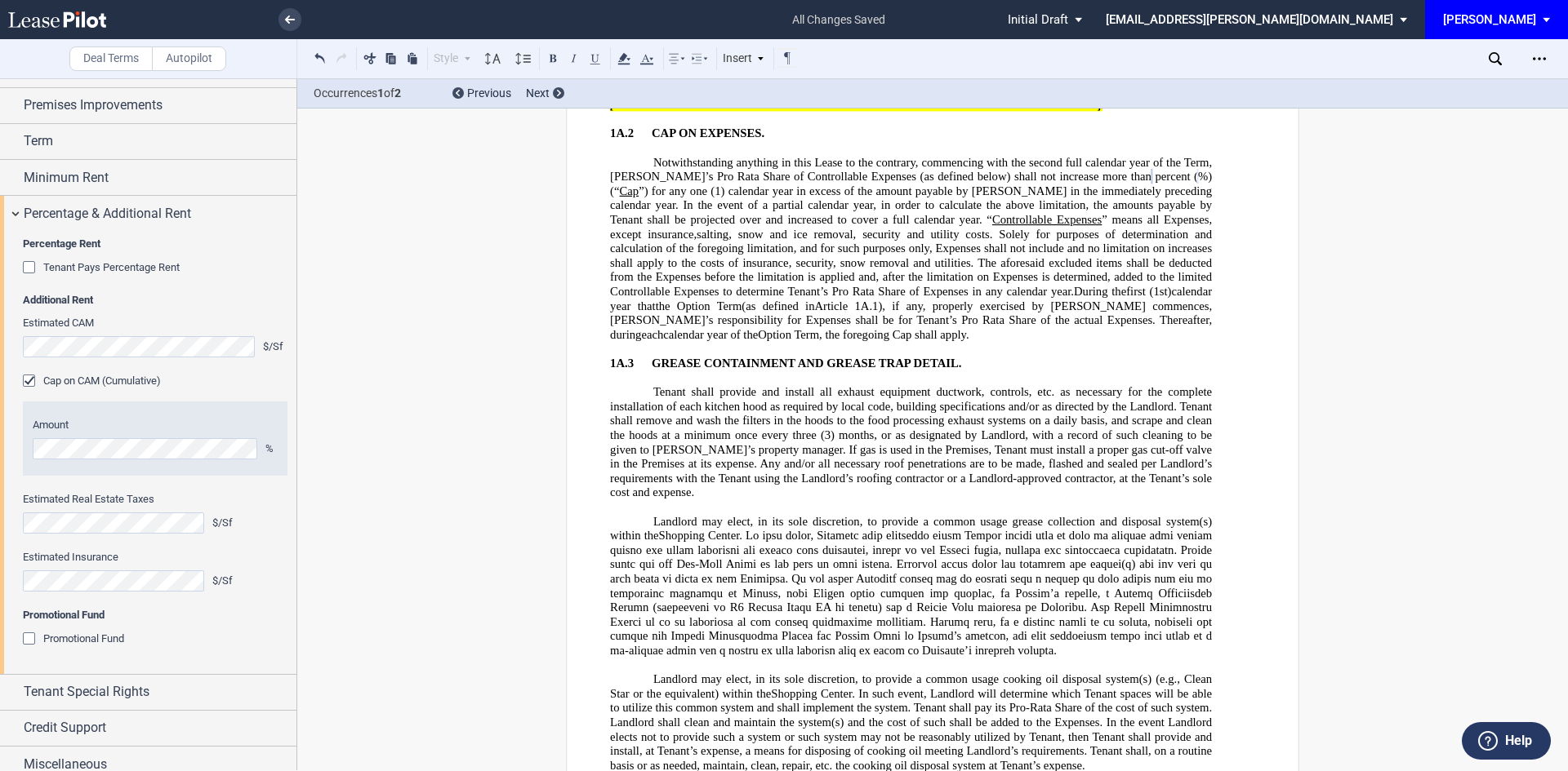
click at [763, 262] on span "salting, snow and ice removal, security and utility costs. Solely for purposes …" at bounding box center [911, 263] width 605 height 71
click at [801, 290] on span "salting, snow and ice removal, security, capital expenditures and utility costs…" at bounding box center [911, 269] width 605 height 85
click at [923, 342] on p "Notwithstanding anything in this Lease to the contrary, commencing with the sec…" at bounding box center [910, 248] width 602 height 187
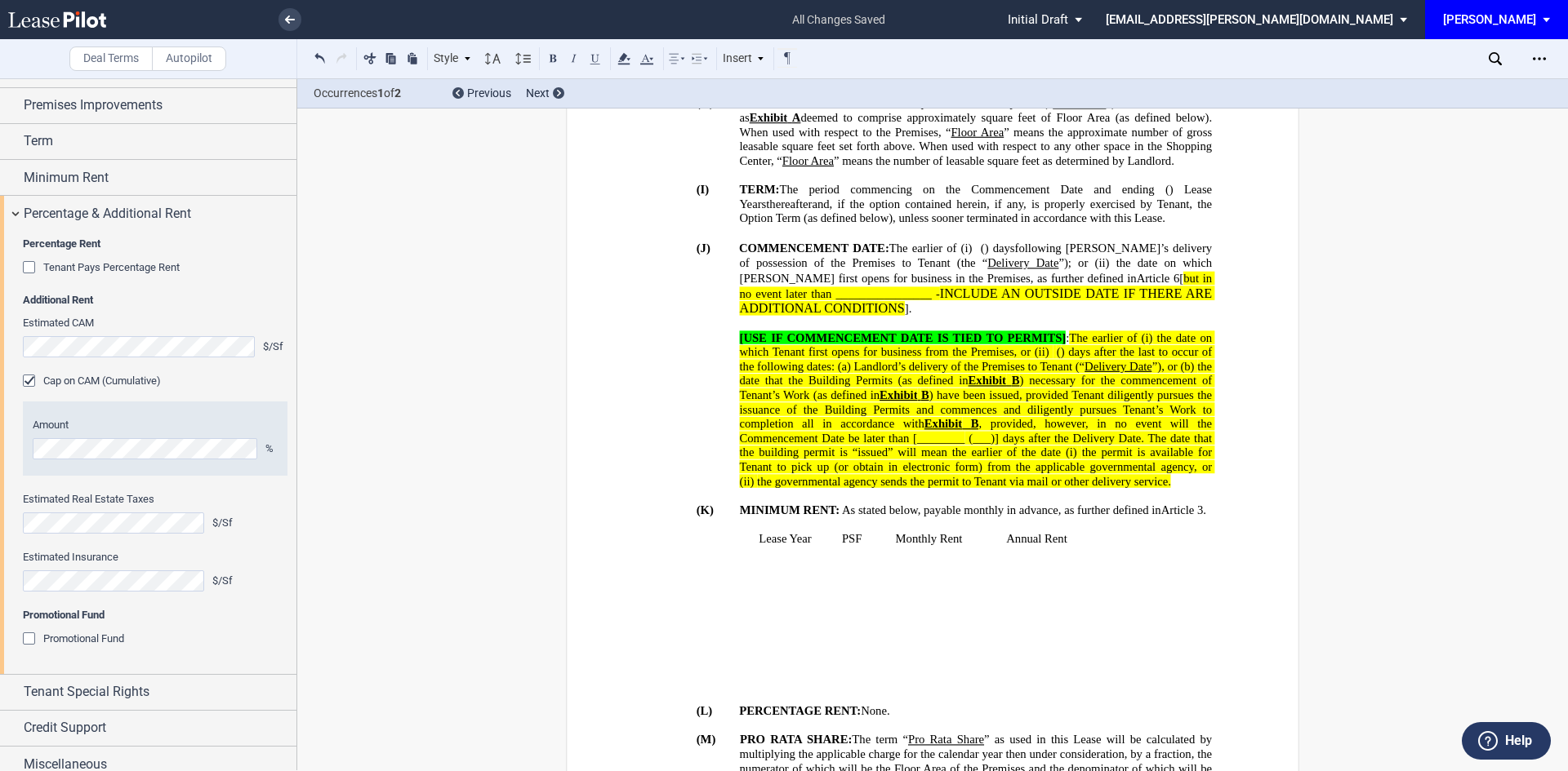
scroll to position [478, 0]
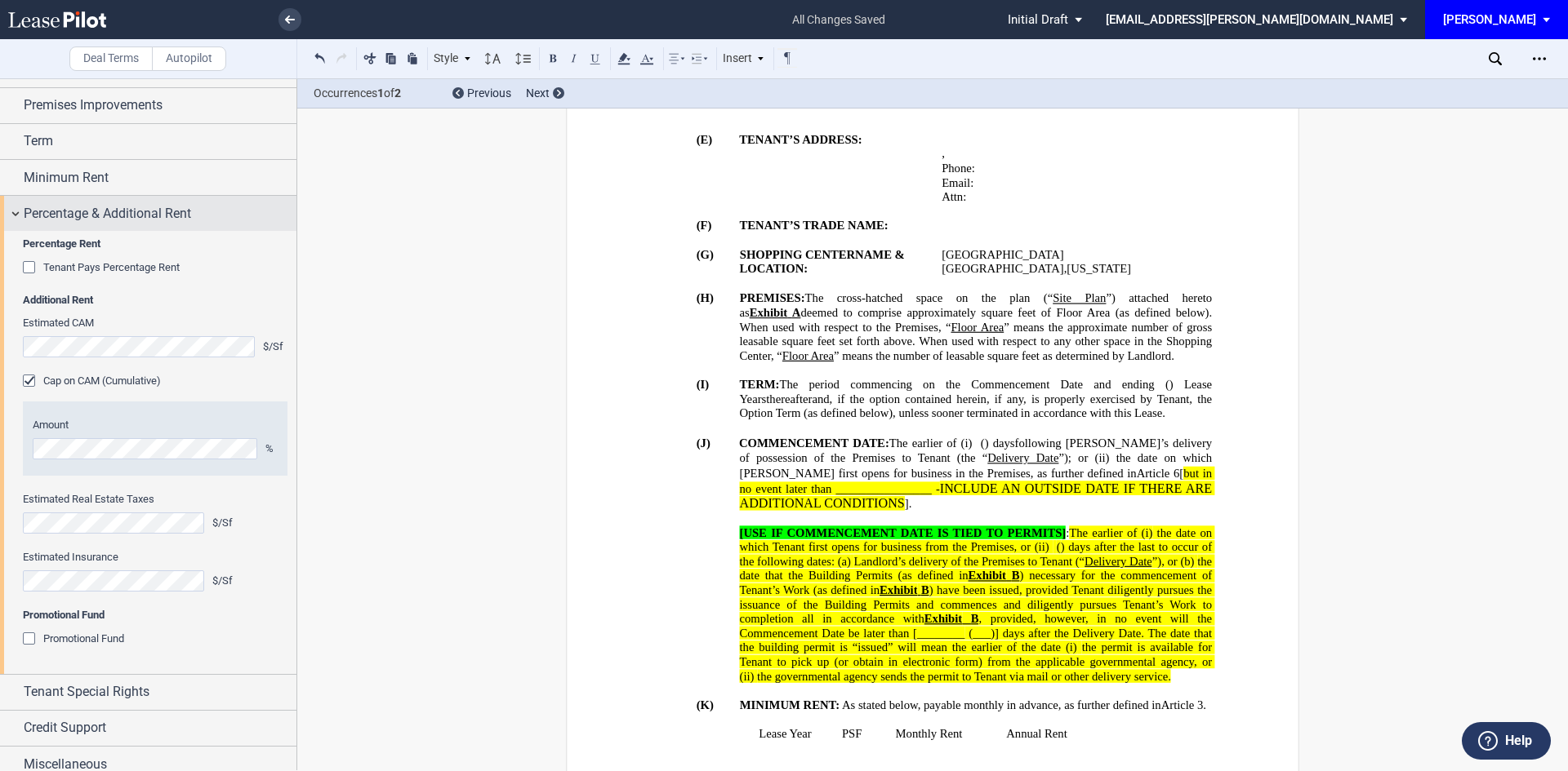
click at [18, 216] on div "Percentage & Additional Rent" at bounding box center [148, 214] width 296 height 35
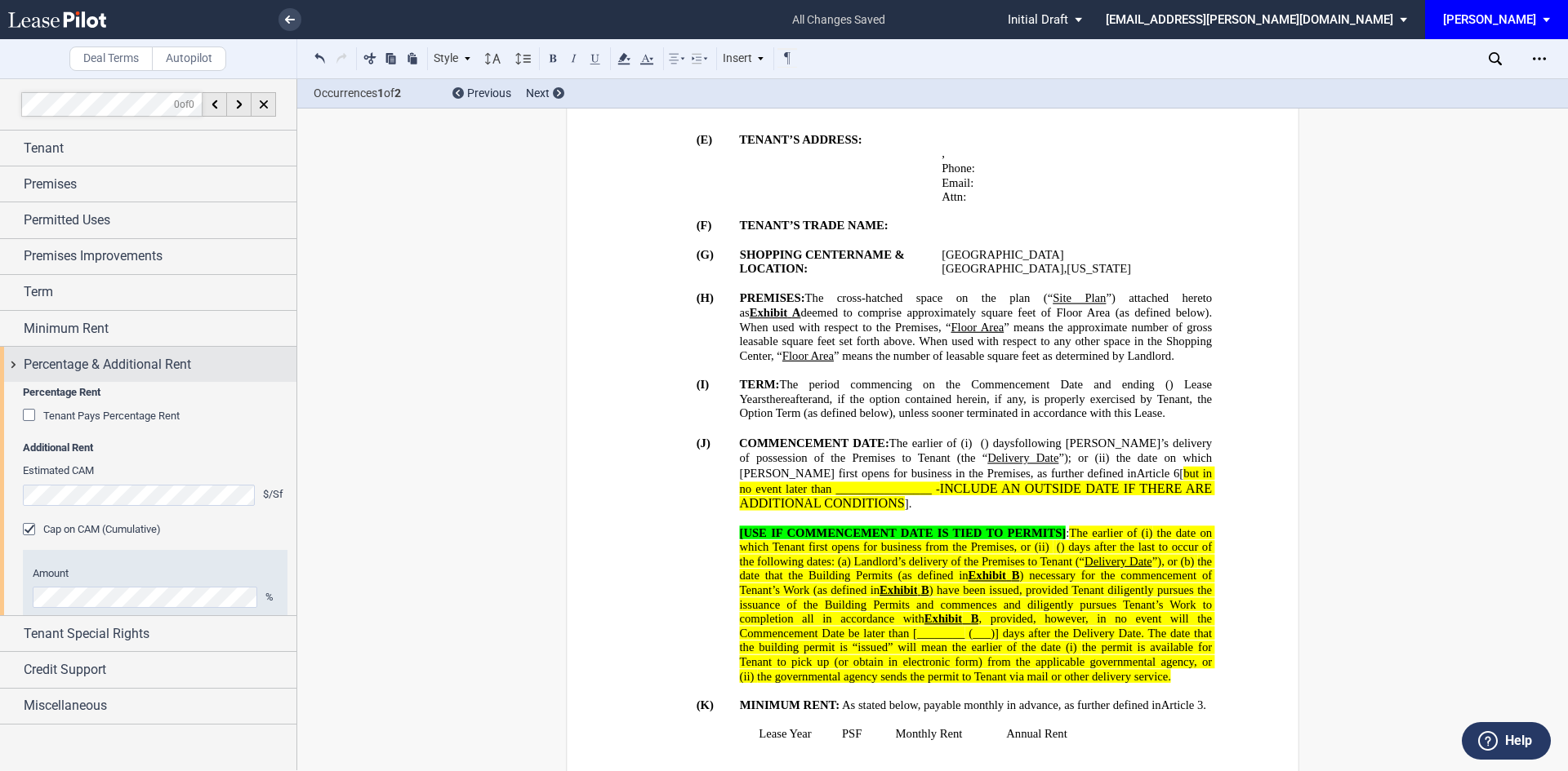
scroll to position [0, 0]
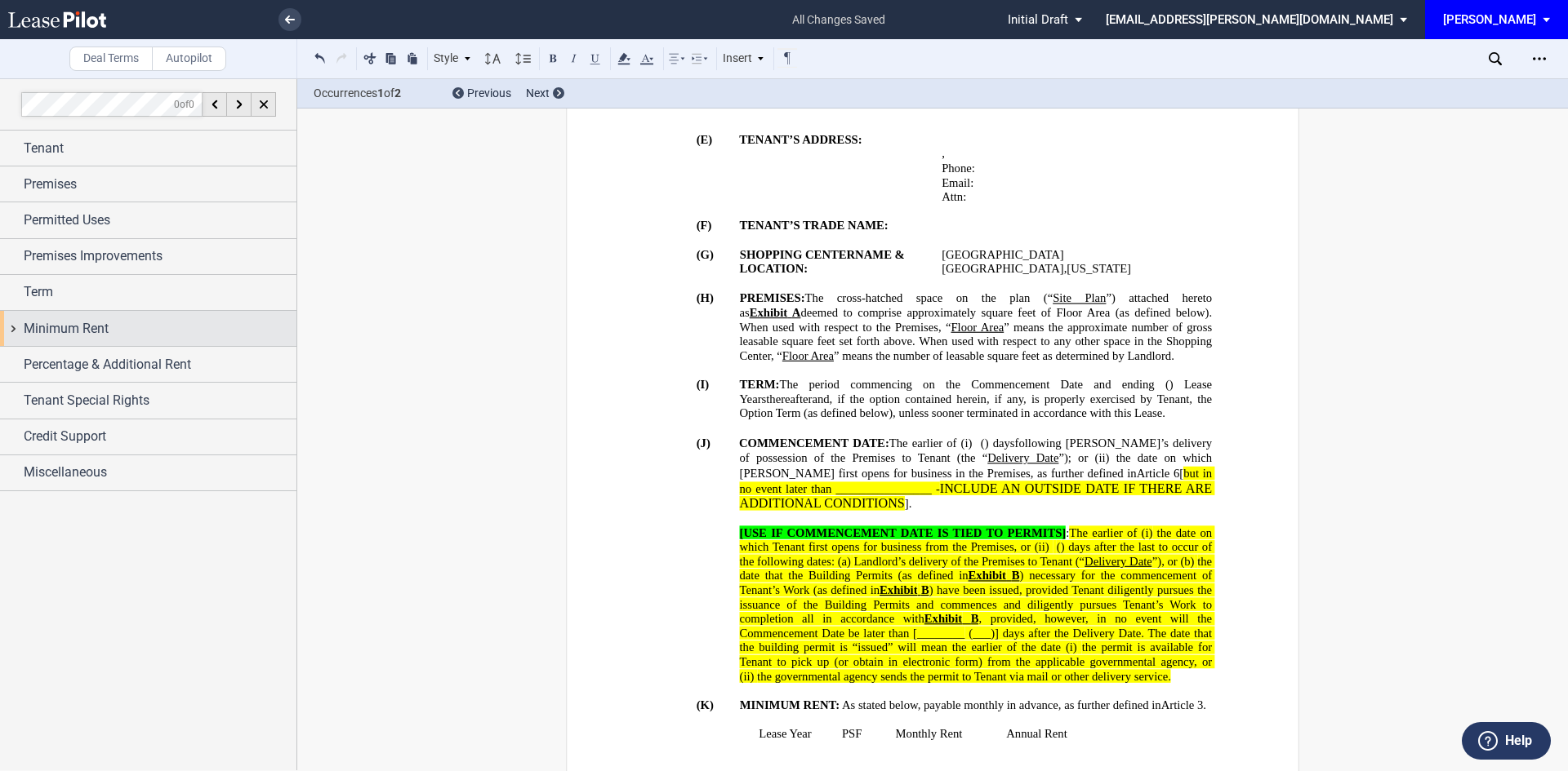
click at [12, 335] on div "Minimum Rent" at bounding box center [148, 328] width 296 height 35
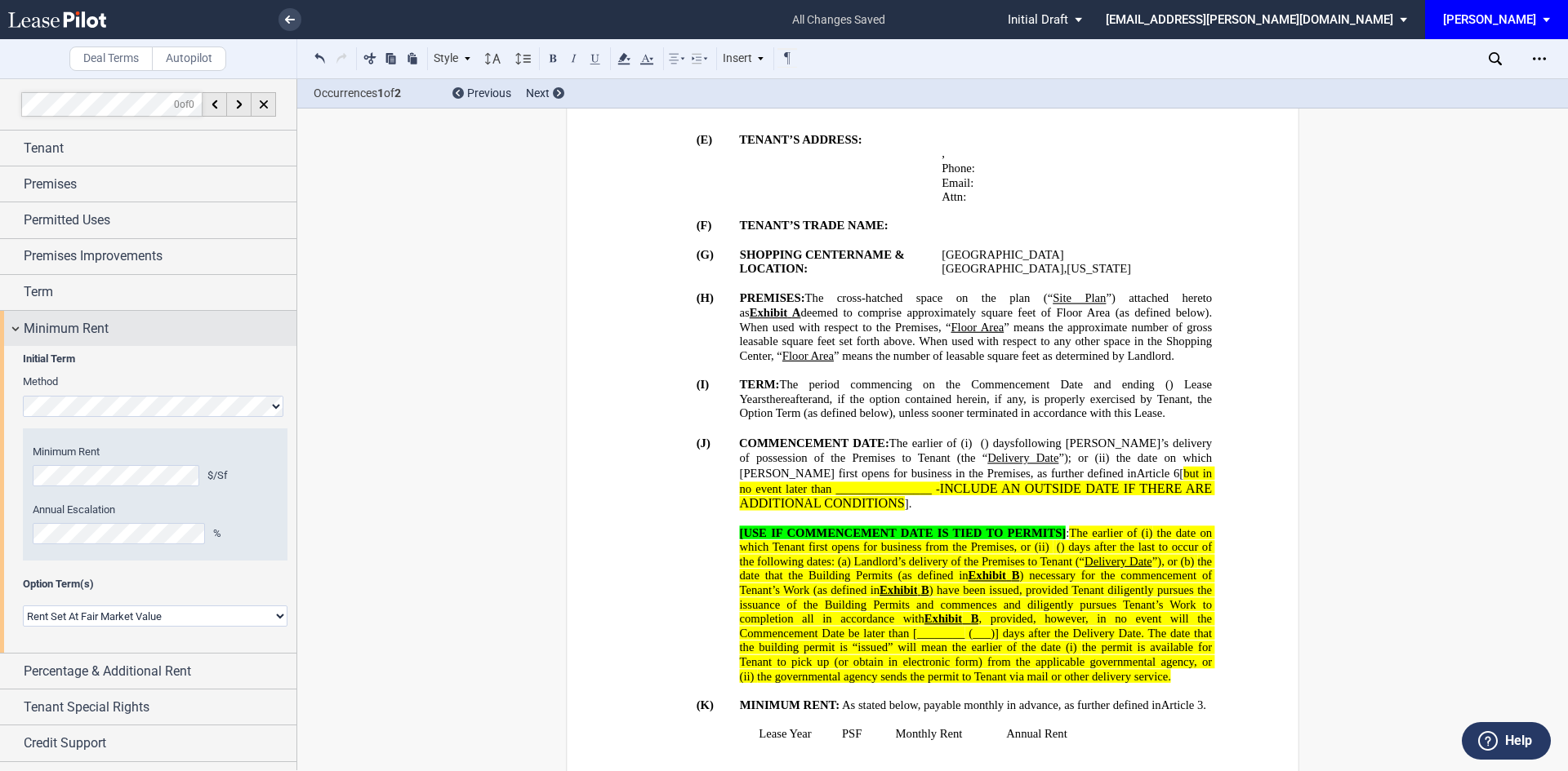
click at [13, 331] on div "Minimum Rent" at bounding box center [148, 328] width 296 height 35
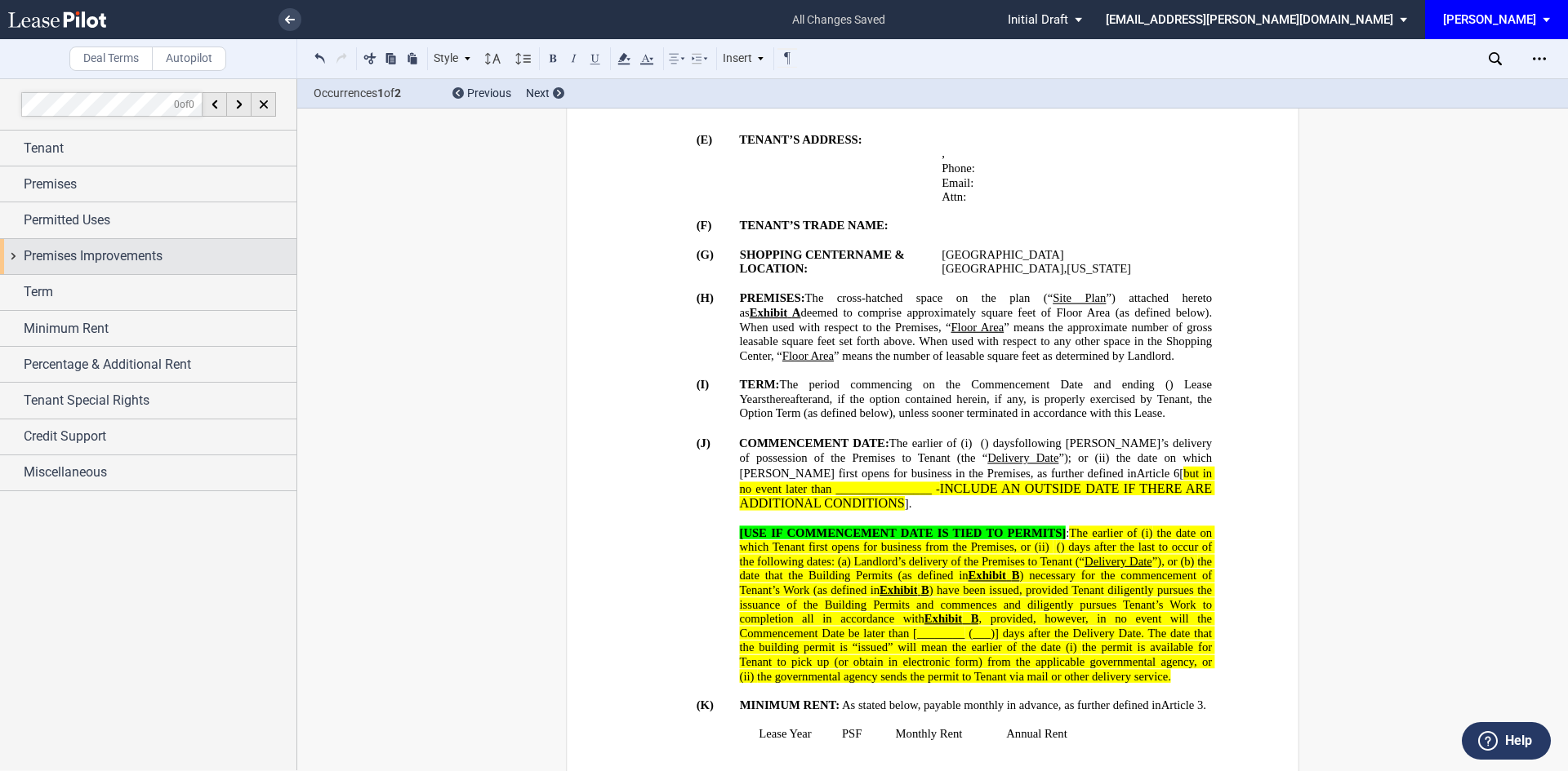
click at [11, 257] on div "Premises Improvements" at bounding box center [148, 257] width 296 height 35
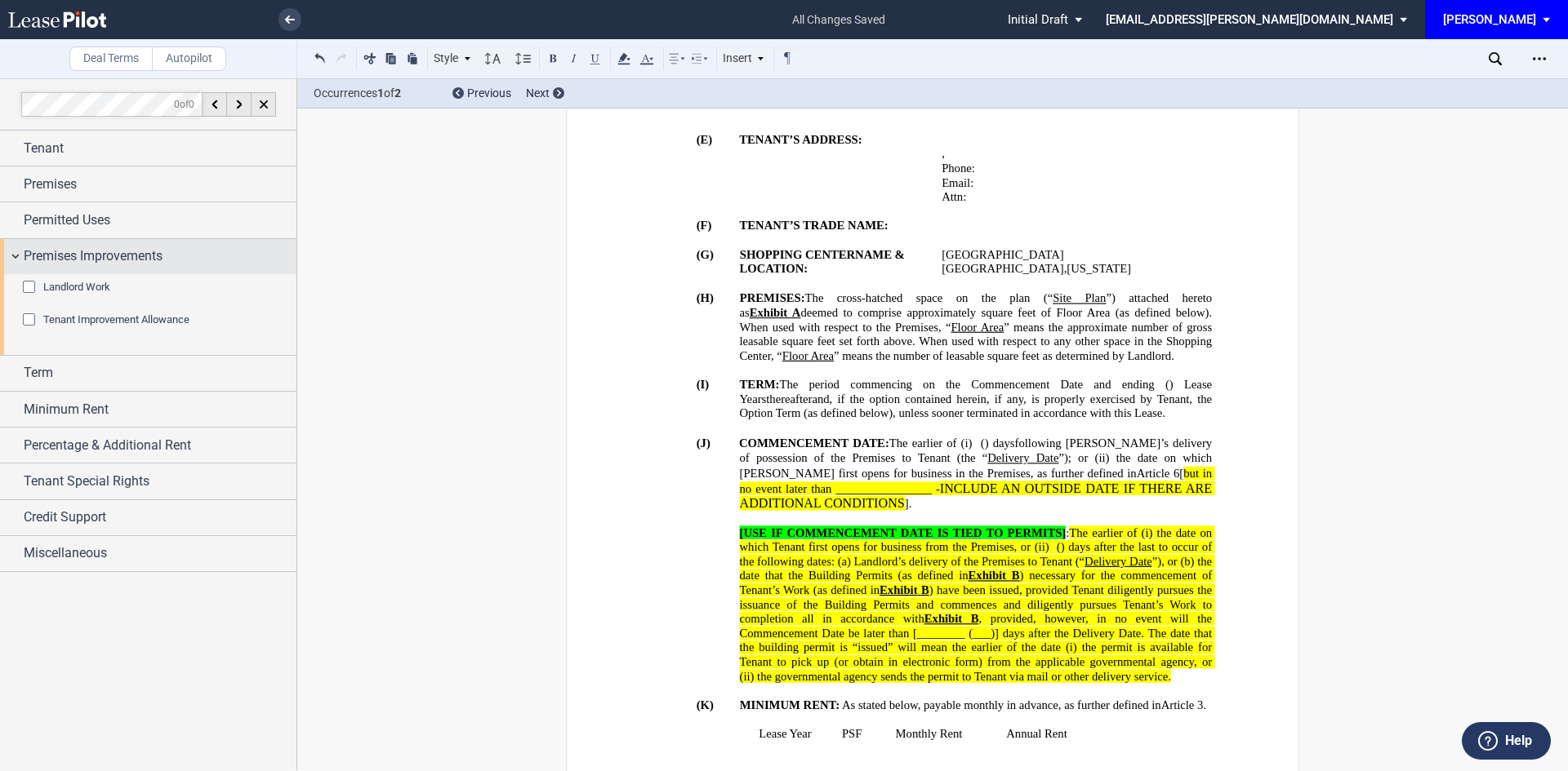
click at [11, 257] on div "Premises Improvements" at bounding box center [148, 257] width 296 height 35
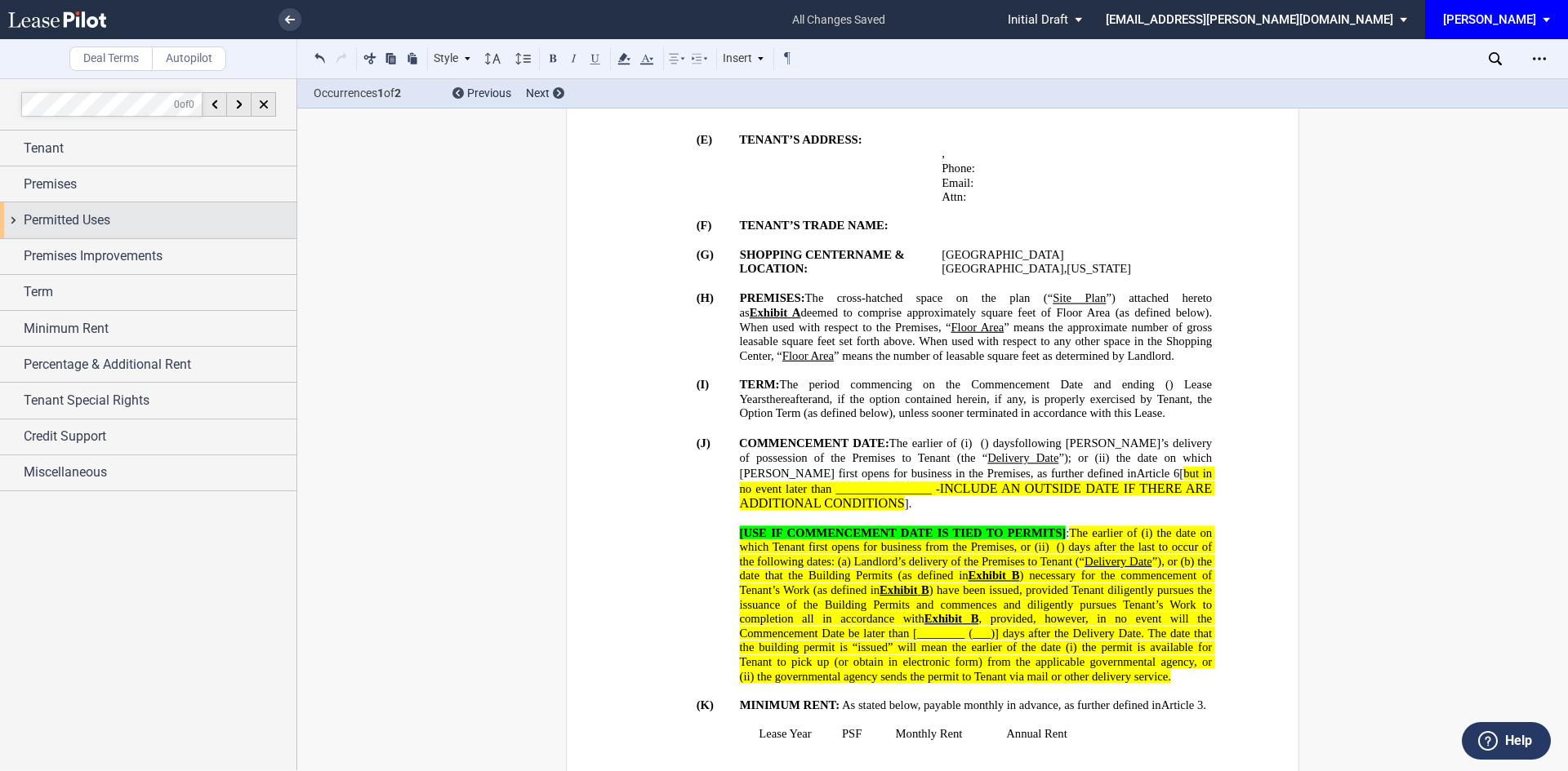
click at [18, 222] on div "Permitted Uses" at bounding box center [148, 220] width 296 height 35
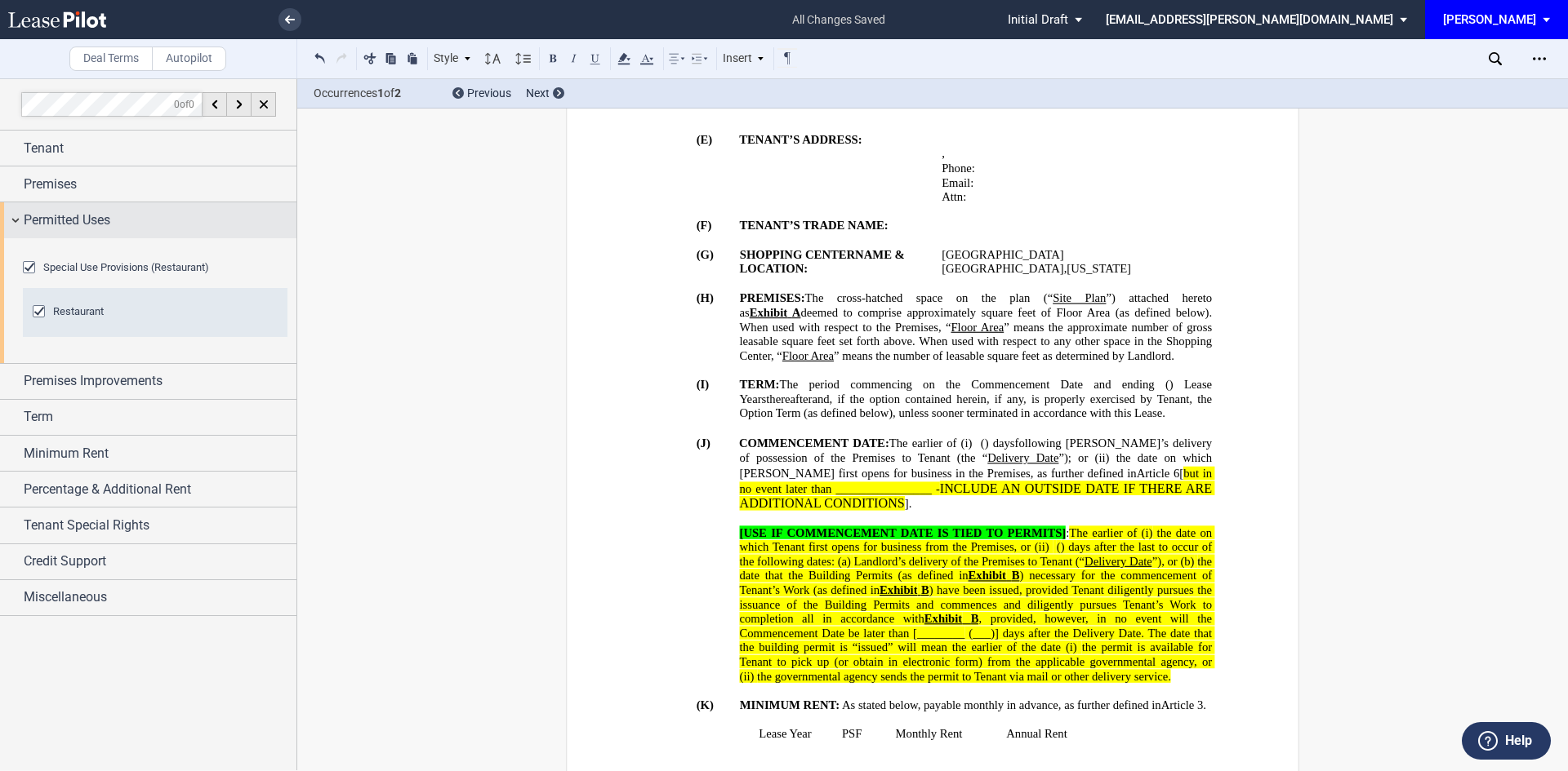
click at [18, 222] on div "Permitted Uses" at bounding box center [148, 220] width 296 height 35
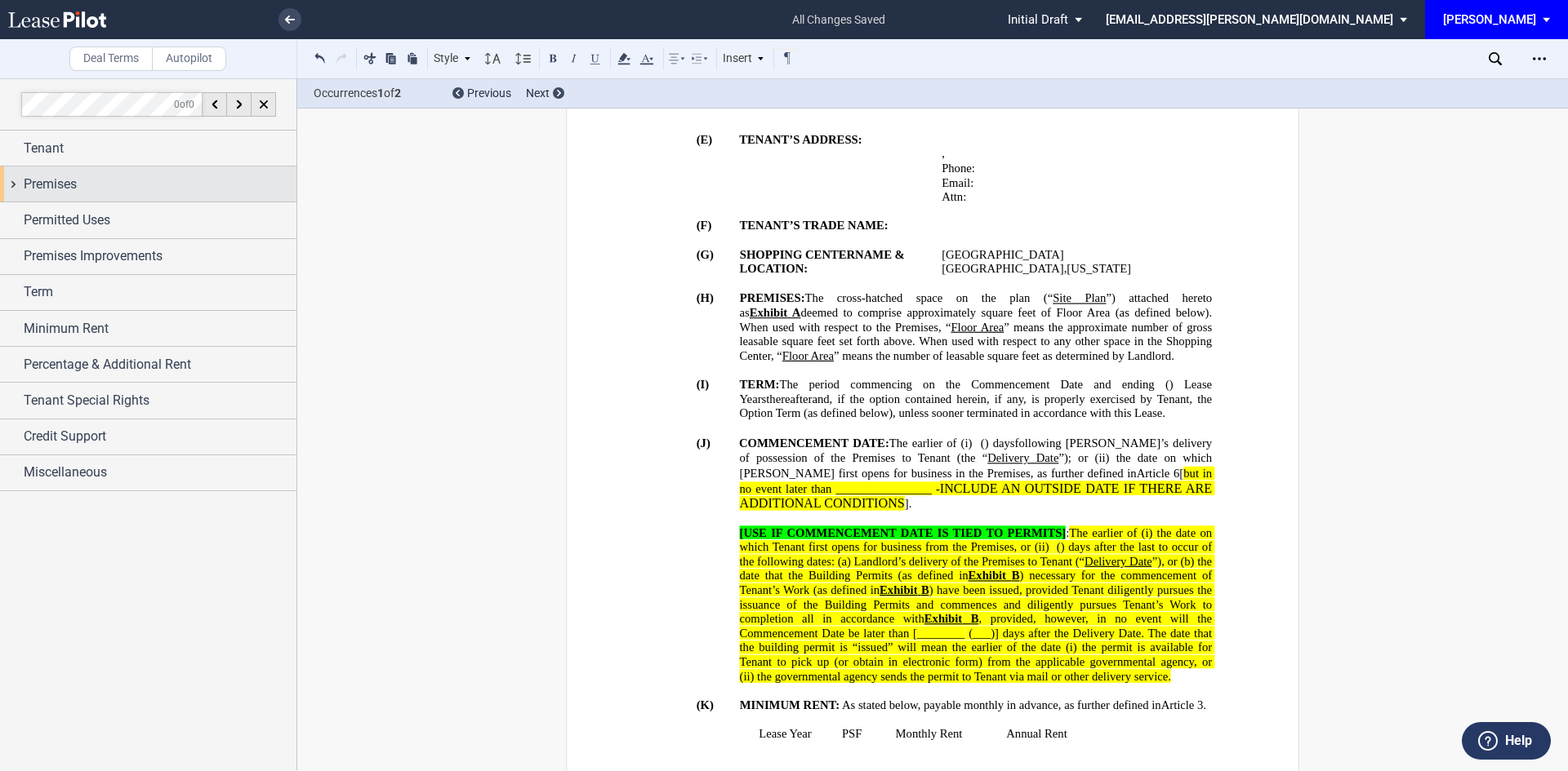
click at [18, 184] on div "Premises" at bounding box center [148, 184] width 296 height 35
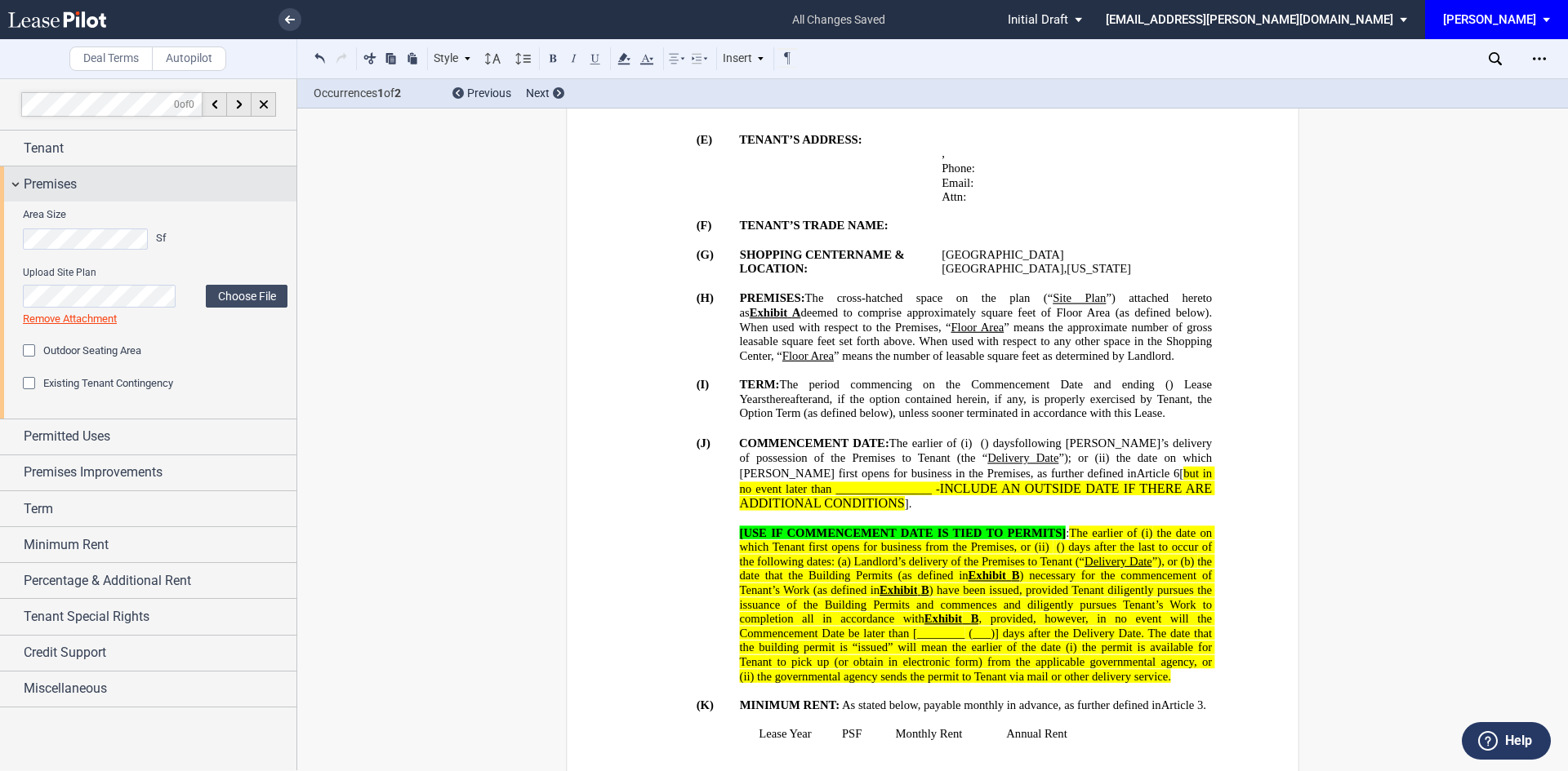
click at [19, 193] on div "Premises" at bounding box center [148, 184] width 296 height 35
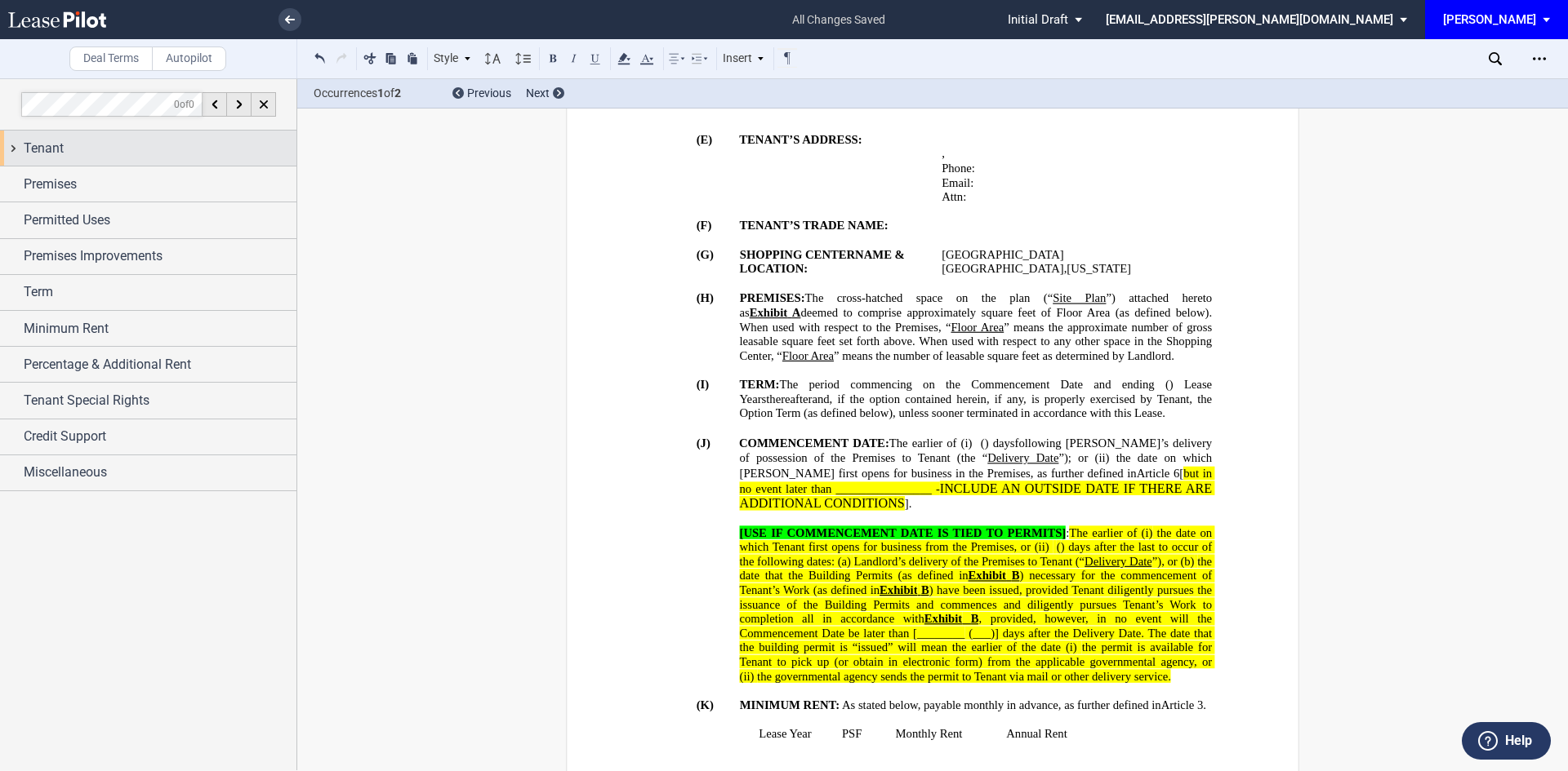
click at [23, 153] on div "Tenant" at bounding box center [148, 148] width 296 height 35
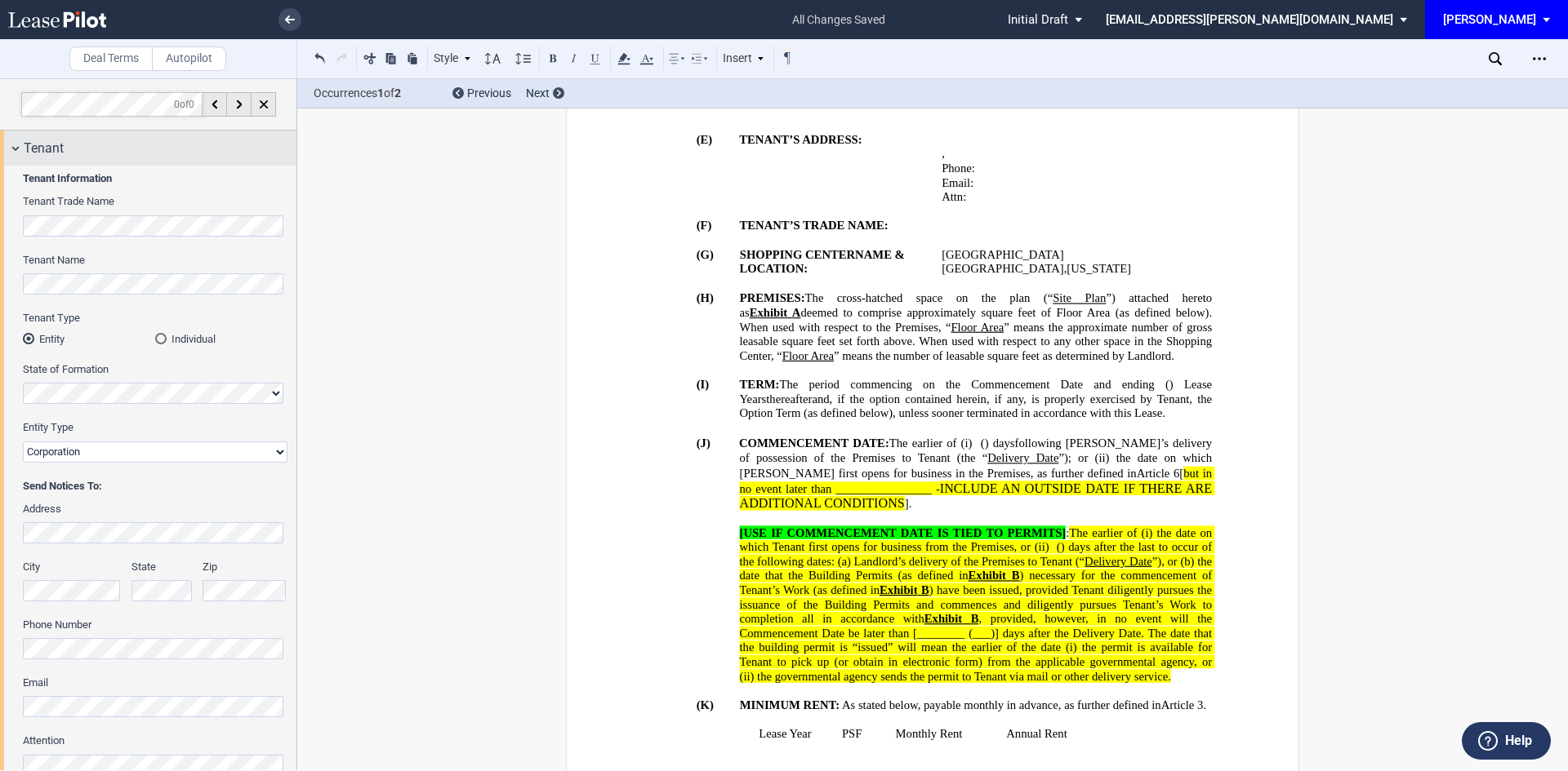
click at [21, 153] on div "Tenant" at bounding box center [148, 148] width 296 height 35
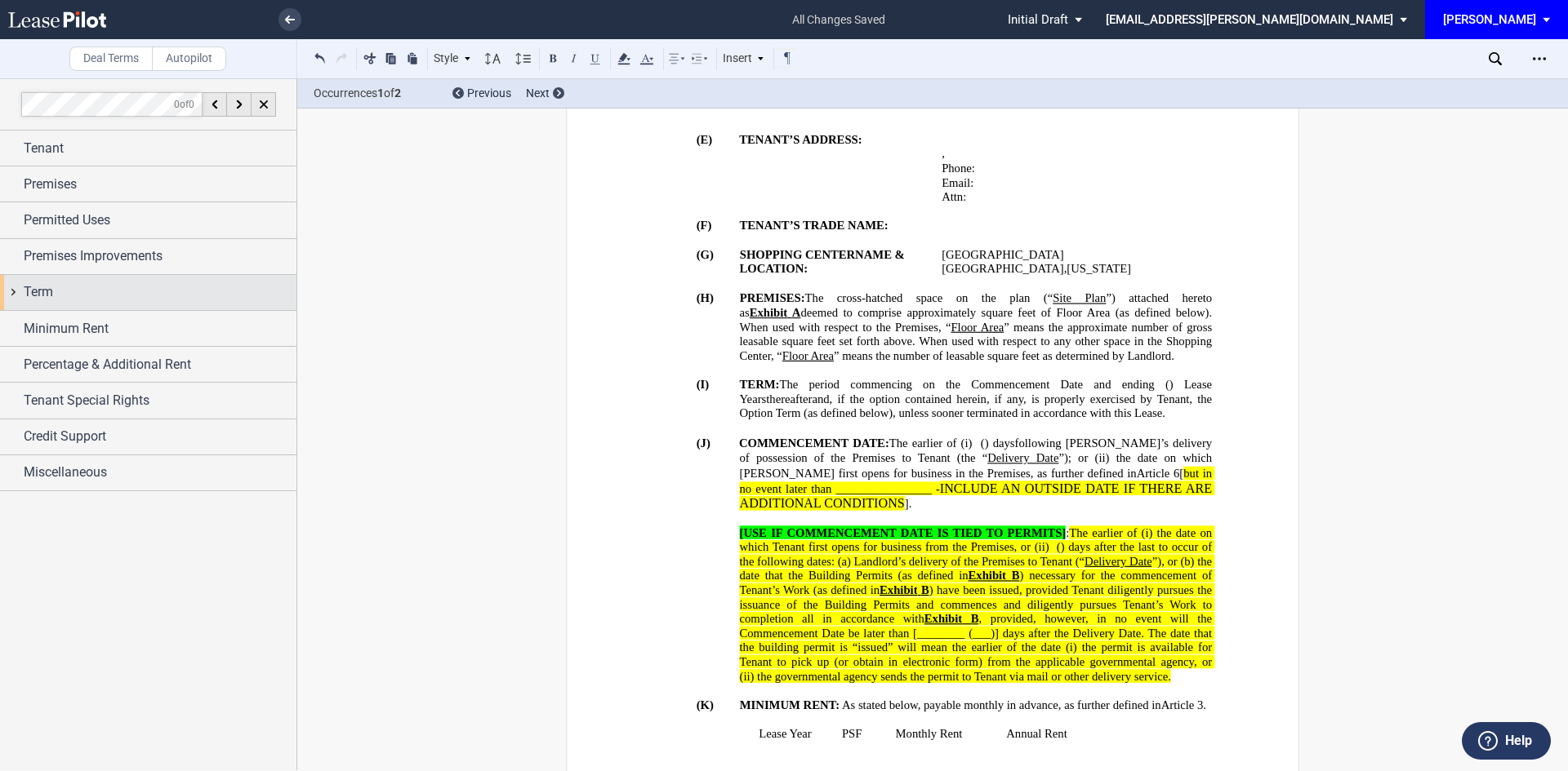
click at [21, 286] on div "Term" at bounding box center [148, 293] width 296 height 35
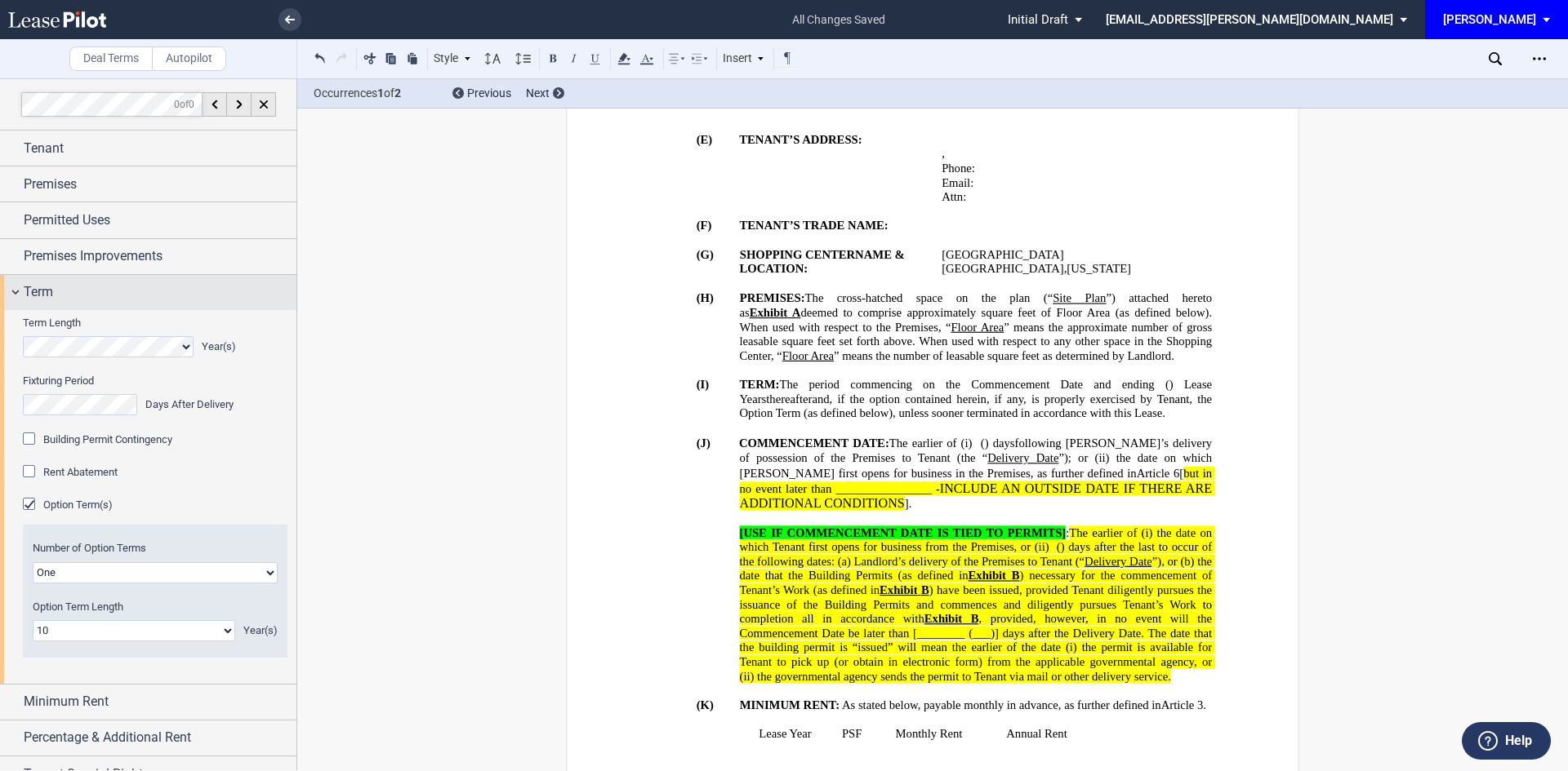
click at [16, 288] on div "Term" at bounding box center [148, 293] width 296 height 35
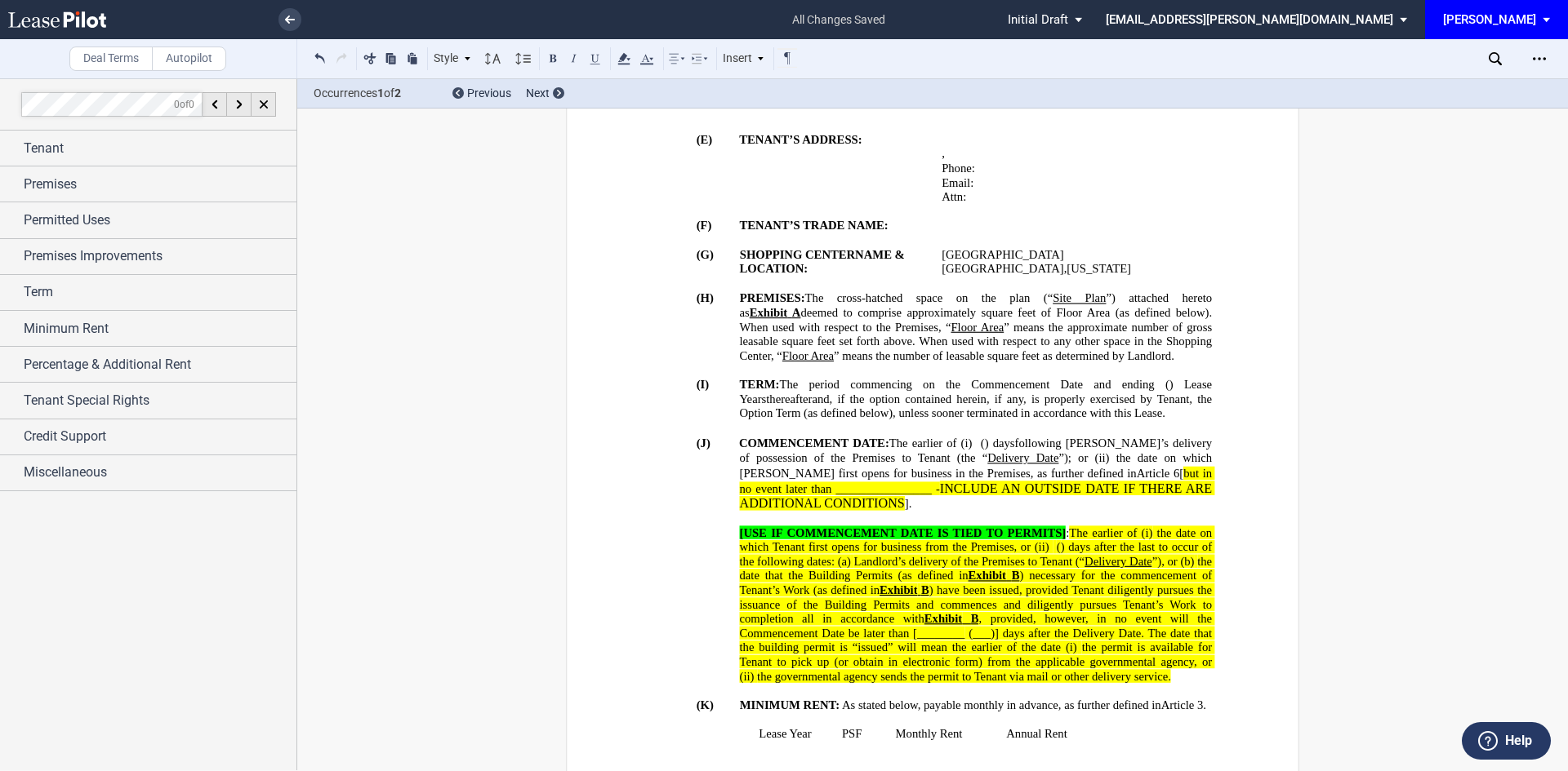
scroll to position [642, 0]
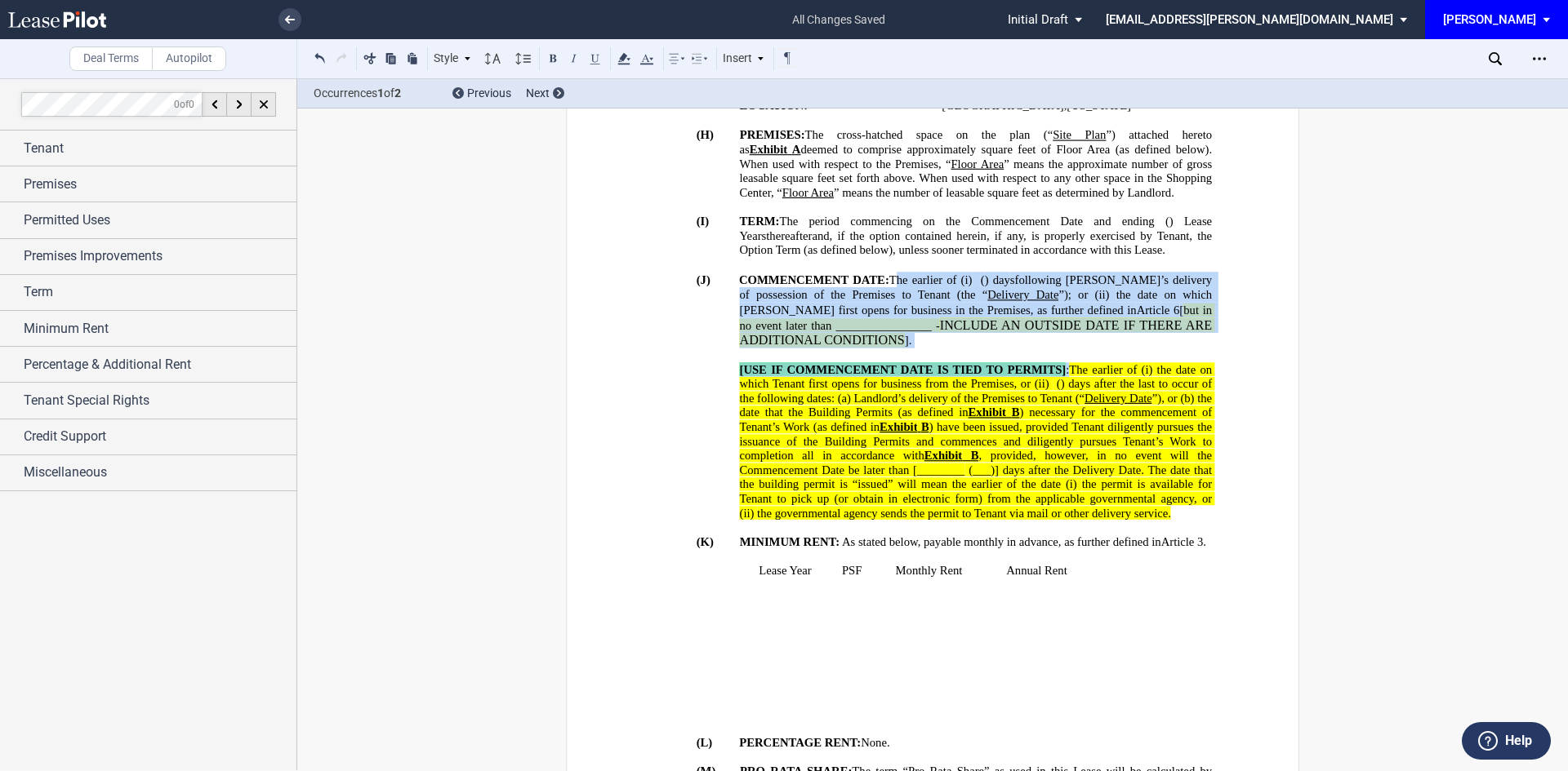
drag, startPoint x: 899, startPoint y: 281, endPoint x: 1064, endPoint y: 364, distance: 184.7
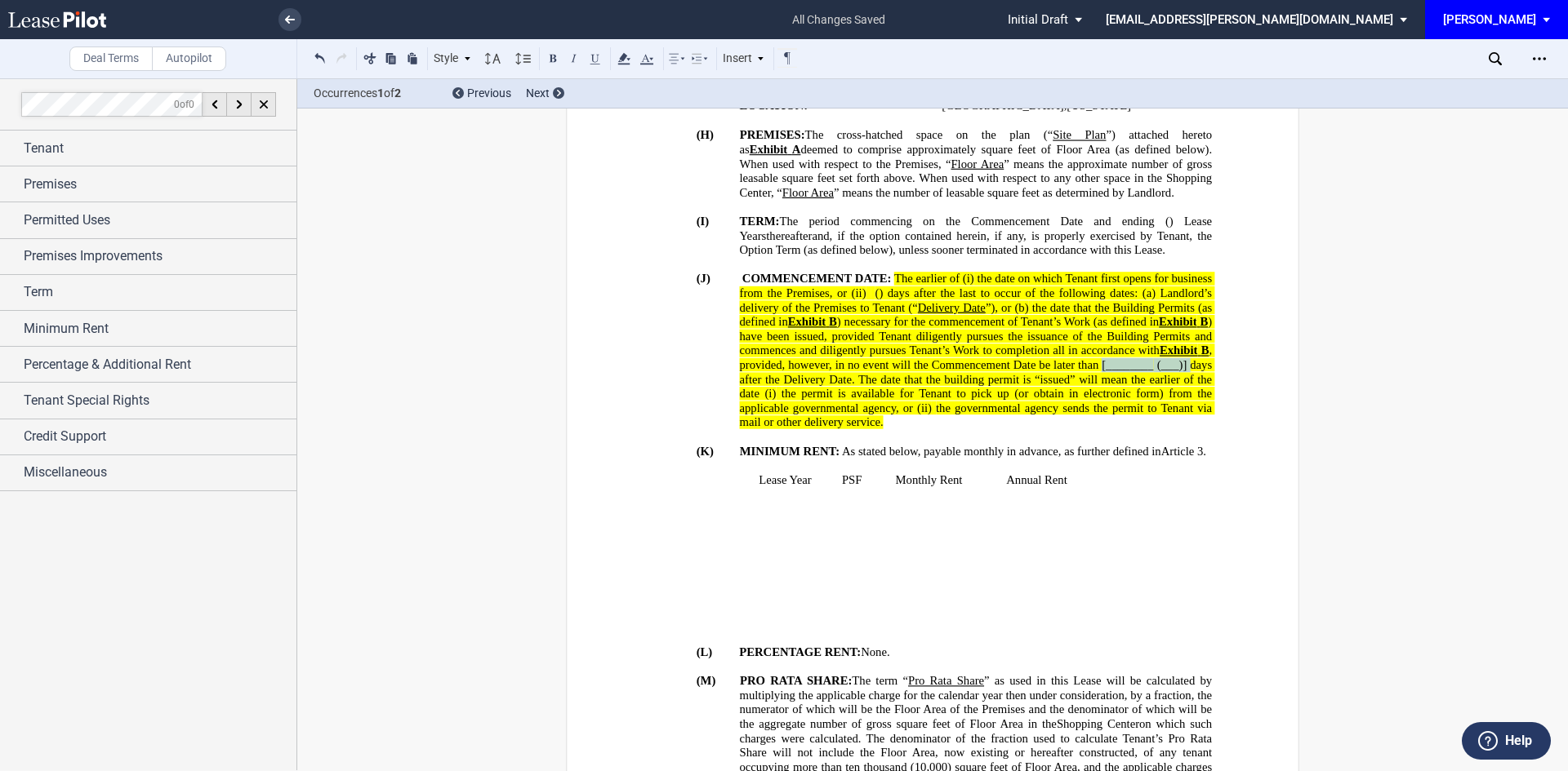
drag, startPoint x: 759, startPoint y: 379, endPoint x: 850, endPoint y: 379, distance: 91.0
click at [850, 379] on span "The earlier of (i) the date on which Tenant first opens for business from the P…" at bounding box center [977, 350] width 475 height 158
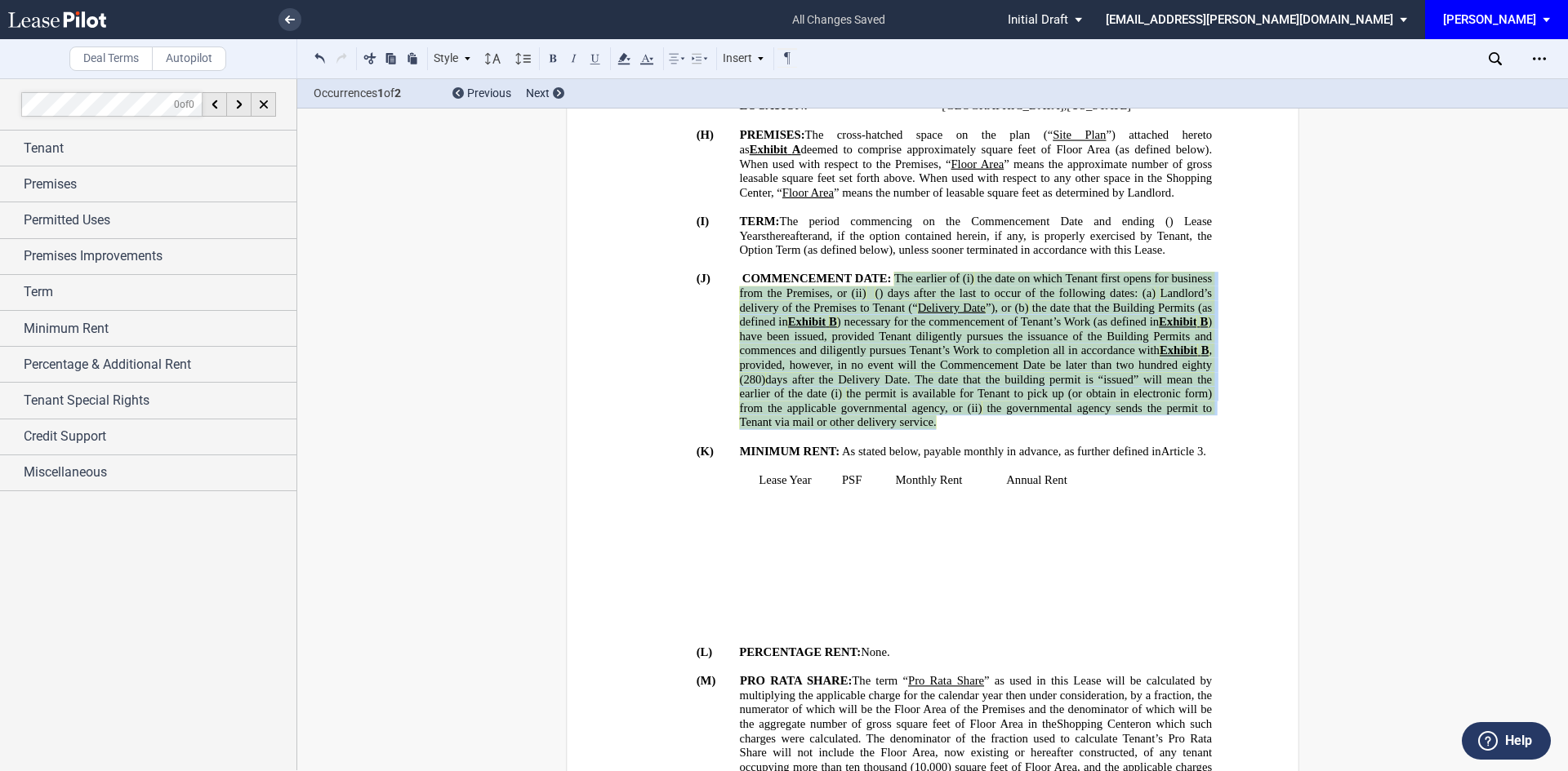
drag, startPoint x: 1030, startPoint y: 419, endPoint x: 892, endPoint y: 271, distance: 202.4
click at [892, 271] on p "(J) COMMENCEMENT DATE: The earlier of (i) the date on which Tenant first opens …" at bounding box center [976, 351] width 472 height 159
click at [627, 58] on icon at bounding box center [624, 59] width 20 height 20
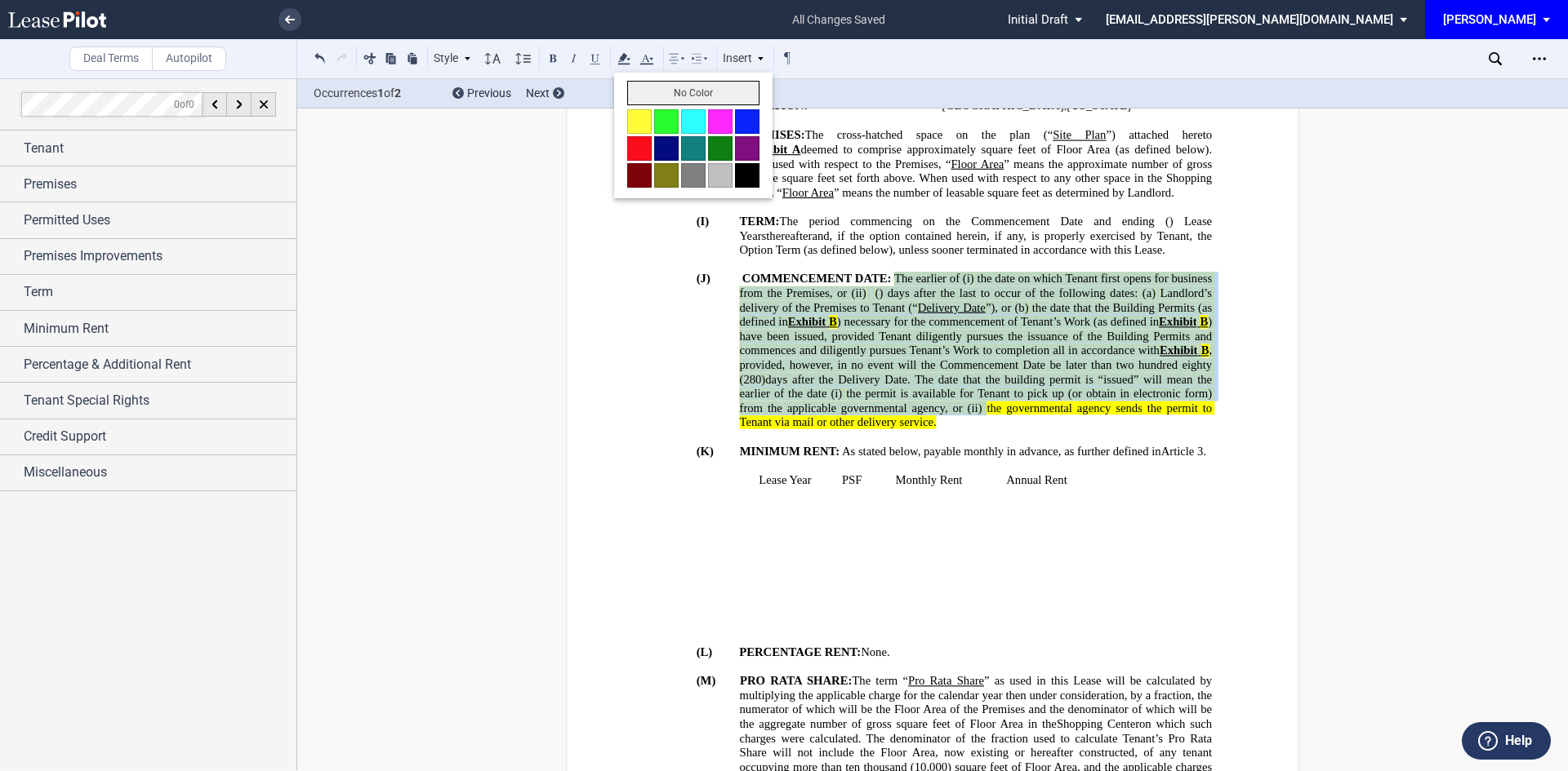
click at [661, 95] on button "No Color" at bounding box center [693, 92] width 132 height 24
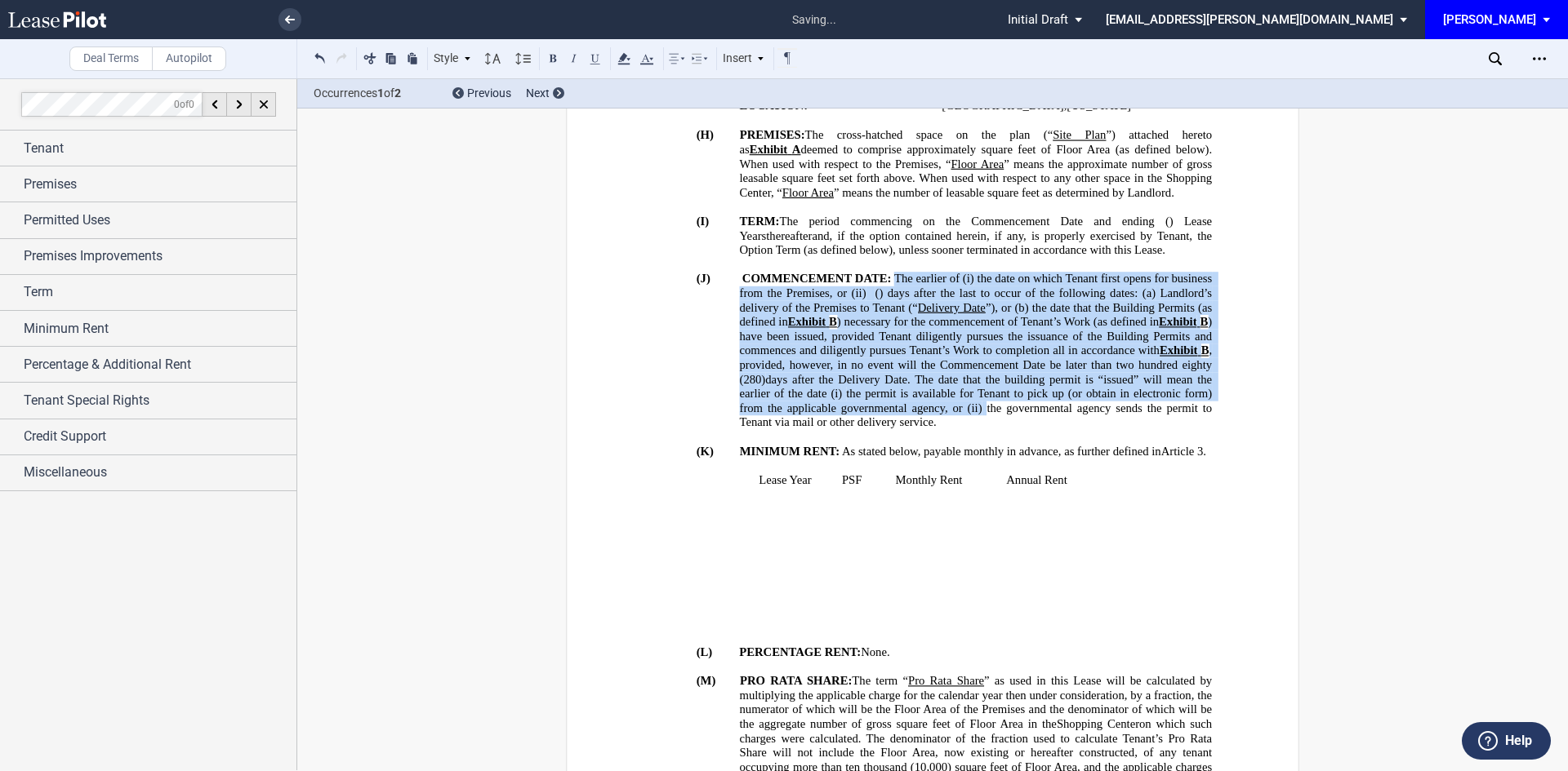
click at [1076, 450] on span ", payable monthly in advance, as further defined in" at bounding box center [1040, 451] width 243 height 14
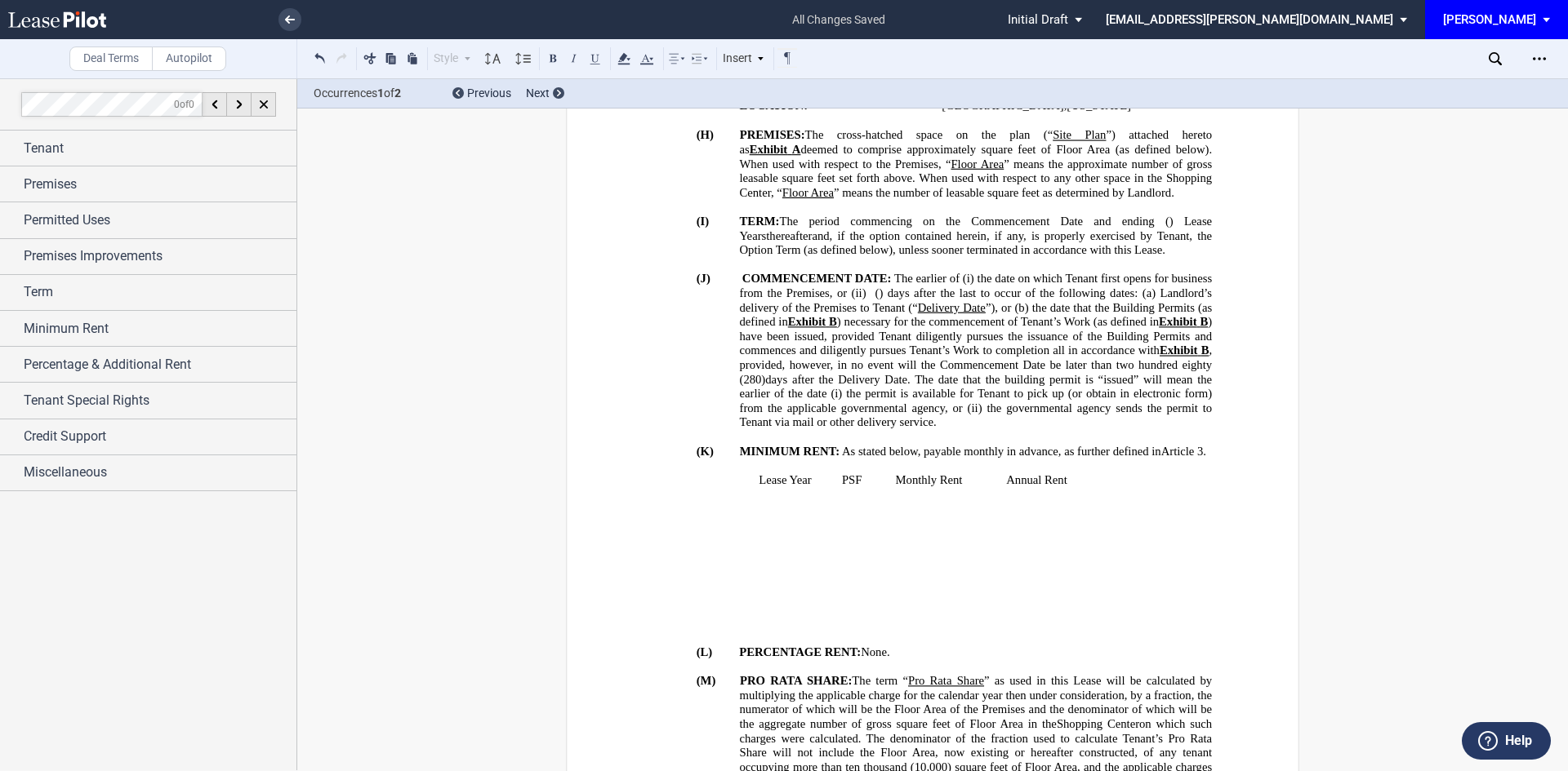
click at [1128, 593] on generate-table "Lease Year PSF Monthly Rent Annual Rent ﻿ ﻿ - ﻿ ﻿ ﻿ ﻿ ﻿ ﻿ ﻿ ﻿ ﻿ ﻿ - ﻿ ﻿ ﻿ ﻿ ﻿ ﻿…" at bounding box center [910, 552] width 602 height 159
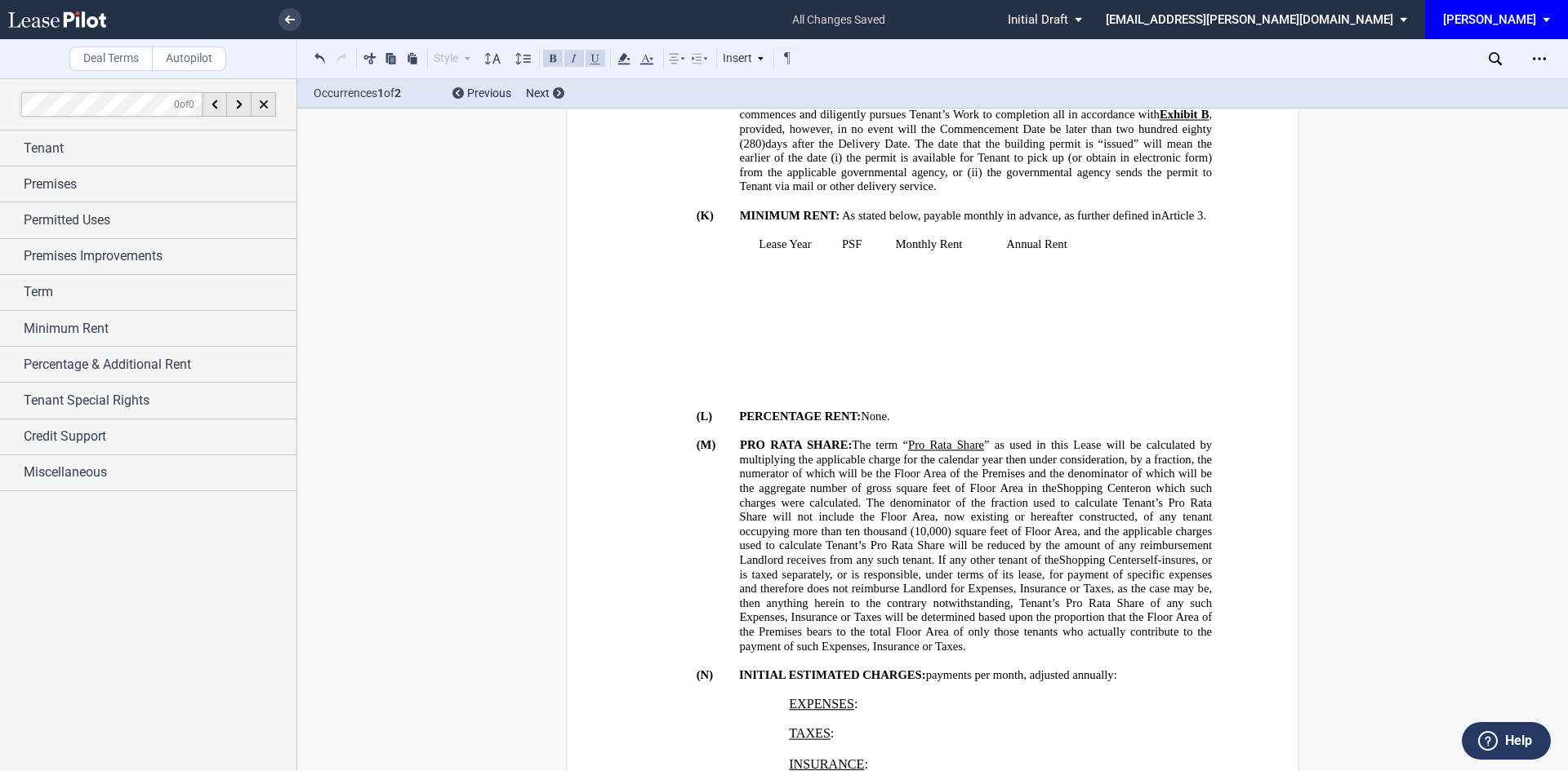
scroll to position [887, 0]
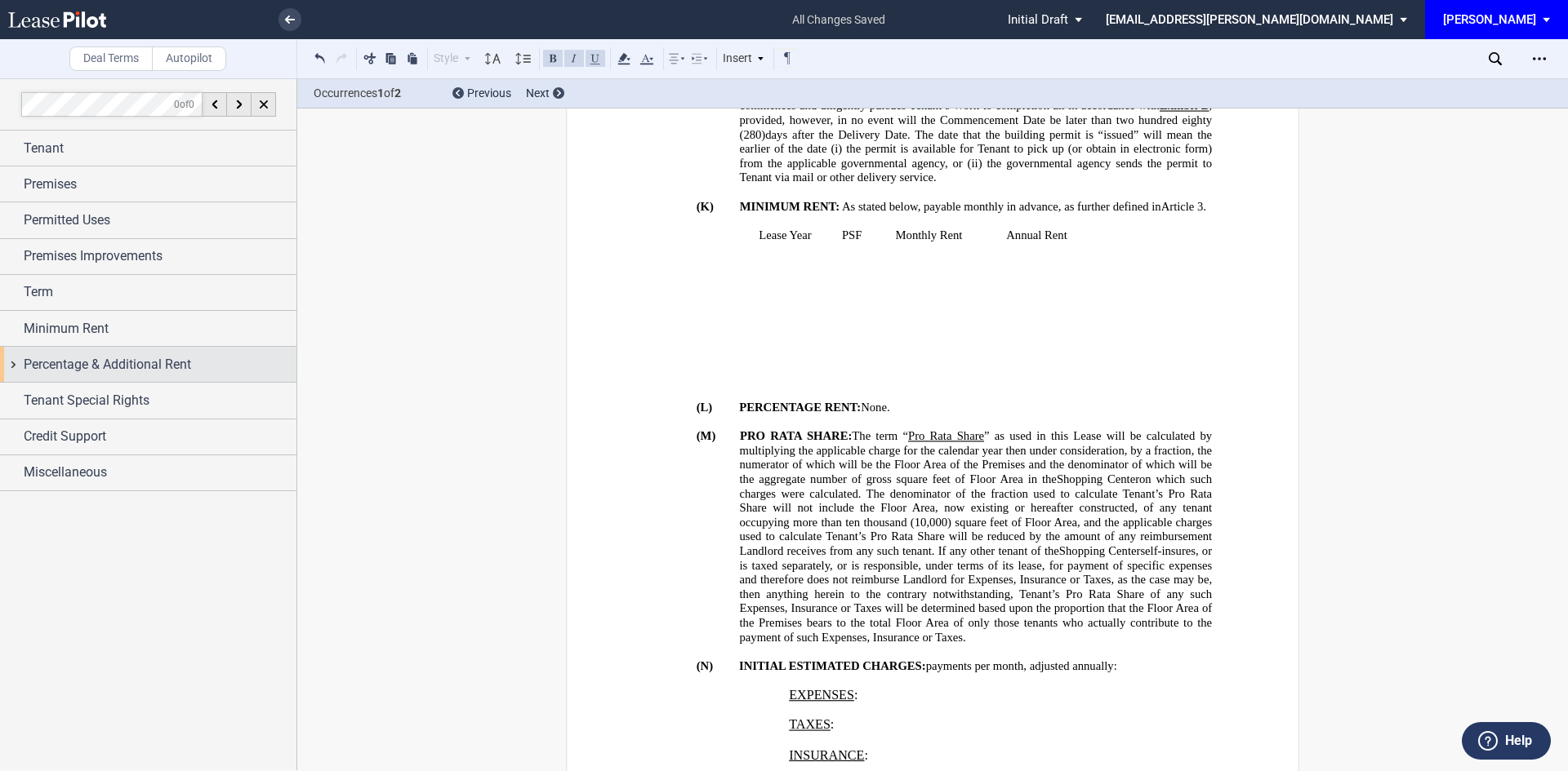
click at [17, 377] on div "Percentage & Additional Rent" at bounding box center [148, 364] width 296 height 35
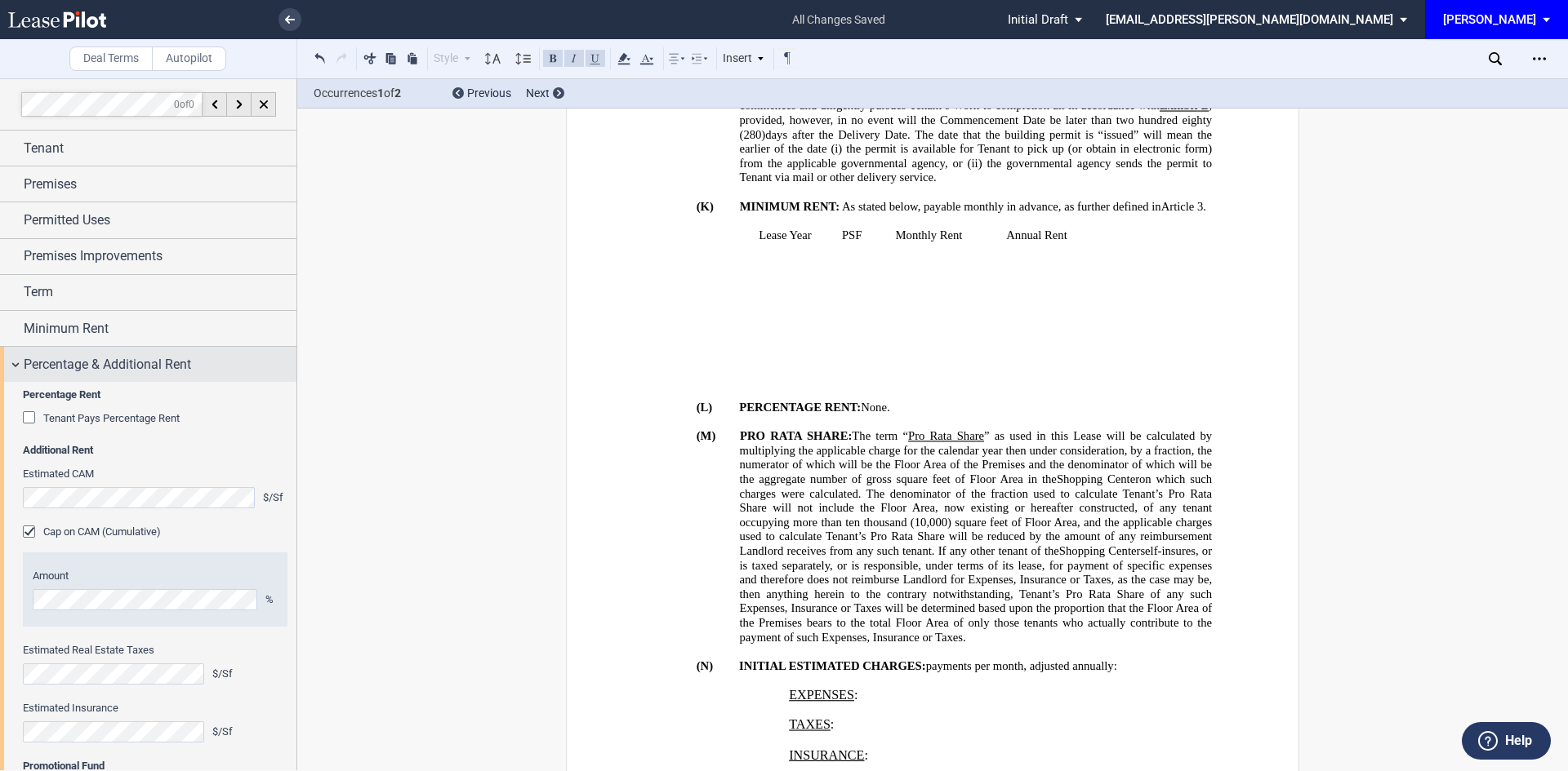
click at [20, 370] on div "Percentage & Additional Rent" at bounding box center [148, 364] width 296 height 35
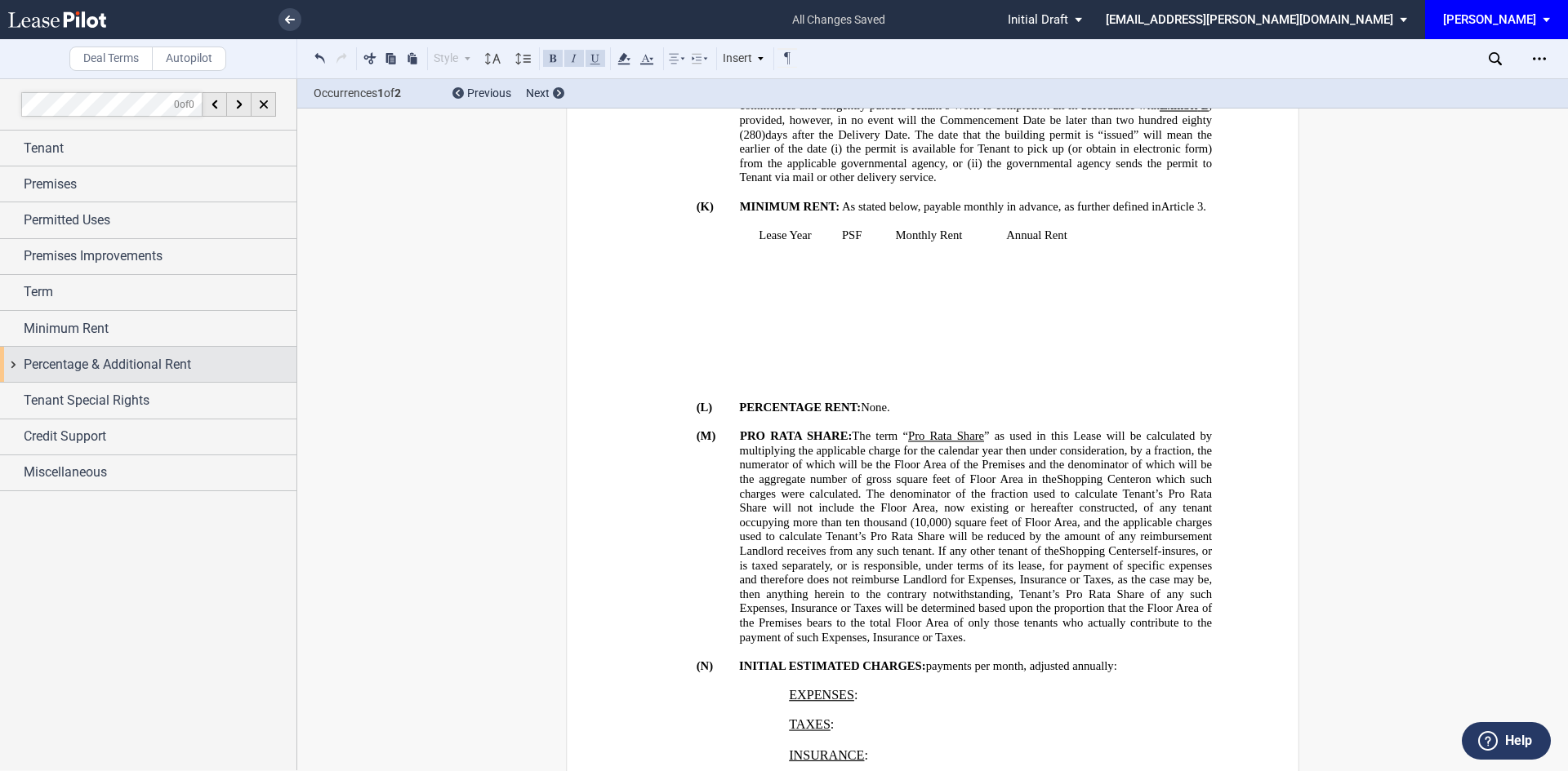
click at [20, 370] on div "Percentage & Additional Rent" at bounding box center [148, 364] width 296 height 35
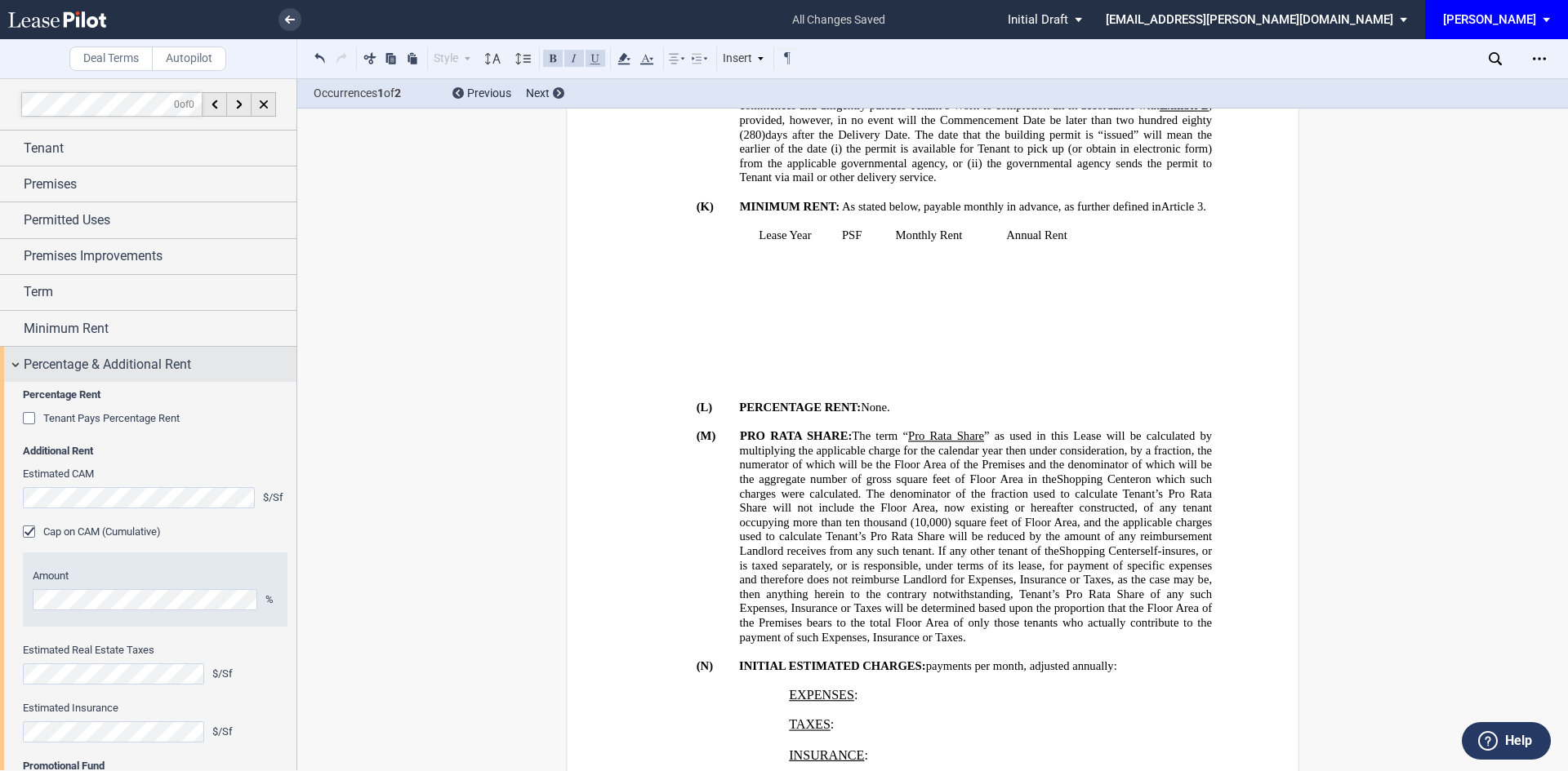
click at [13, 374] on div "Percentage & Additional Rent" at bounding box center [148, 364] width 296 height 35
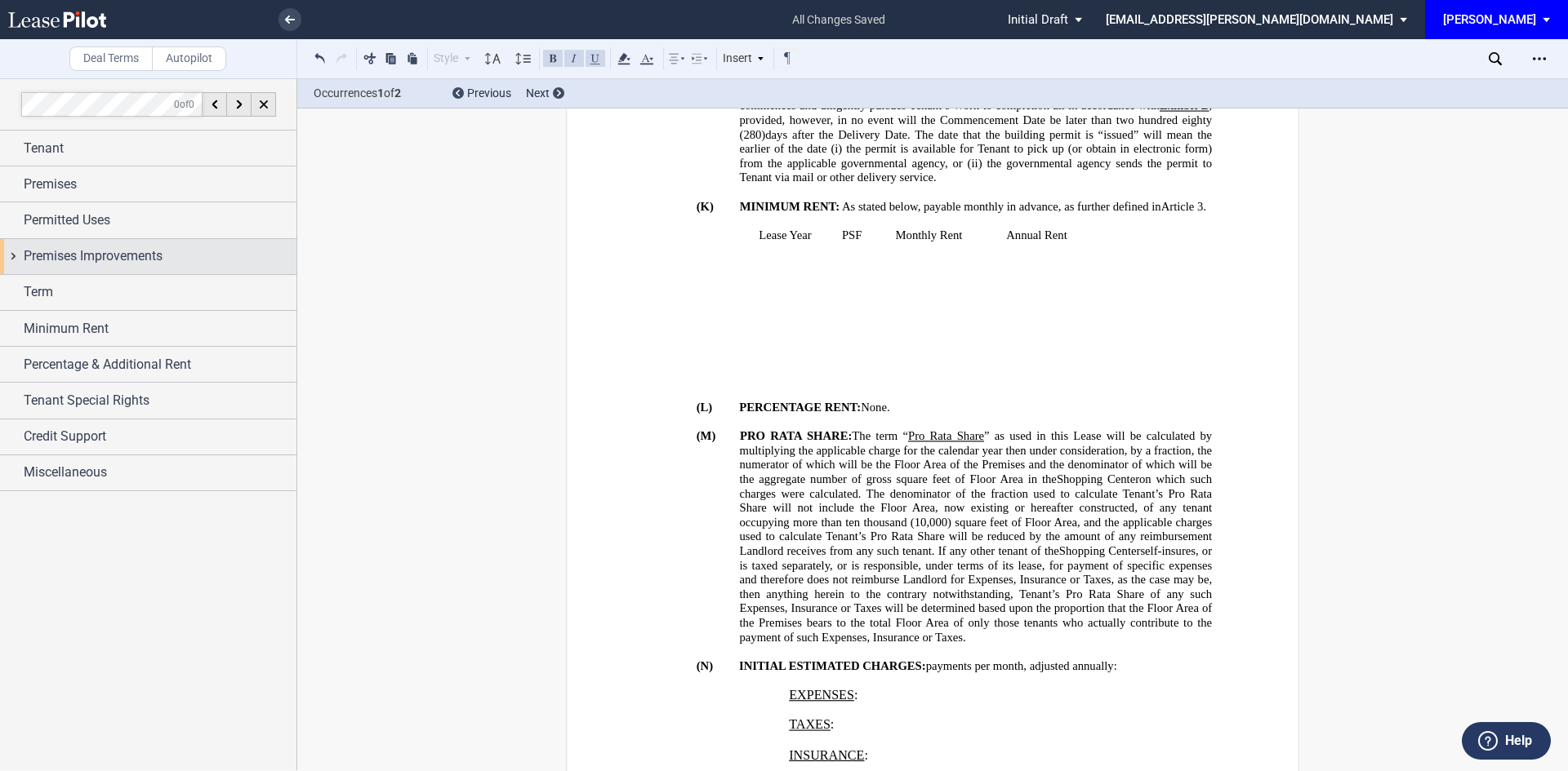
click at [20, 263] on div "Premises Improvements" at bounding box center [148, 257] width 296 height 35
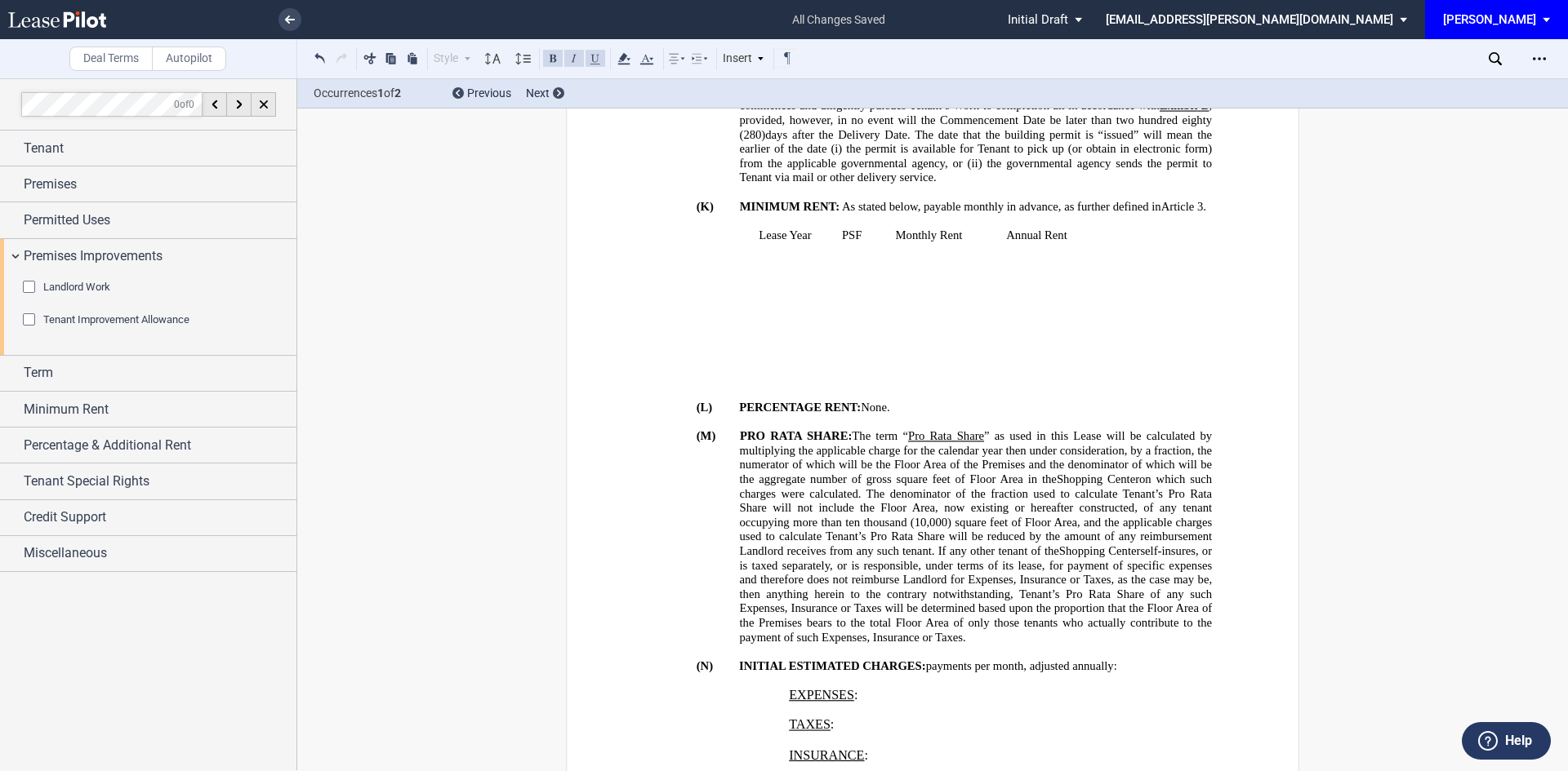
click at [25, 323] on div "Tenant Improvement Allowance" at bounding box center [30, 321] width 17 height 17
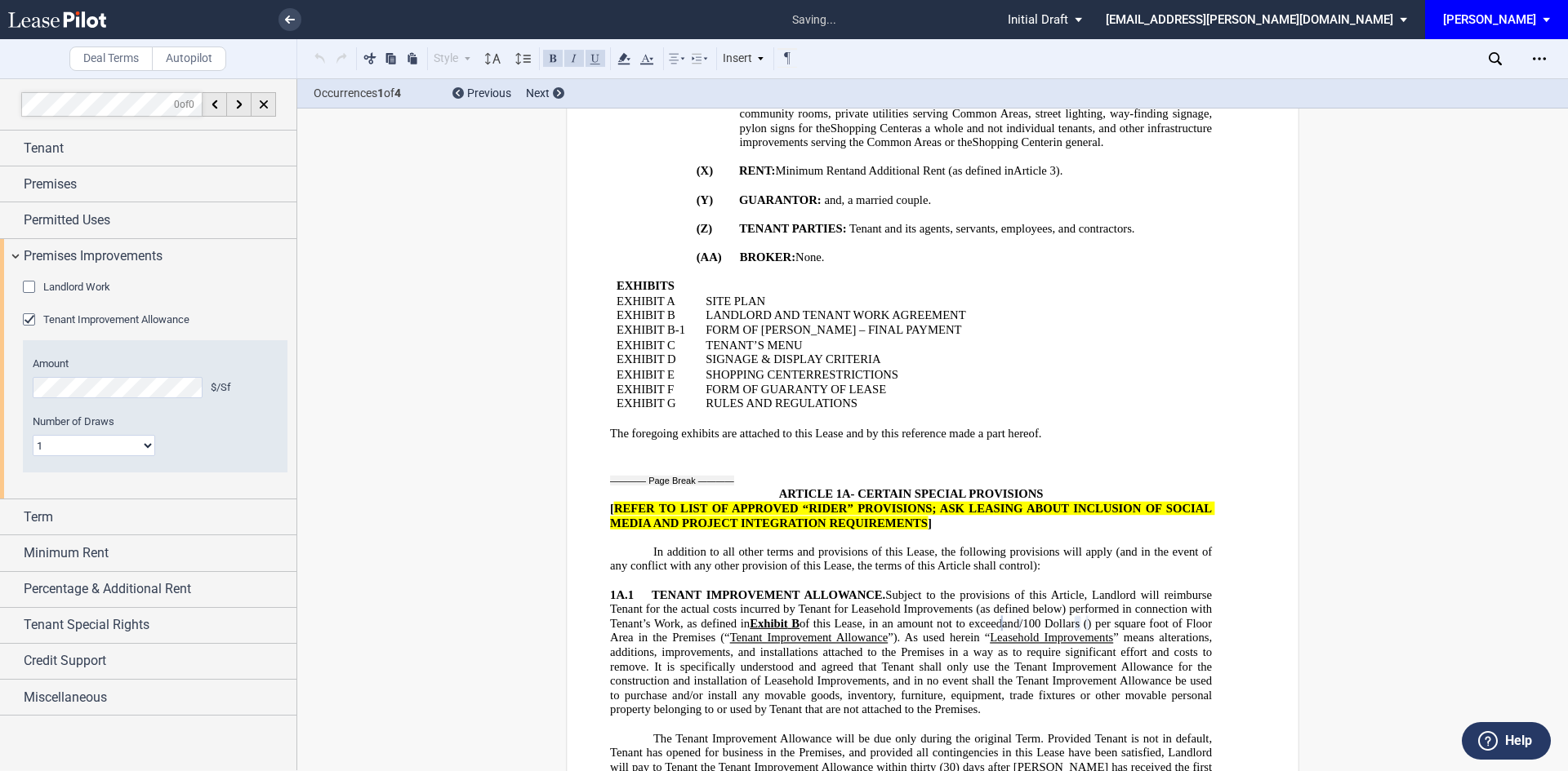
scroll to position [2685, 0]
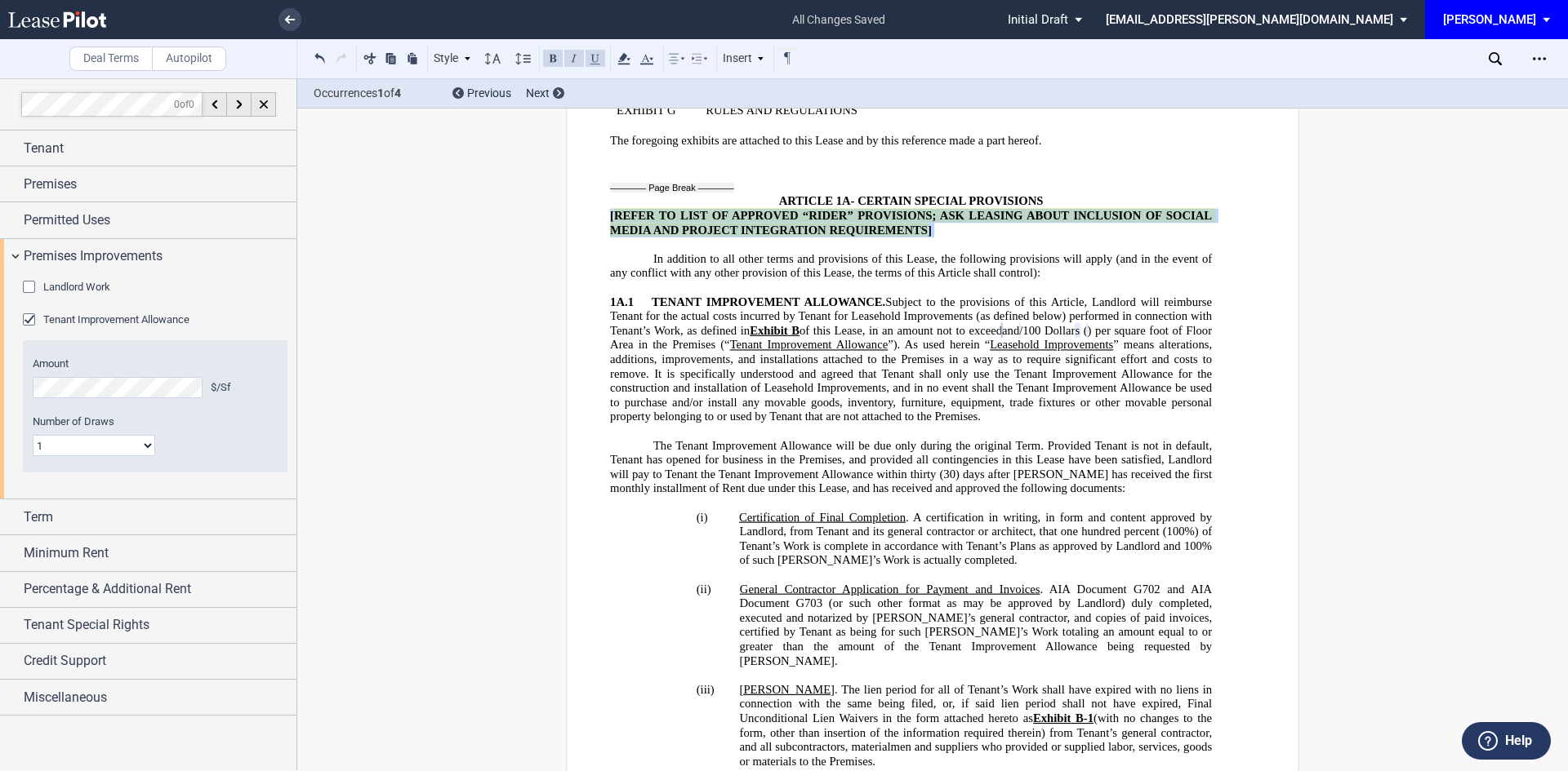
drag, startPoint x: 952, startPoint y: 276, endPoint x: 569, endPoint y: 260, distance: 383.3
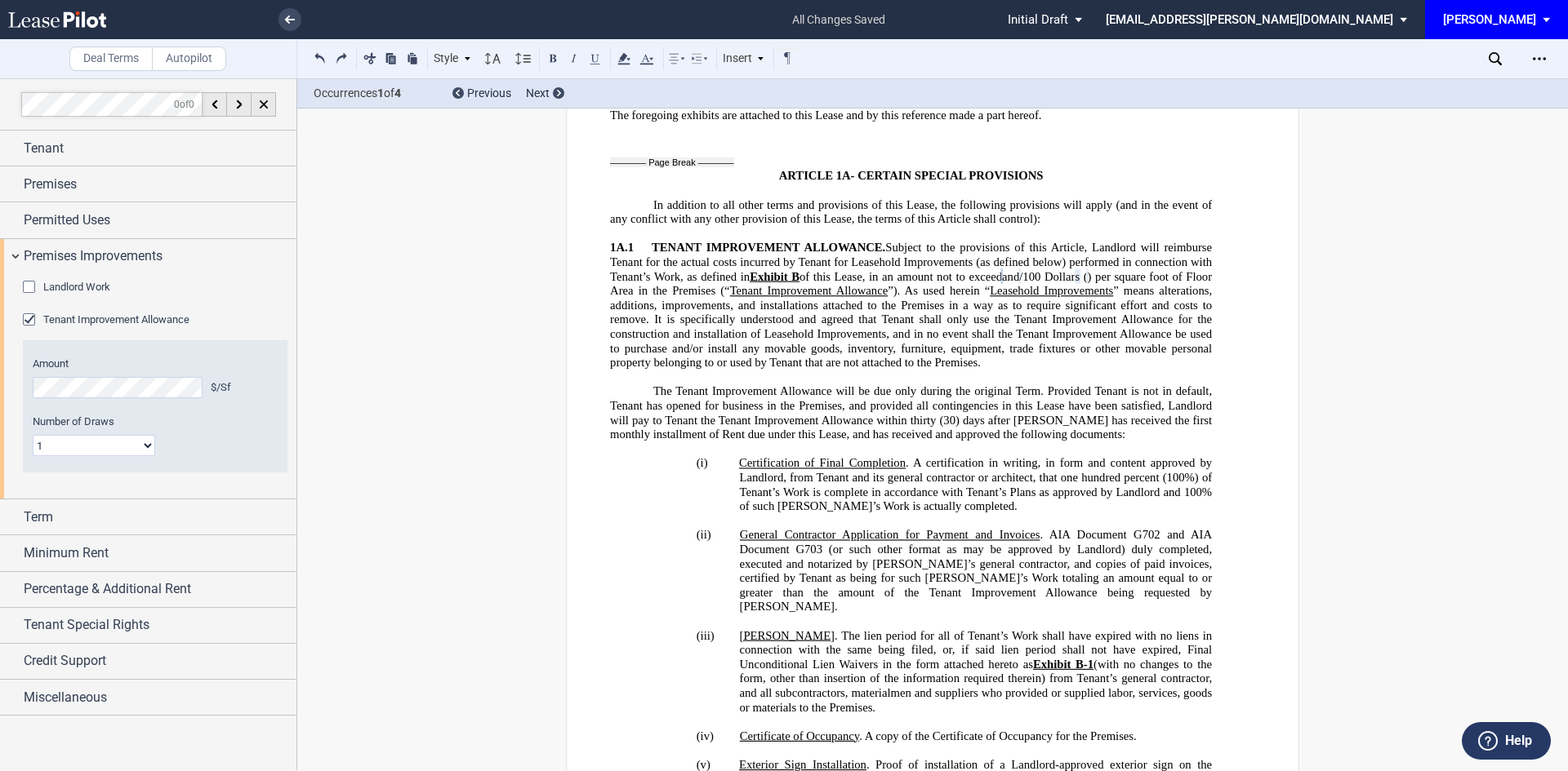
scroll to position [2863, 0]
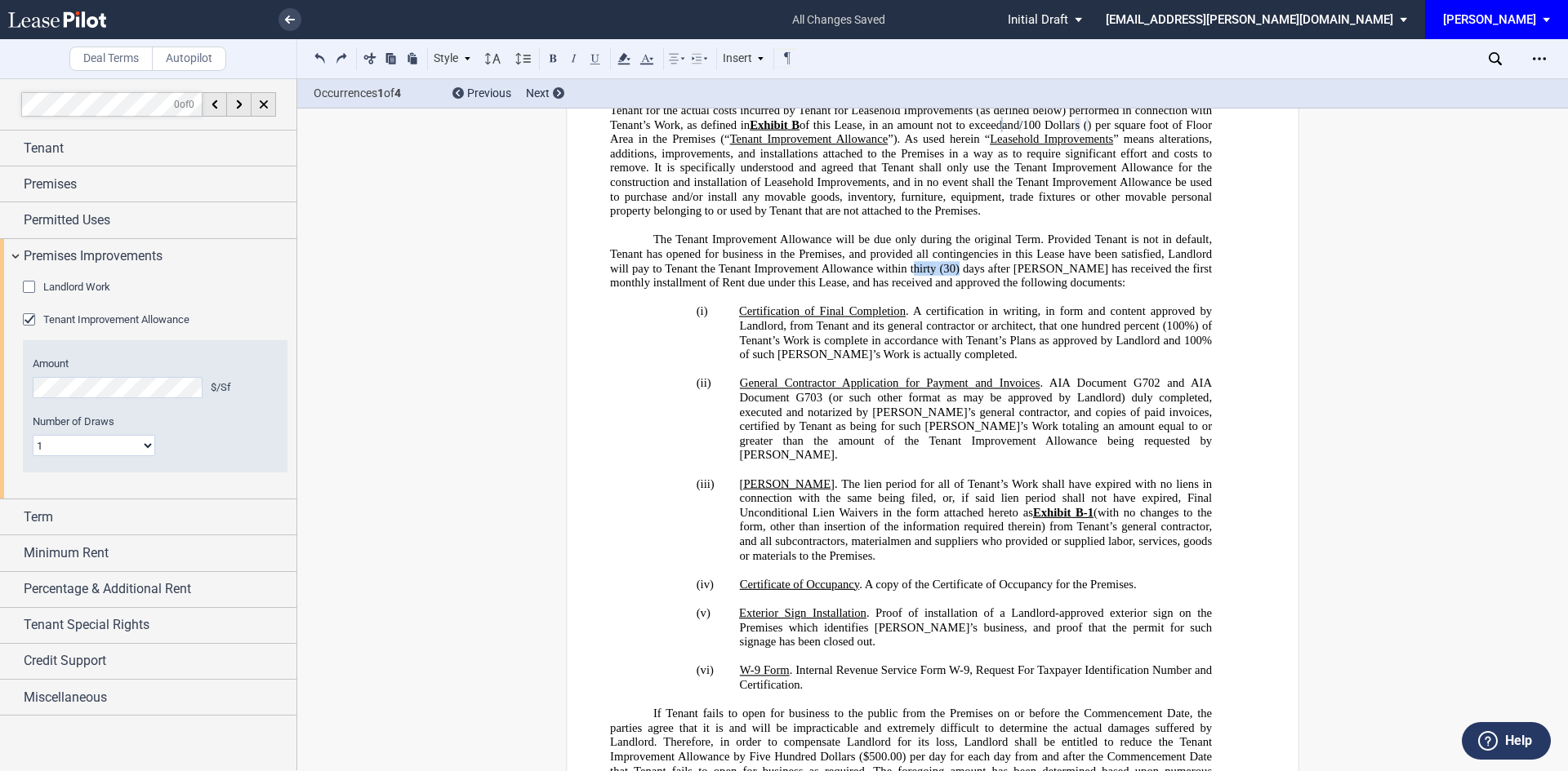
drag, startPoint x: 913, startPoint y: 311, endPoint x: 959, endPoint y: 307, distance: 46.2
click at [959, 289] on span "The Tenant Improvement Allowance will be due only during the original Term. Pro…" at bounding box center [911, 260] width 605 height 56
click at [799, 289] on span "days after Landlord has received the first monthly installment of Rent due unde…" at bounding box center [911, 275] width 605 height 27
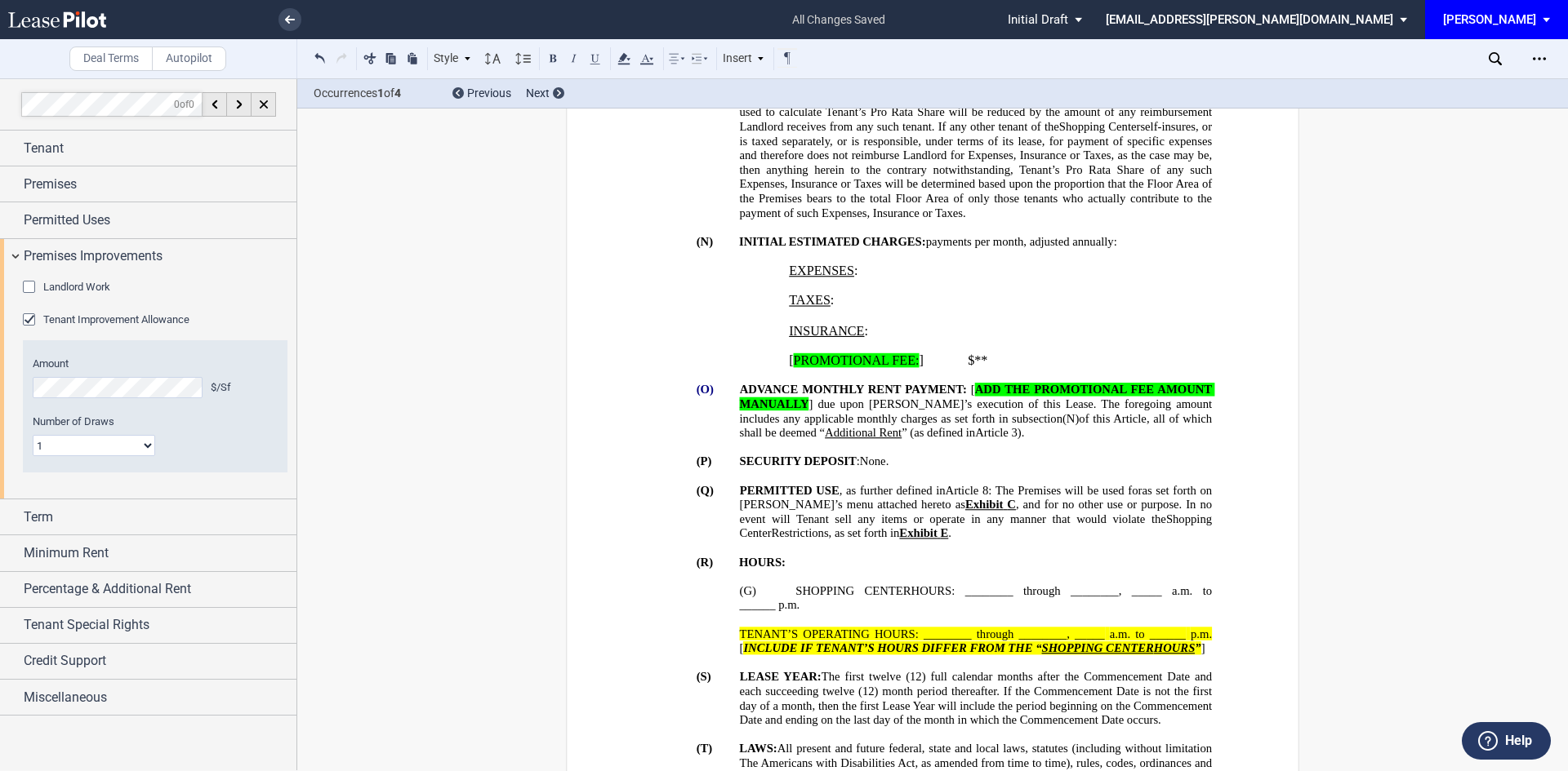
scroll to position [2423, 0]
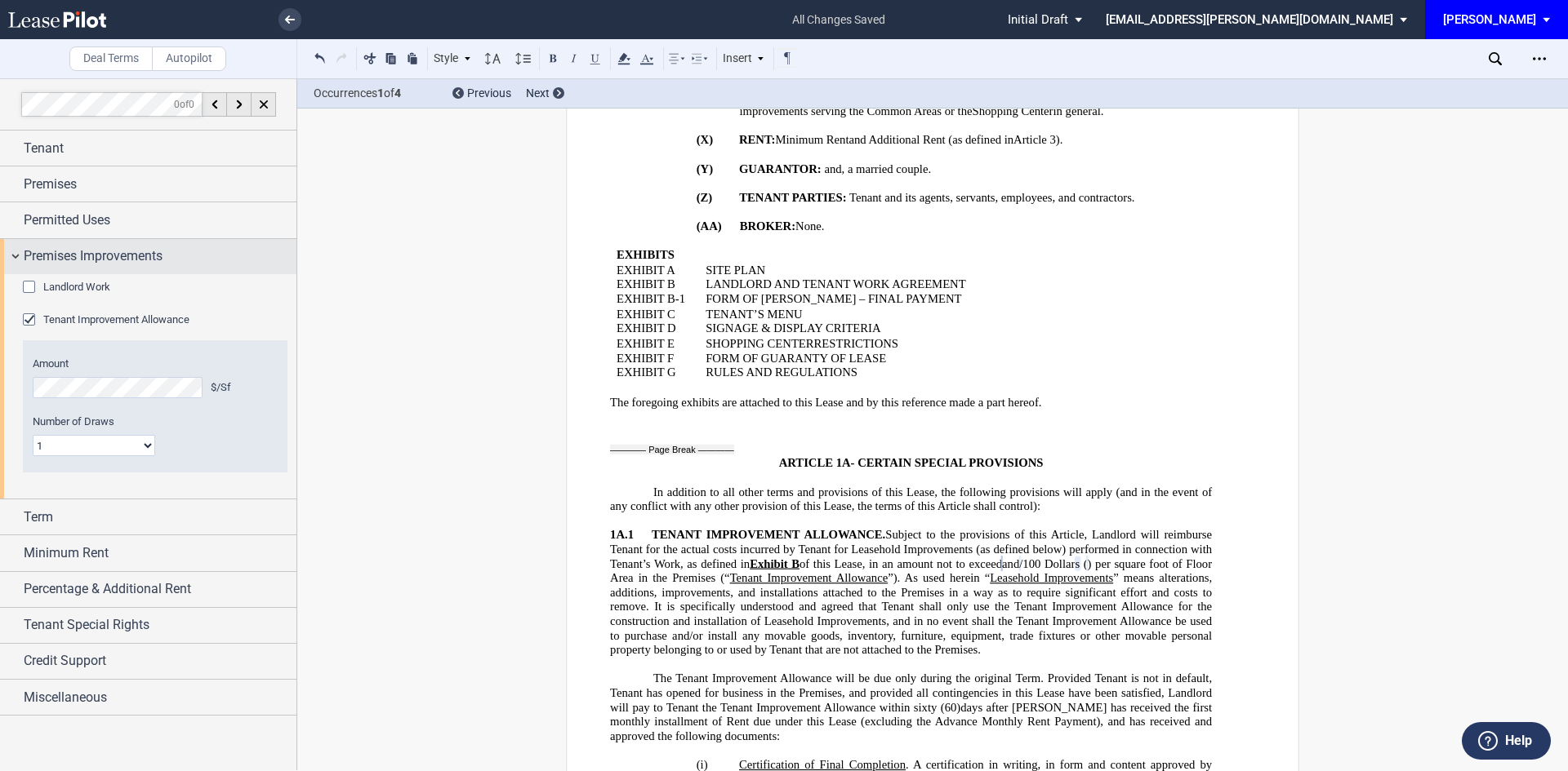
click at [15, 254] on div "Premises Improvements" at bounding box center [148, 257] width 296 height 35
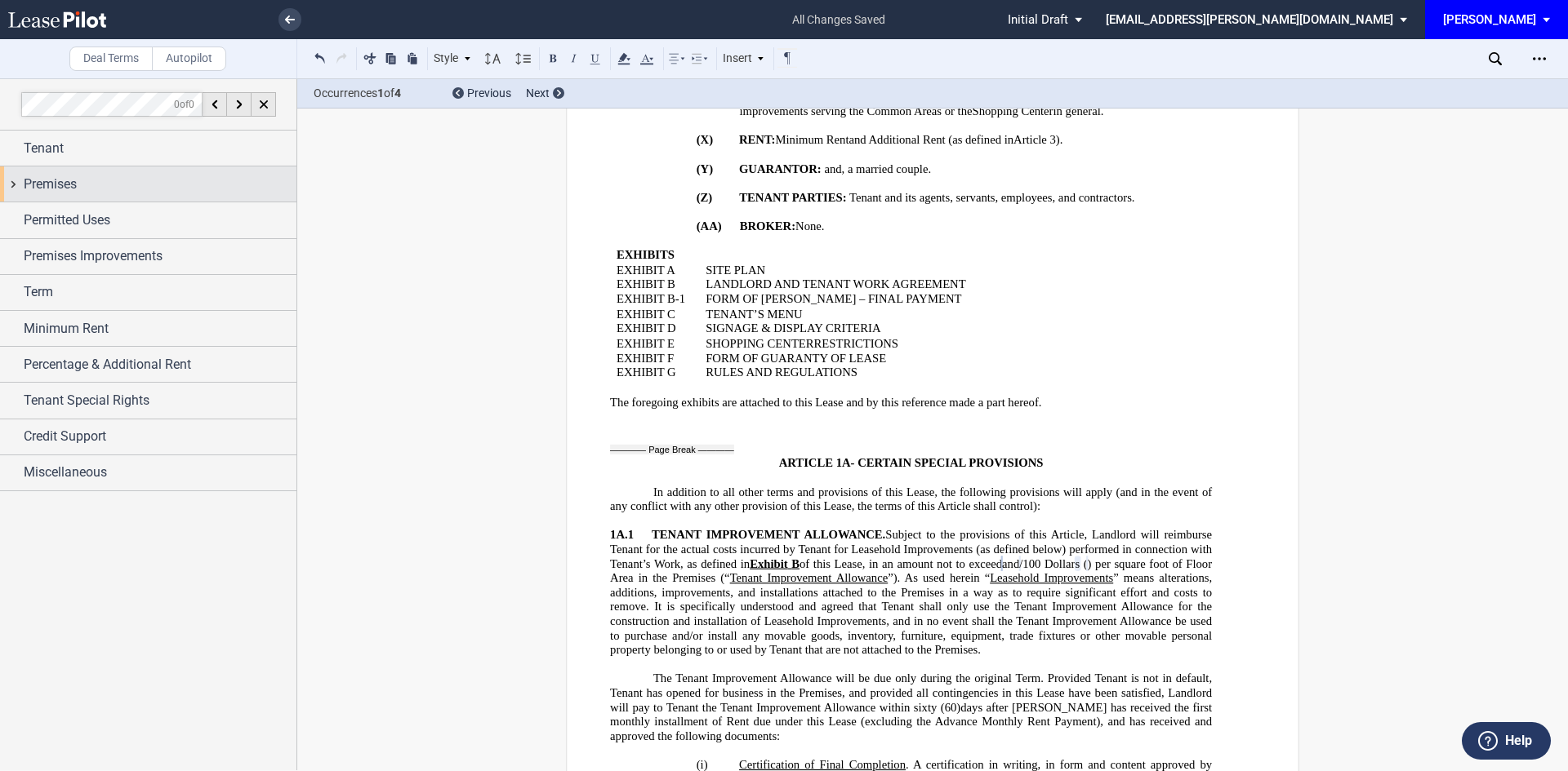
click at [8, 193] on div "Premises" at bounding box center [148, 184] width 296 height 35
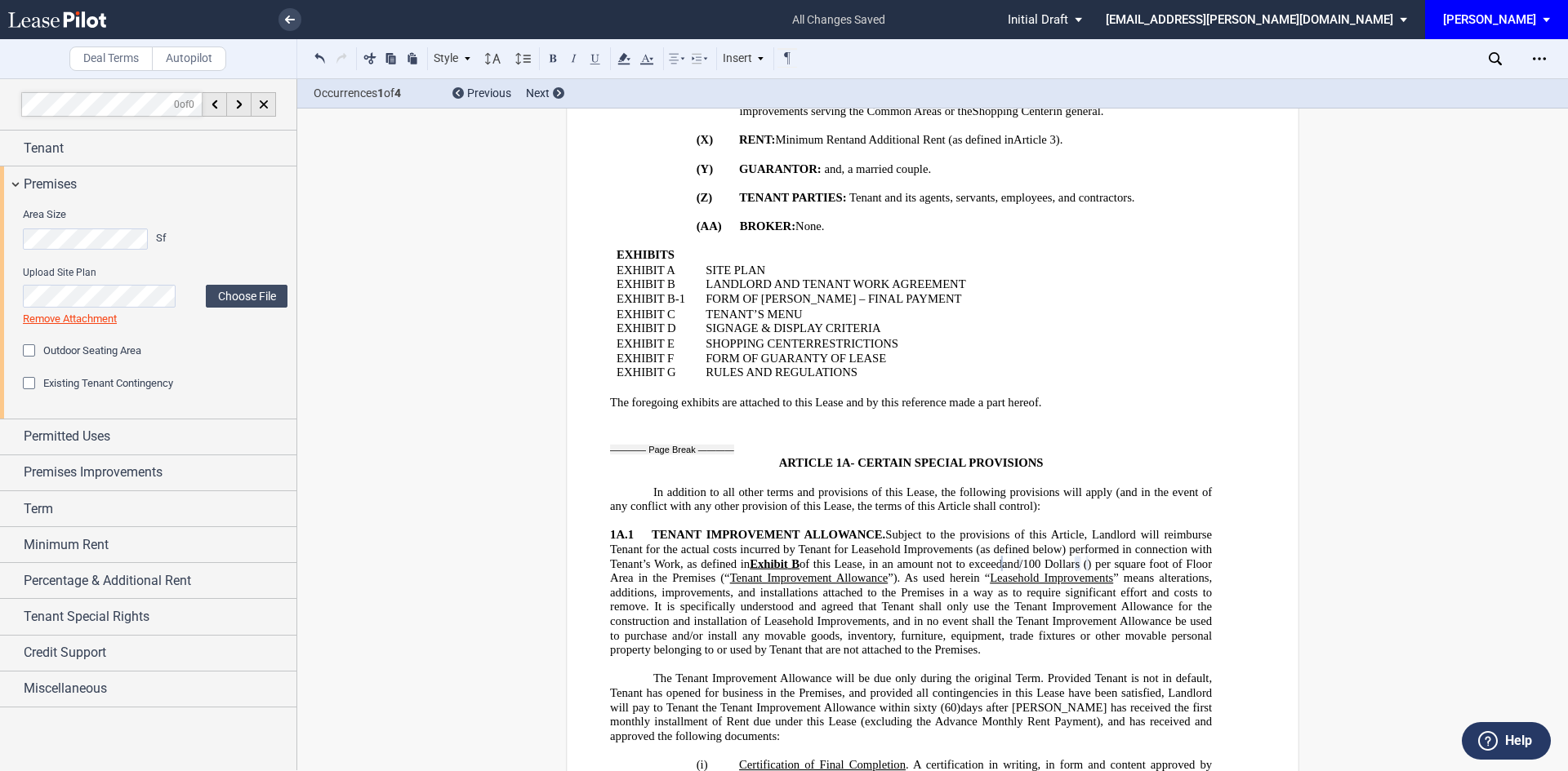
click at [32, 351] on div "Outdoor Seating Area" at bounding box center [30, 353] width 17 height 17
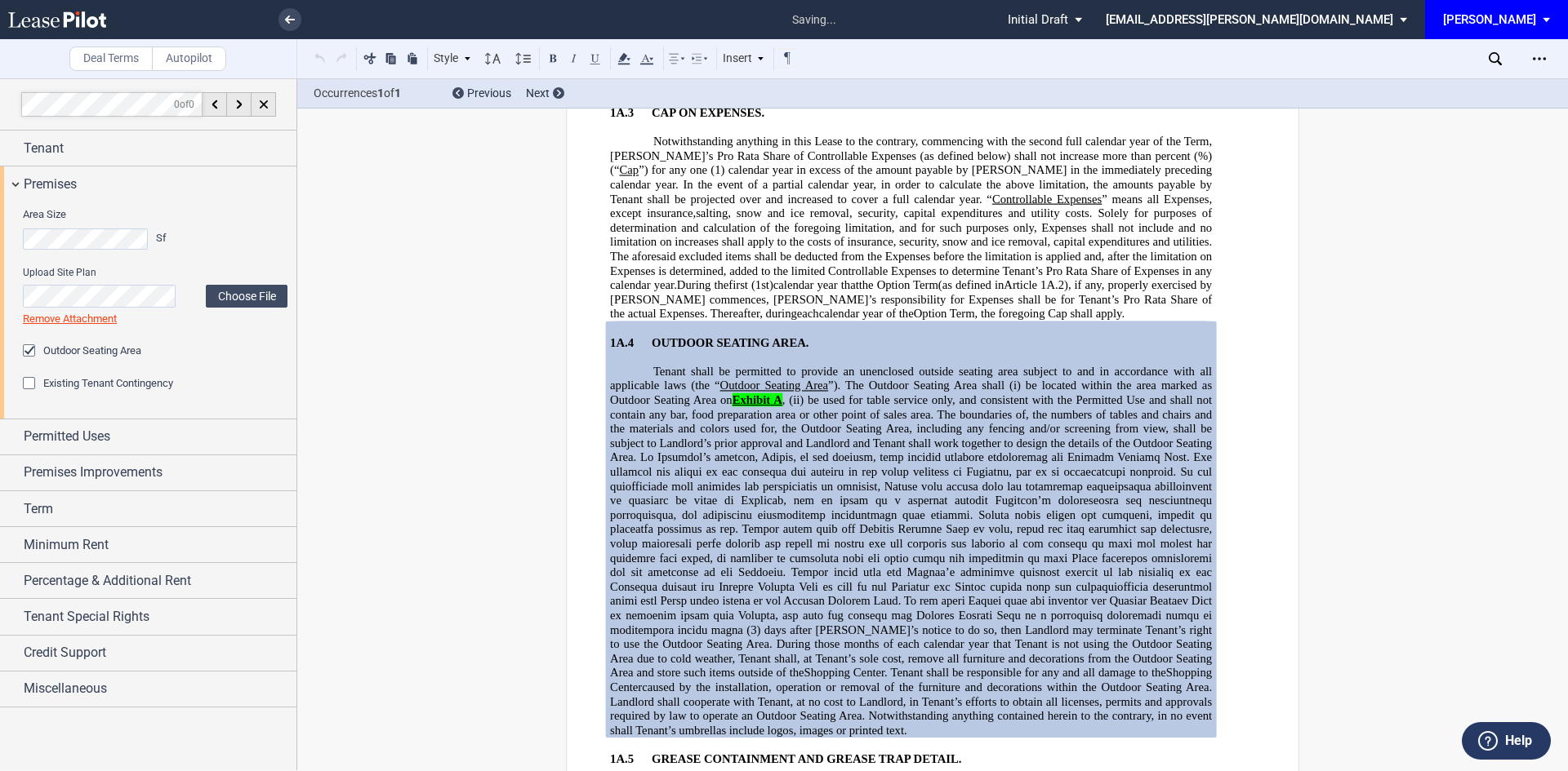
scroll to position [6152, 0]
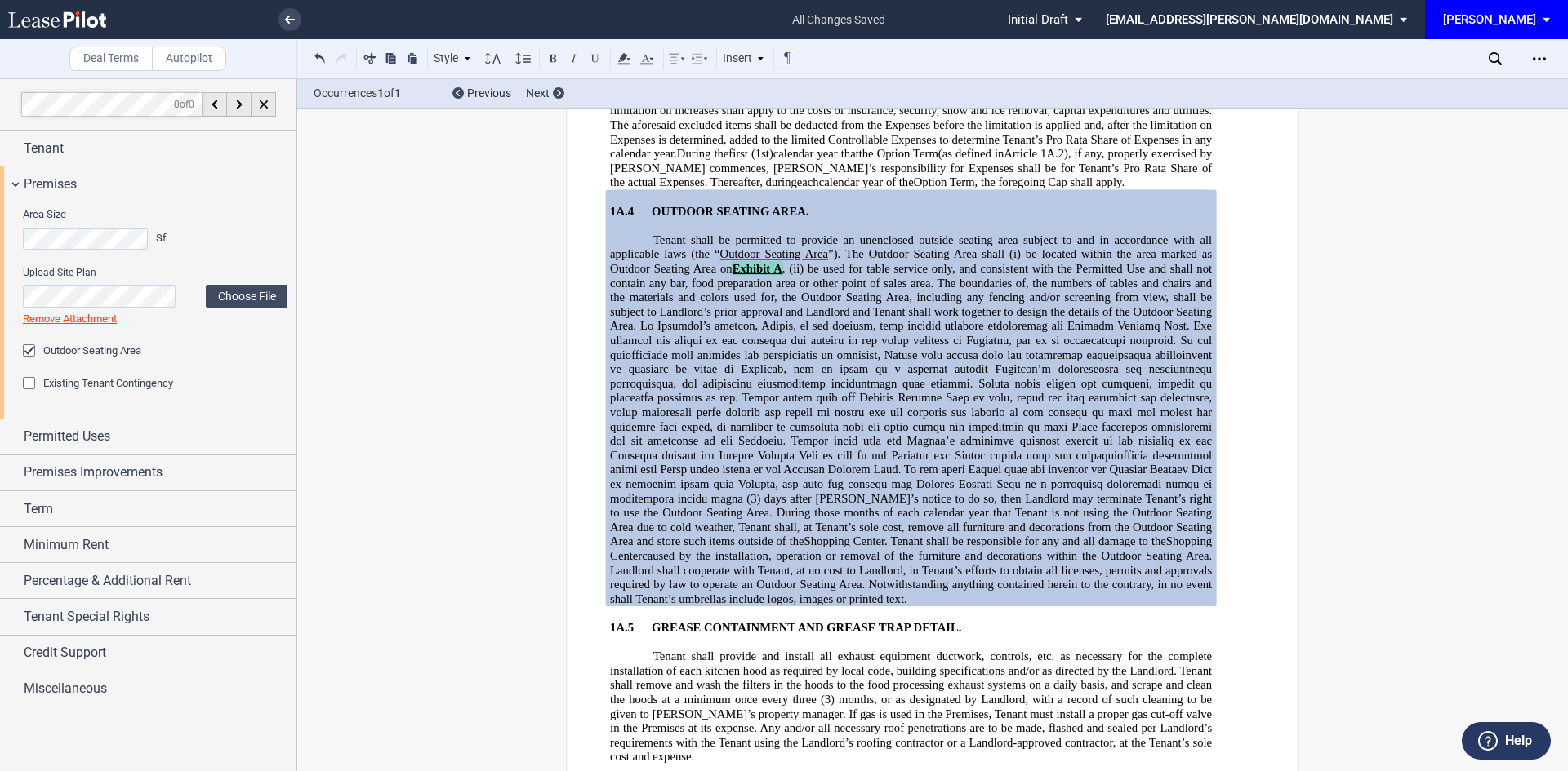
drag, startPoint x: 731, startPoint y: 267, endPoint x: 782, endPoint y: 266, distance: 51.0
click at [782, 266] on span "Tenant shall be permitted to provide an unenclosed outside seating area subject…" at bounding box center [911, 282] width 605 height 100
click at [618, 58] on icon at bounding box center [624, 59] width 20 height 20
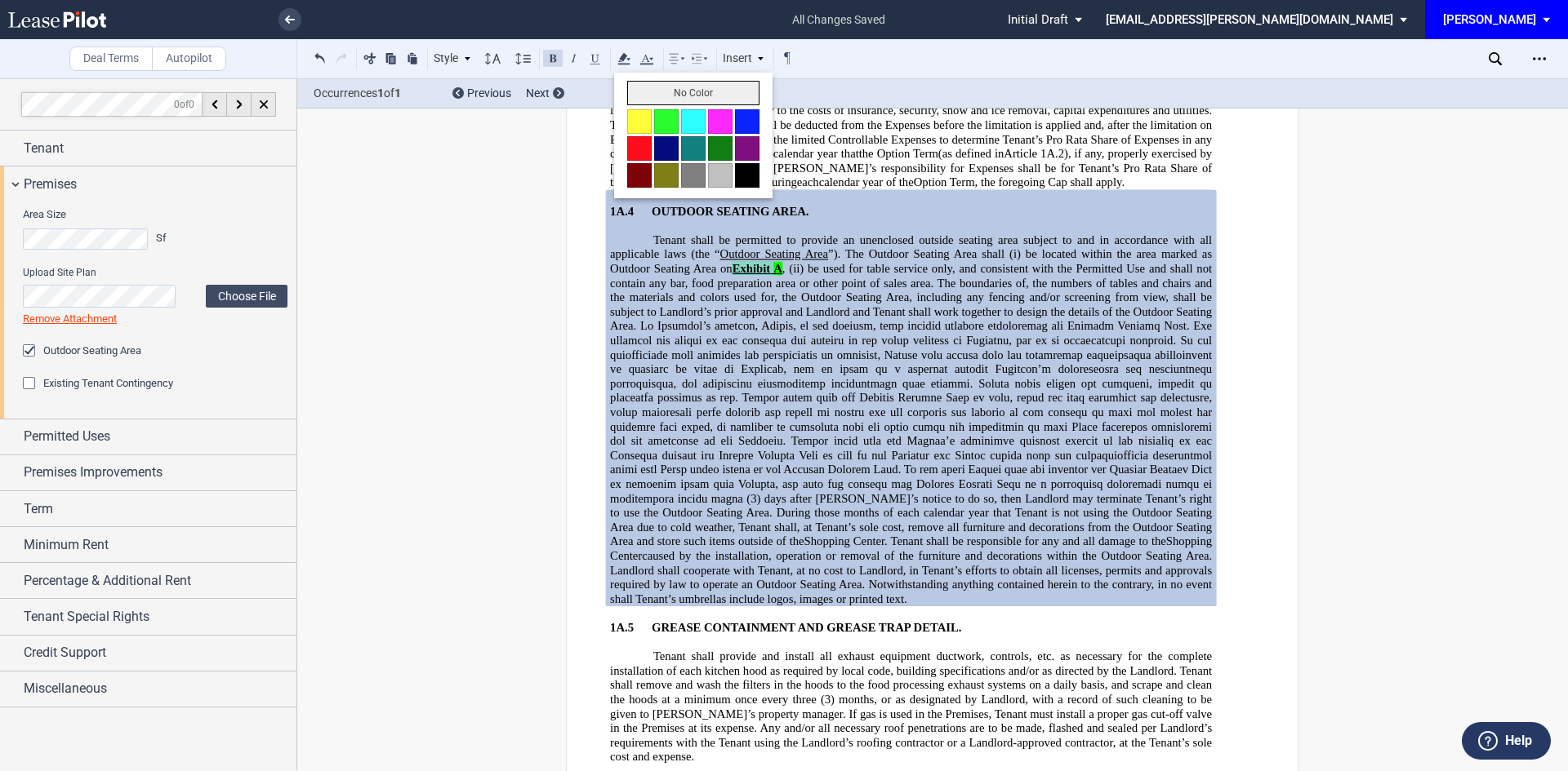
click at [644, 83] on button "No Color" at bounding box center [693, 92] width 132 height 24
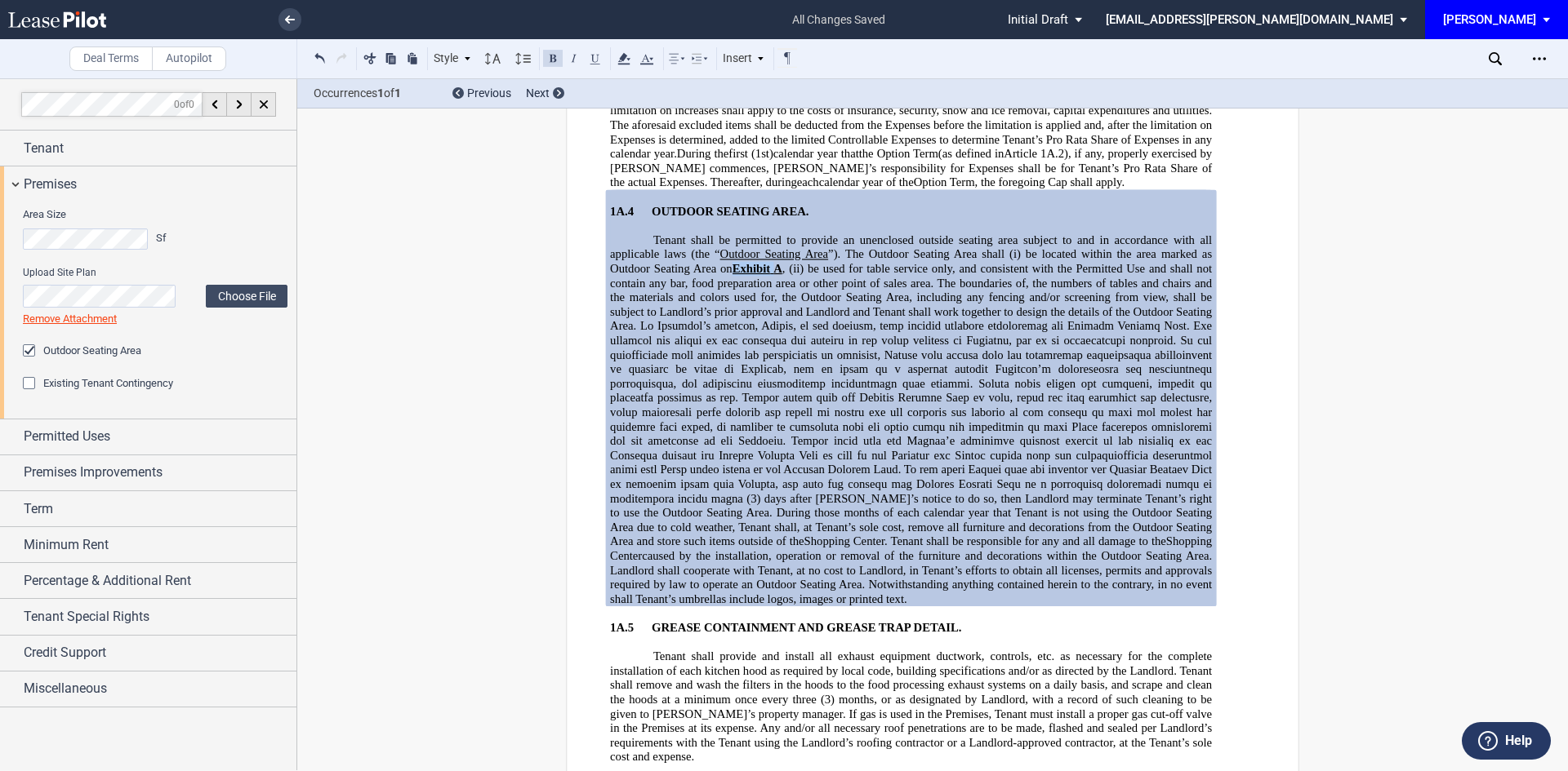
click at [745, 348] on span at bounding box center [911, 412] width 605 height 186
click at [281, 25] on link at bounding box center [289, 19] width 23 height 23
